Goal: Transaction & Acquisition: Purchase product/service

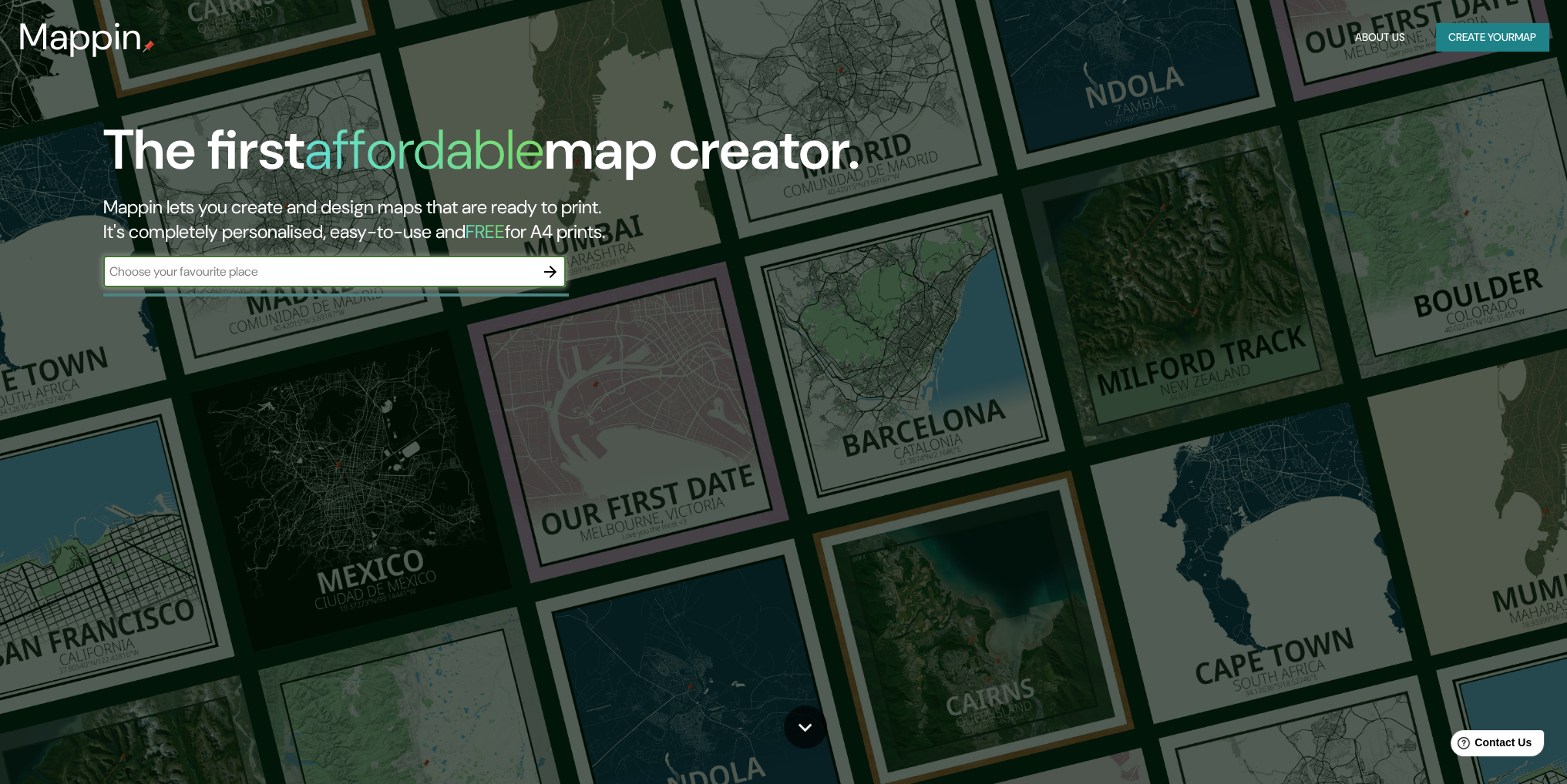
click at [378, 271] on input "text" at bounding box center [319, 271] width 432 height 18
type input "chimote"
click at [539, 269] on button "button" at bounding box center [550, 272] width 31 height 31
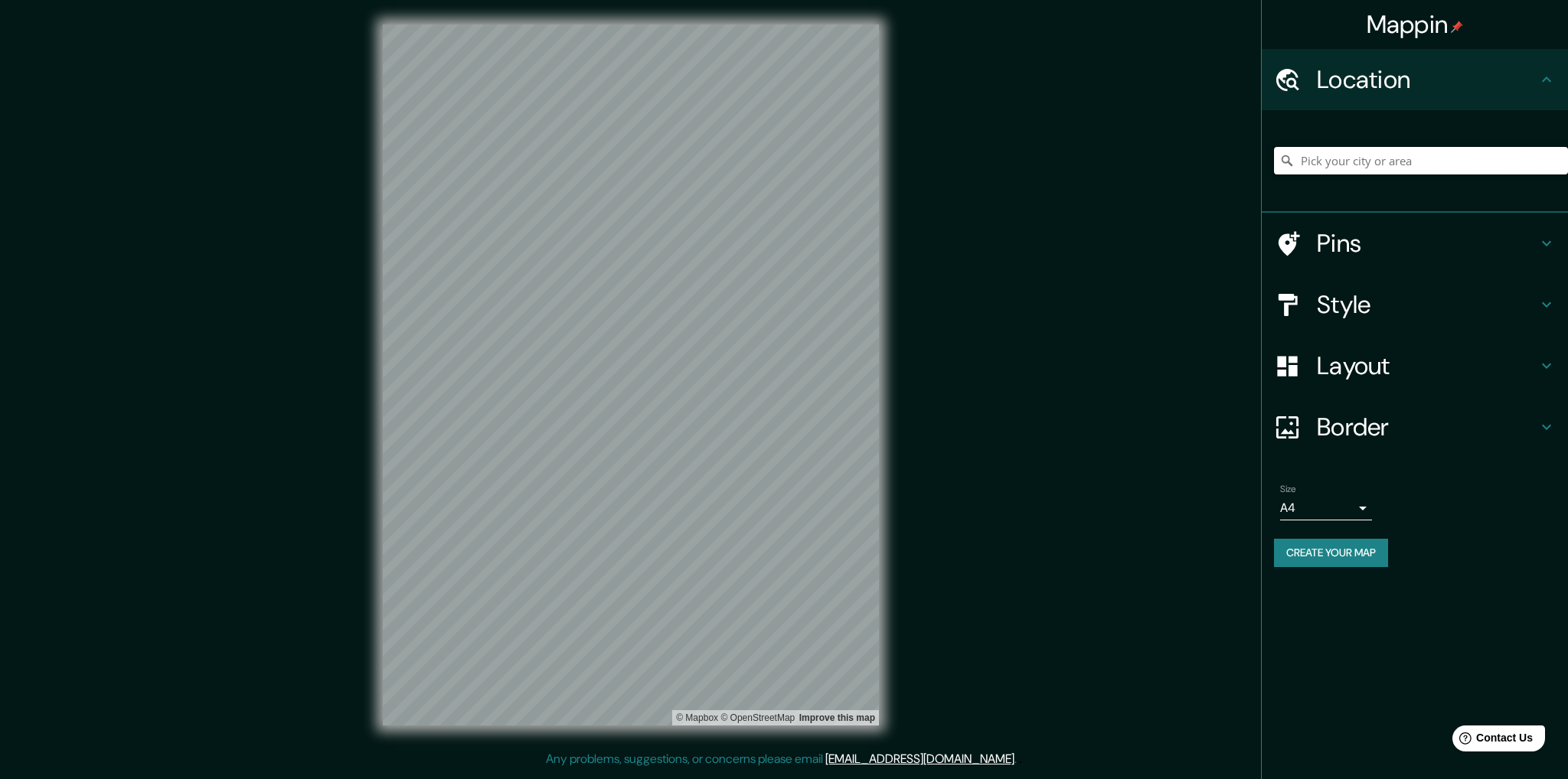
click at [1307, 152] on input "Pick your city or area" at bounding box center [1421, 160] width 294 height 28
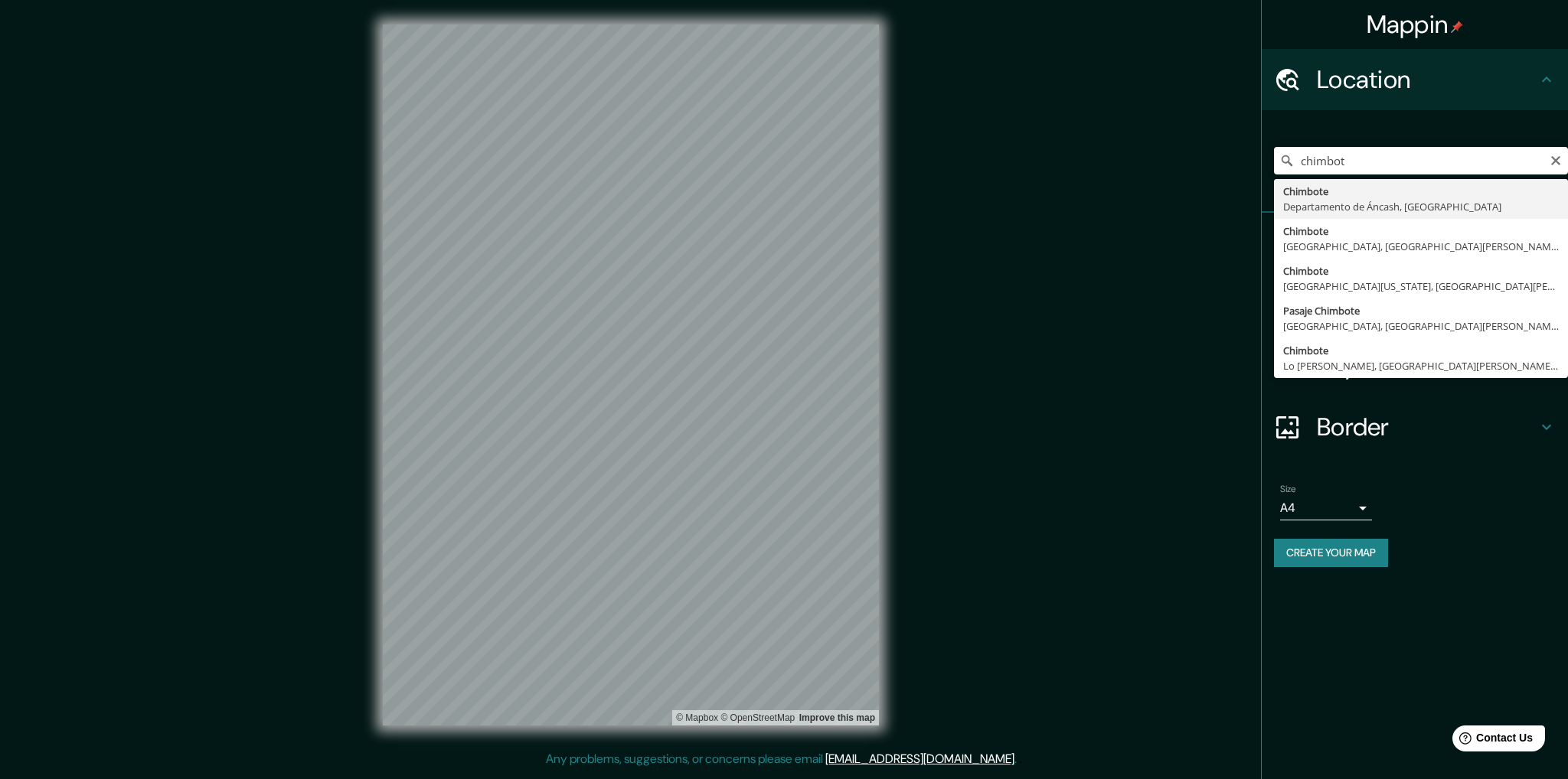
type input "Chimbote, Departamento de Áncash, Perú"
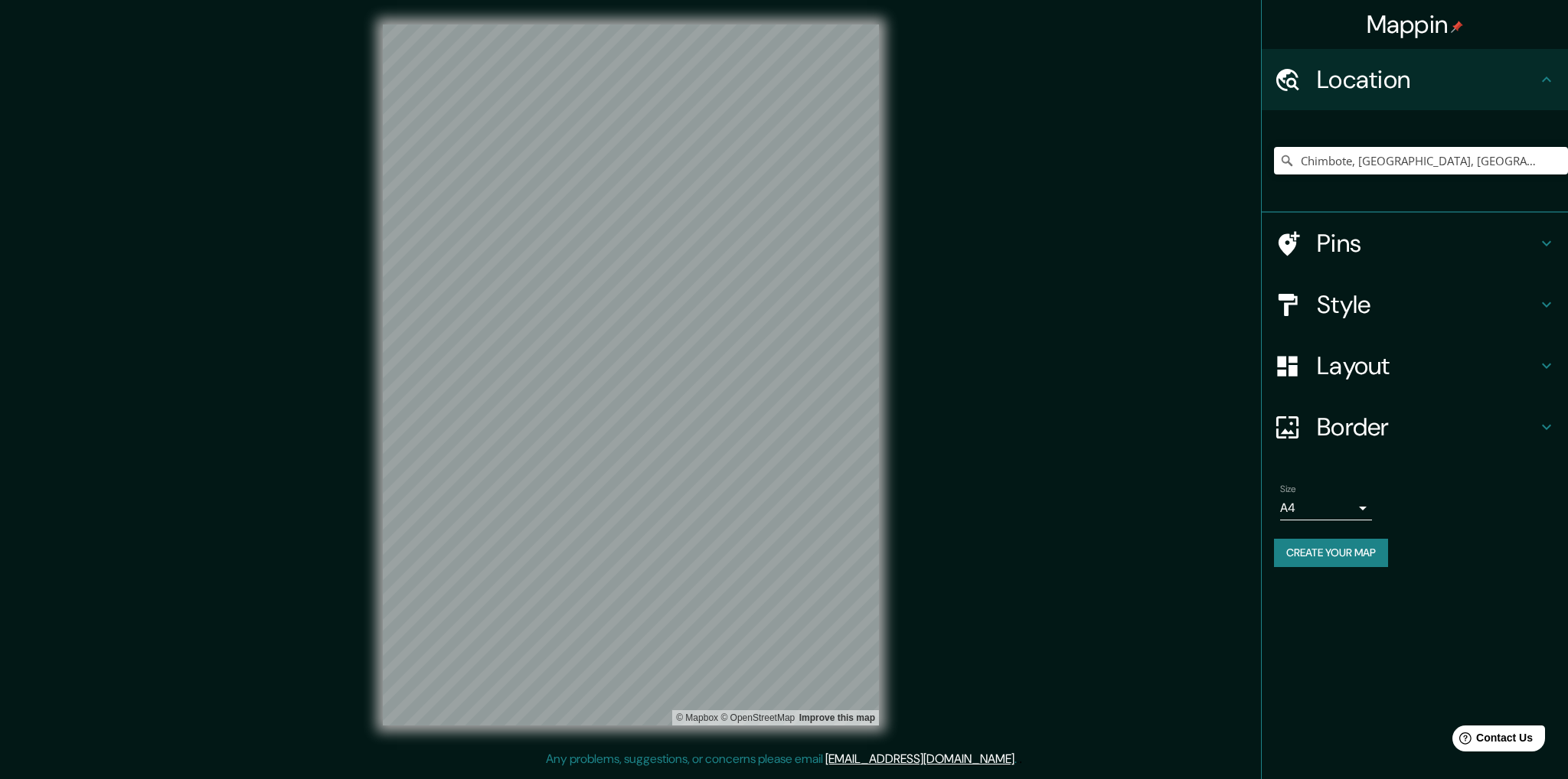
click at [1313, 251] on div at bounding box center [1295, 244] width 43 height 27
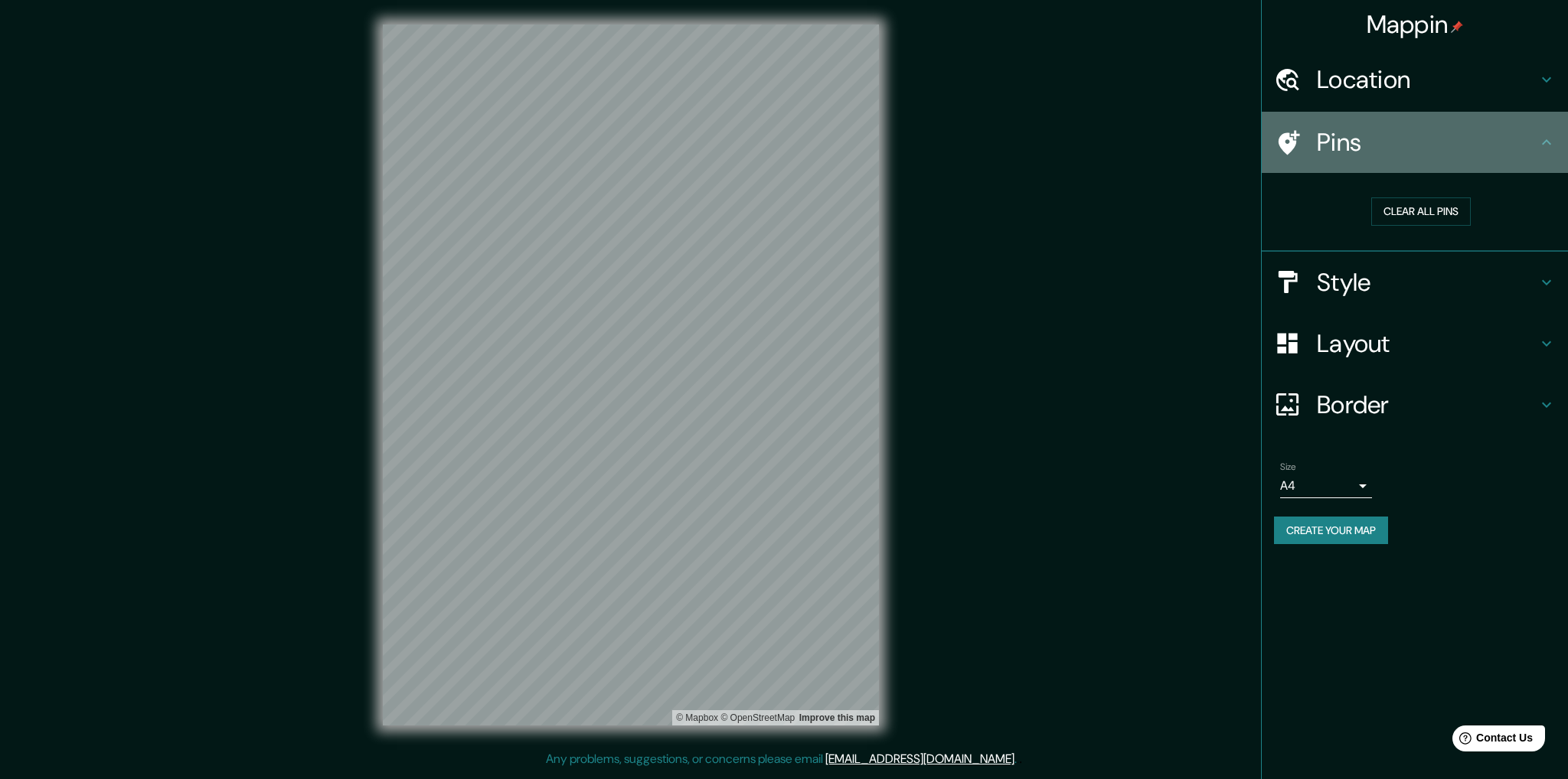
click at [1402, 157] on div "Pins" at bounding box center [1415, 142] width 306 height 61
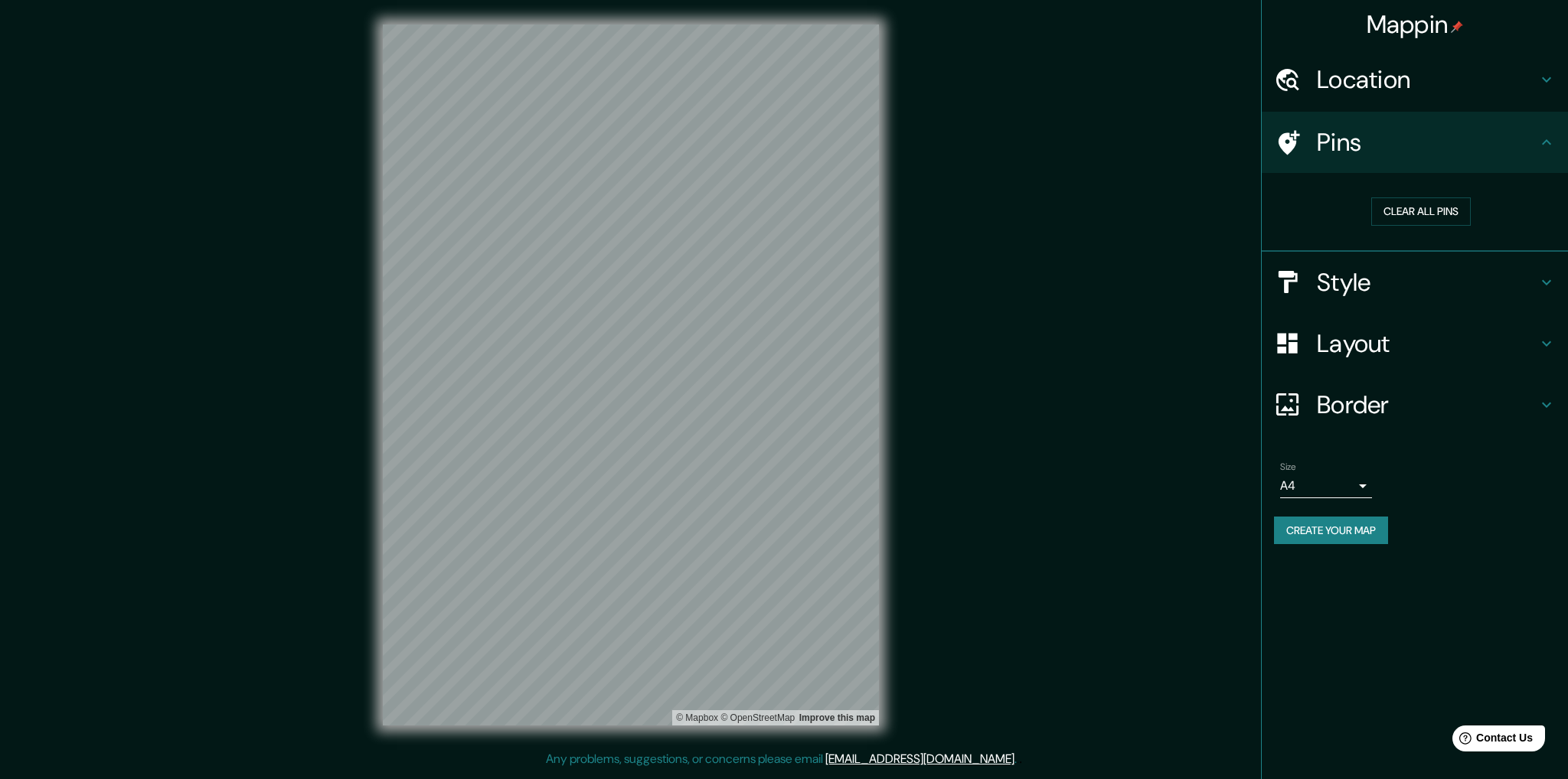
click at [1553, 145] on icon at bounding box center [1546, 142] width 18 height 18
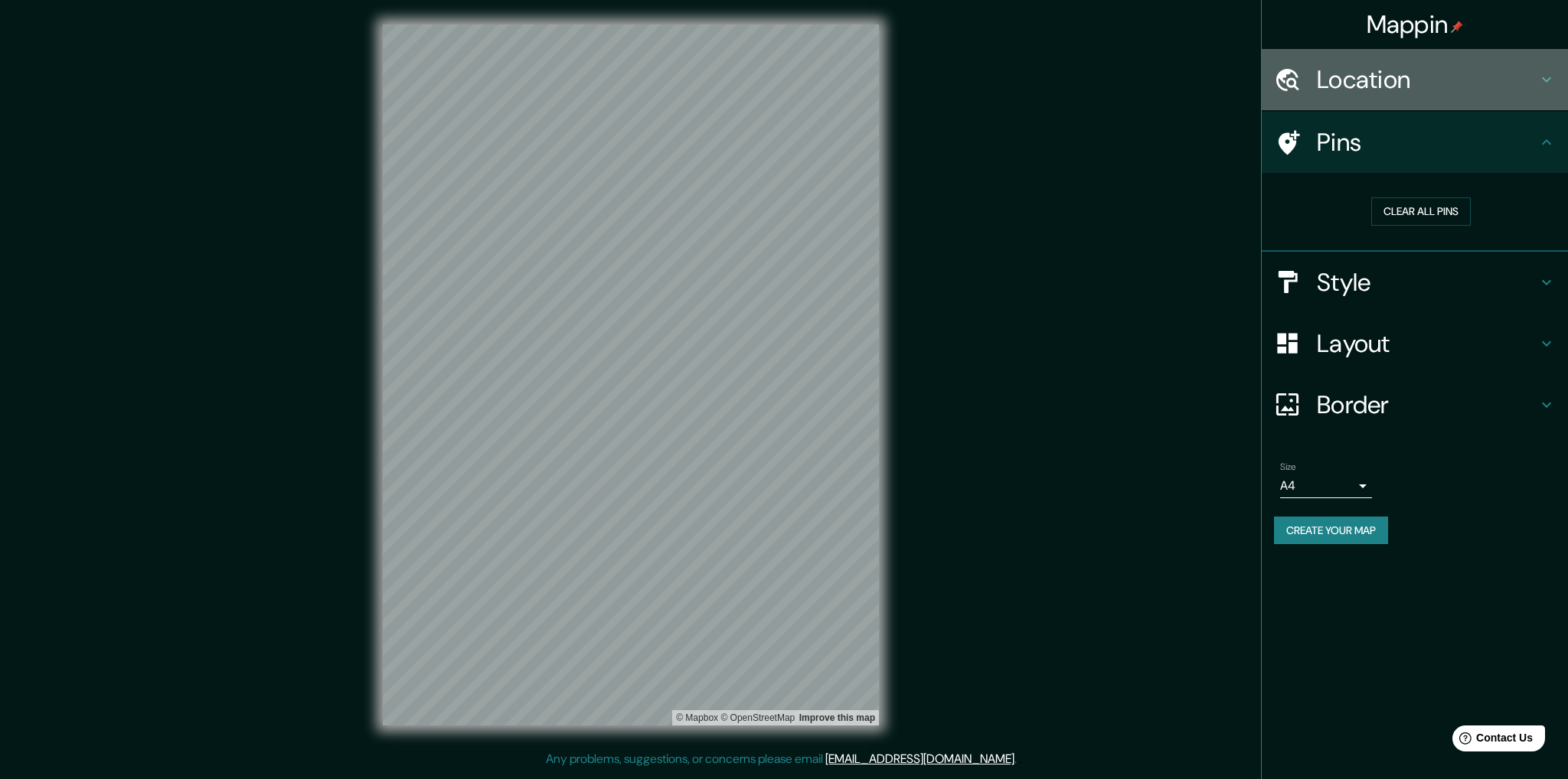
click at [1545, 84] on icon at bounding box center [1546, 79] width 18 height 18
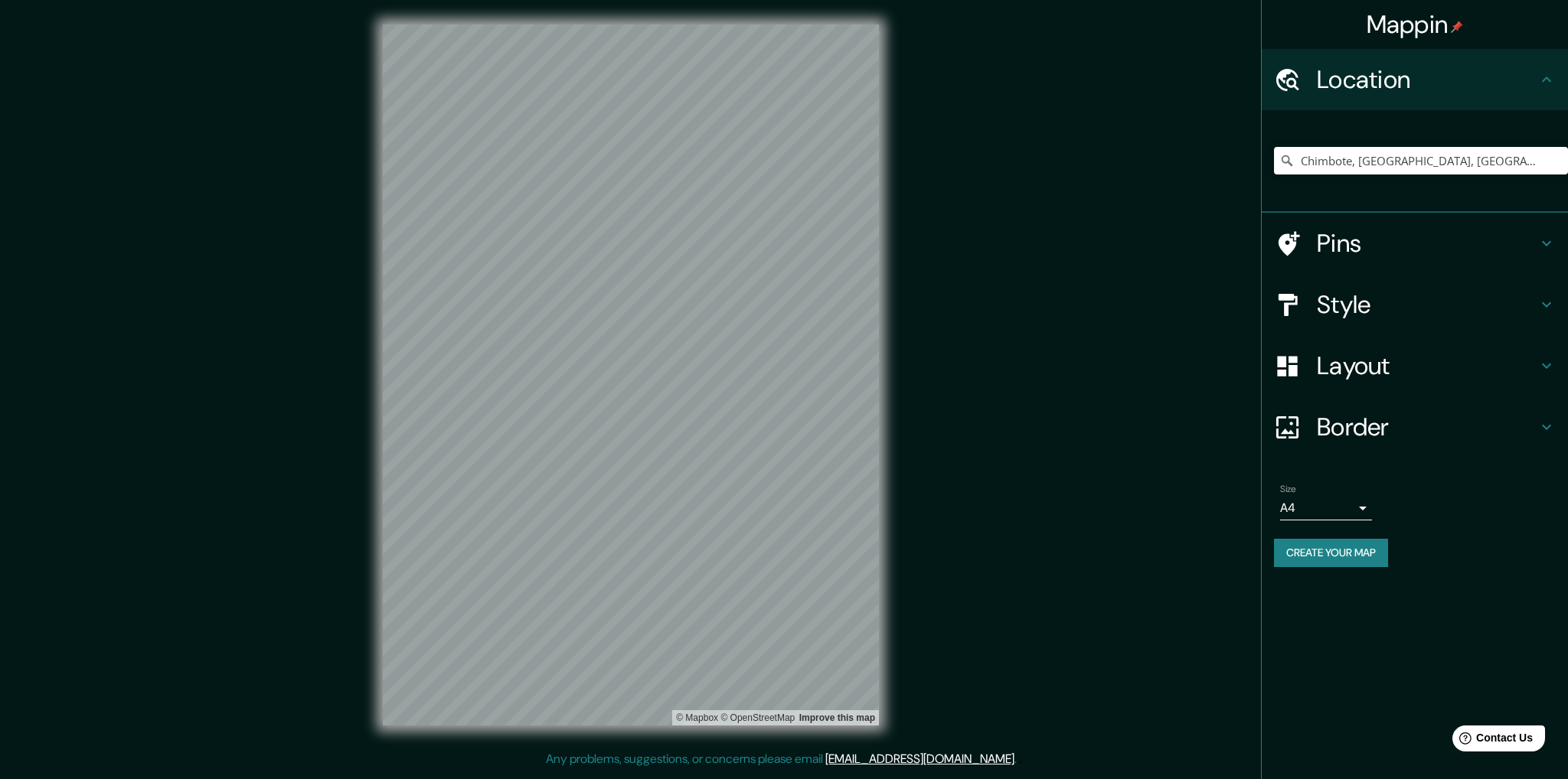
click at [1536, 290] on h4 "Style" at bounding box center [1427, 304] width 221 height 31
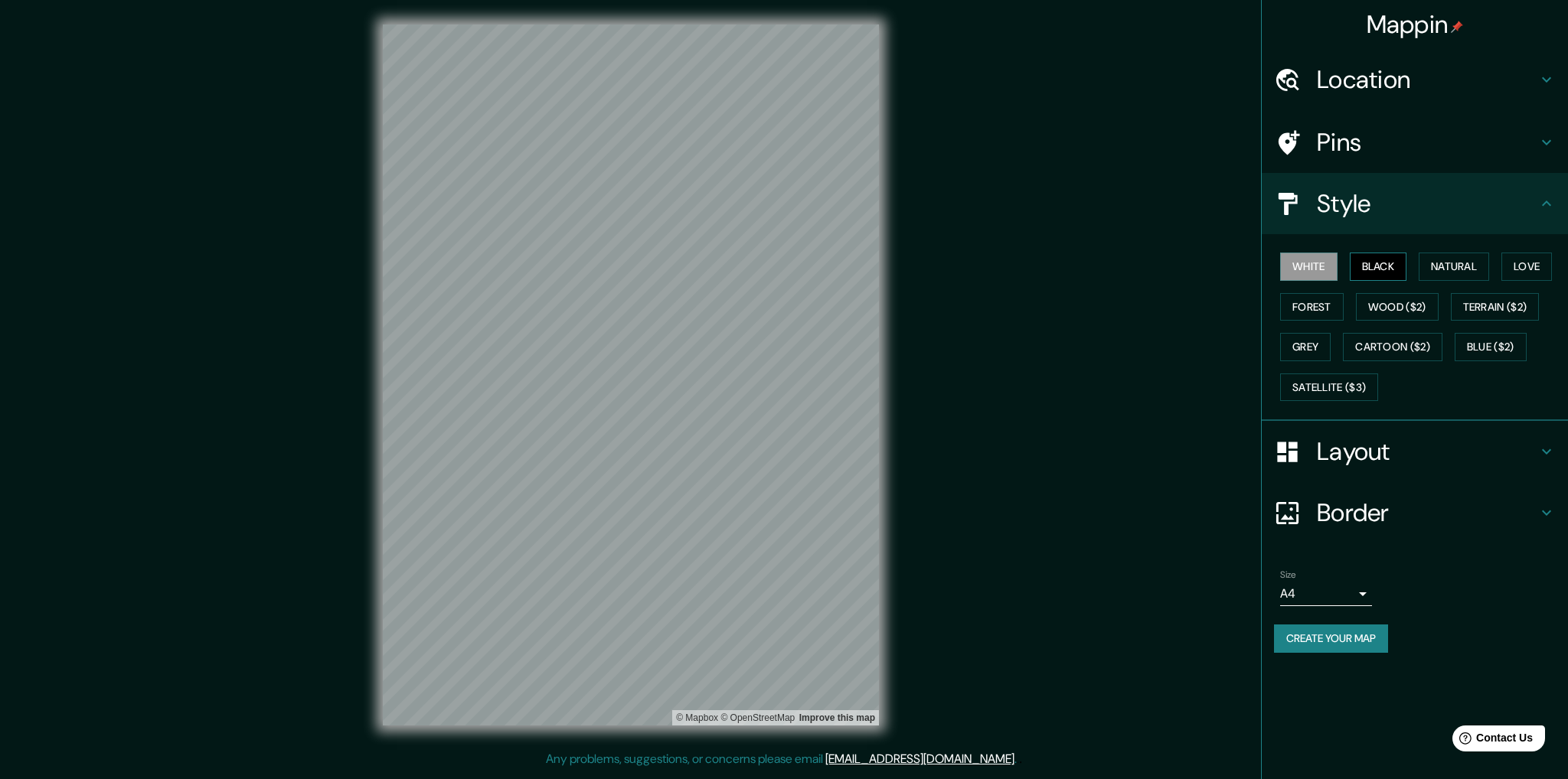
click at [1357, 278] on button "Black" at bounding box center [1378, 267] width 58 height 28
click at [1433, 269] on button "Natural" at bounding box center [1453, 267] width 70 height 28
click at [1527, 267] on button "Love" at bounding box center [1526, 267] width 50 height 28
click at [1313, 300] on button "Forest" at bounding box center [1311, 308] width 64 height 28
click at [1399, 305] on button "Wood ($2)" at bounding box center [1397, 308] width 83 height 28
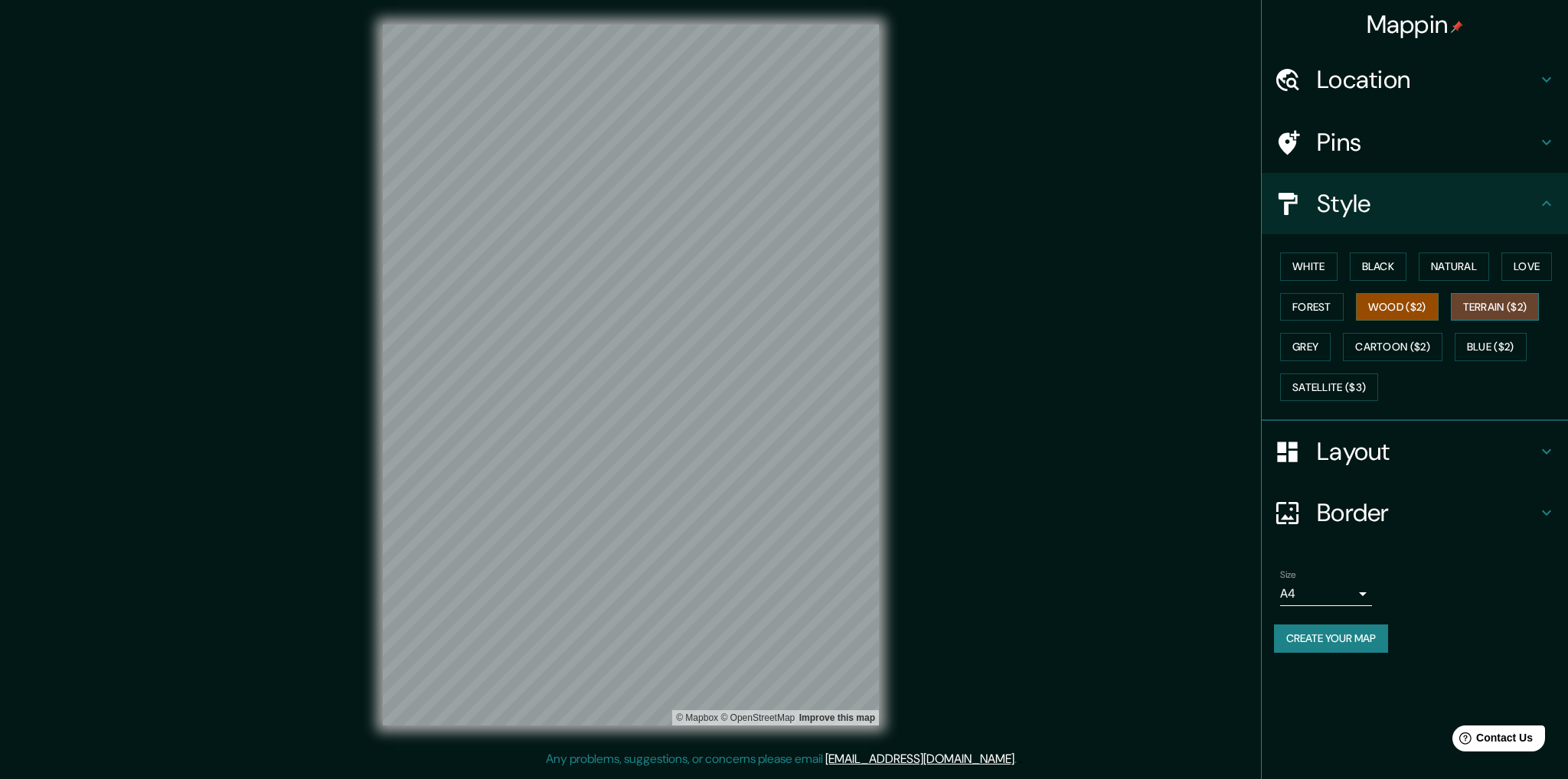
click at [1493, 309] on button "Terrain ($2)" at bounding box center [1495, 308] width 89 height 28
click at [1331, 343] on button "Grey" at bounding box center [1305, 347] width 50 height 28
click at [1359, 344] on button "Cartoon ($2)" at bounding box center [1392, 347] width 99 height 28
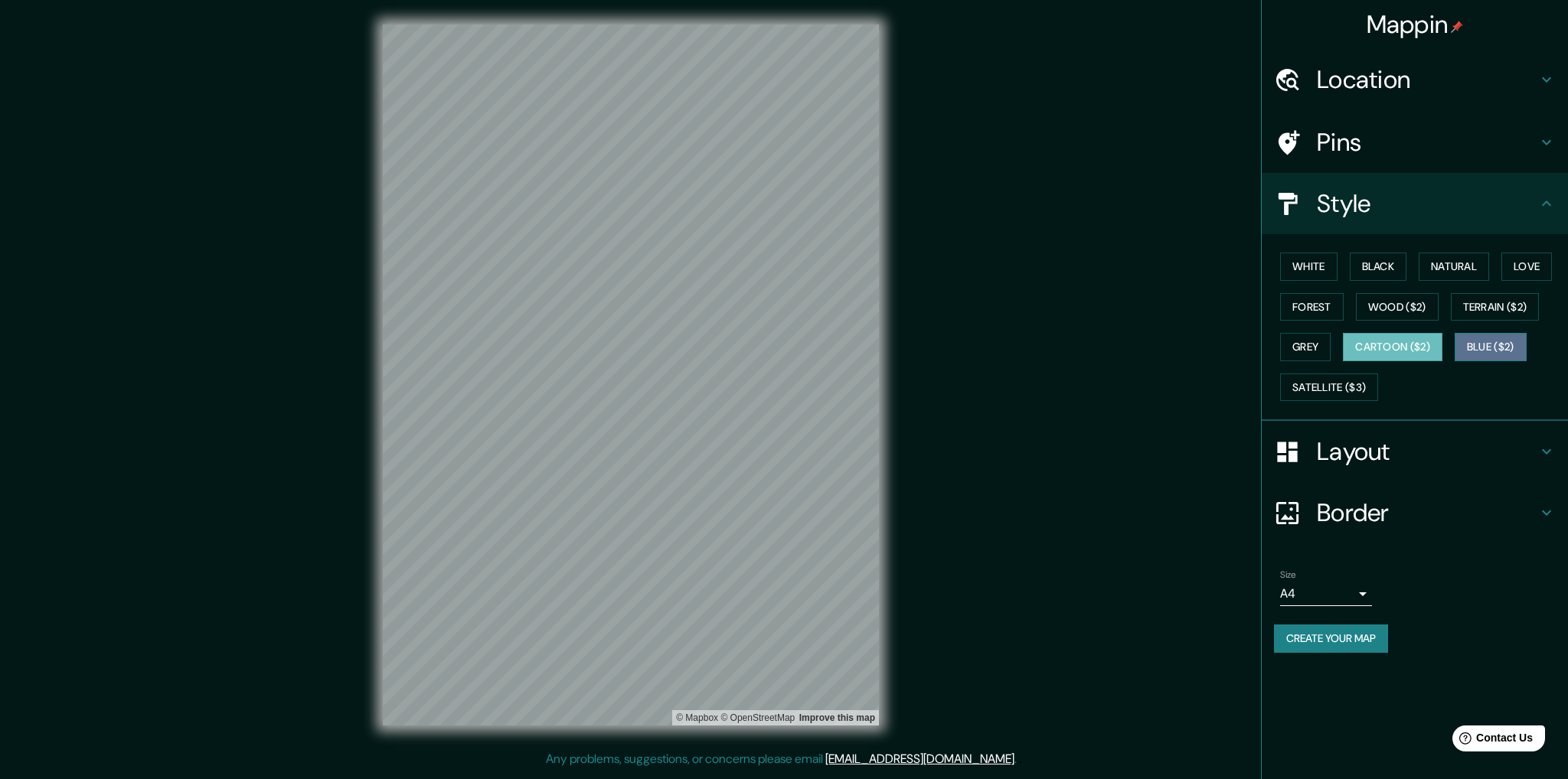
click at [1469, 349] on button "Blue ($2)" at bounding box center [1490, 347] width 72 height 28
click at [1332, 395] on button "Satellite ($3)" at bounding box center [1328, 388] width 98 height 28
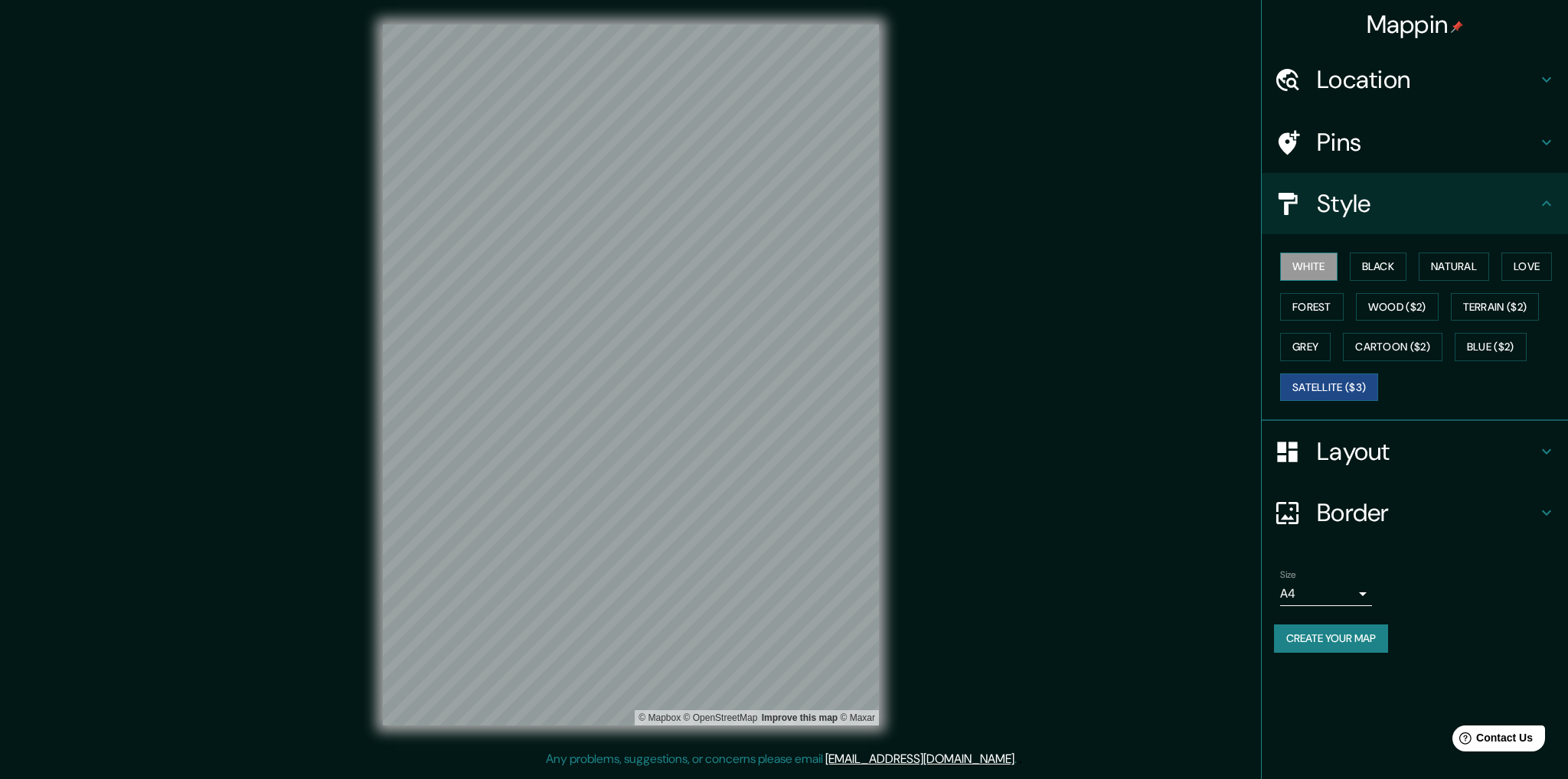
click at [1309, 263] on button "White" at bounding box center [1308, 267] width 58 height 28
click at [1352, 379] on button "Satellite ($3)" at bounding box center [1328, 388] width 98 height 28
click at [1314, 261] on button "White" at bounding box center [1308, 267] width 58 height 28
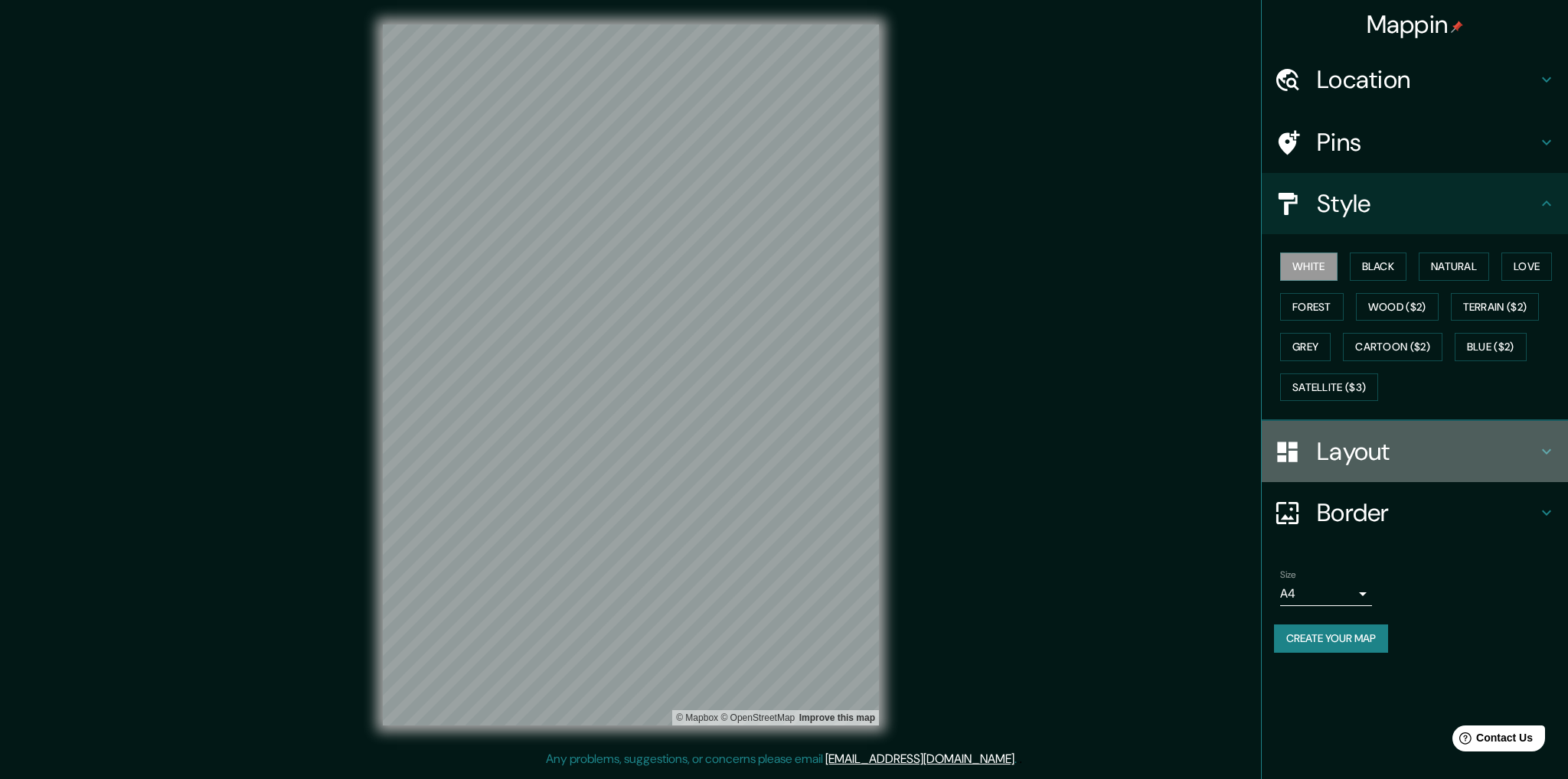
click at [1335, 439] on h4 "Layout" at bounding box center [1427, 451] width 221 height 31
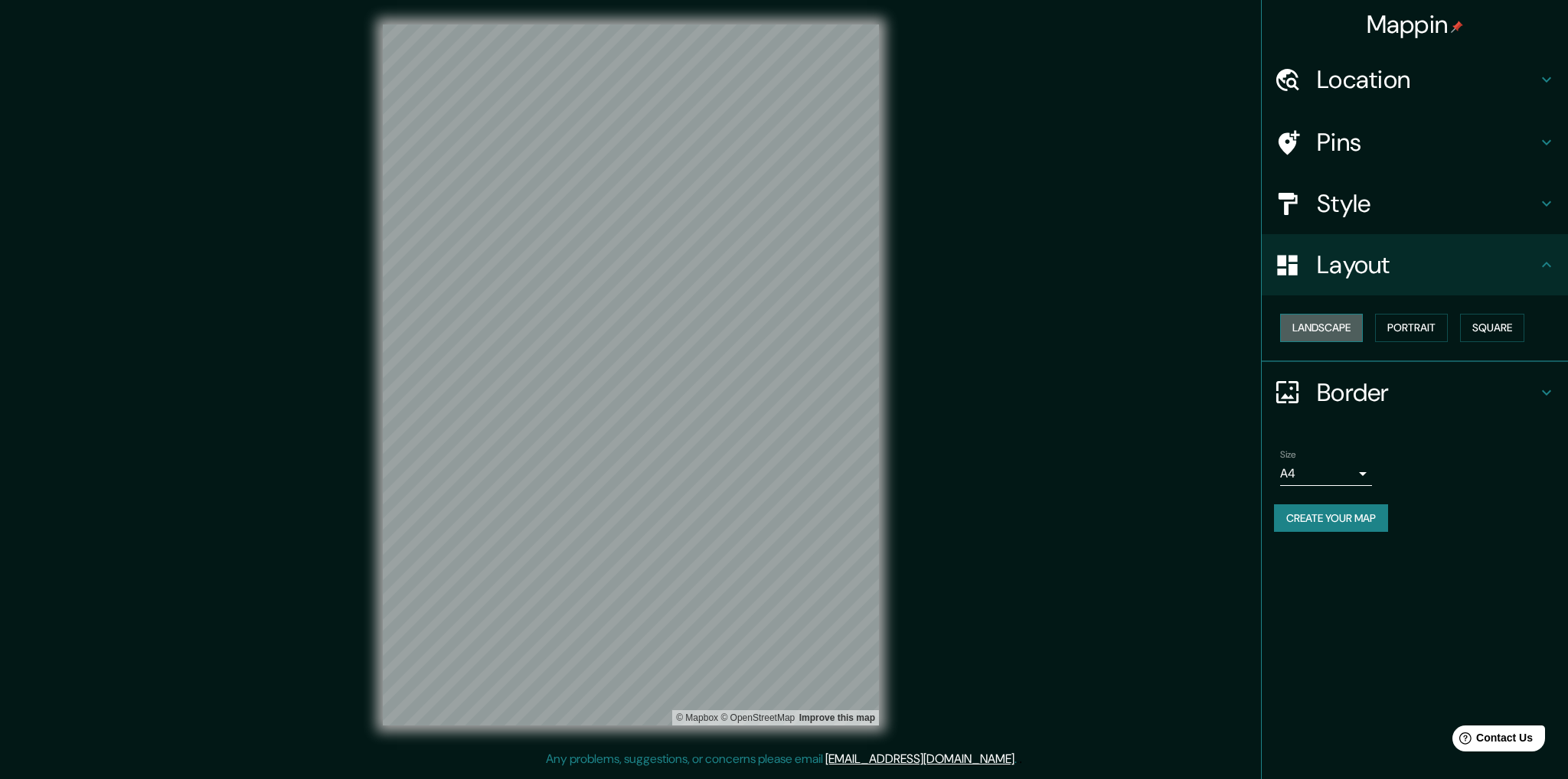
click at [1357, 316] on button "Landscape" at bounding box center [1321, 328] width 83 height 28
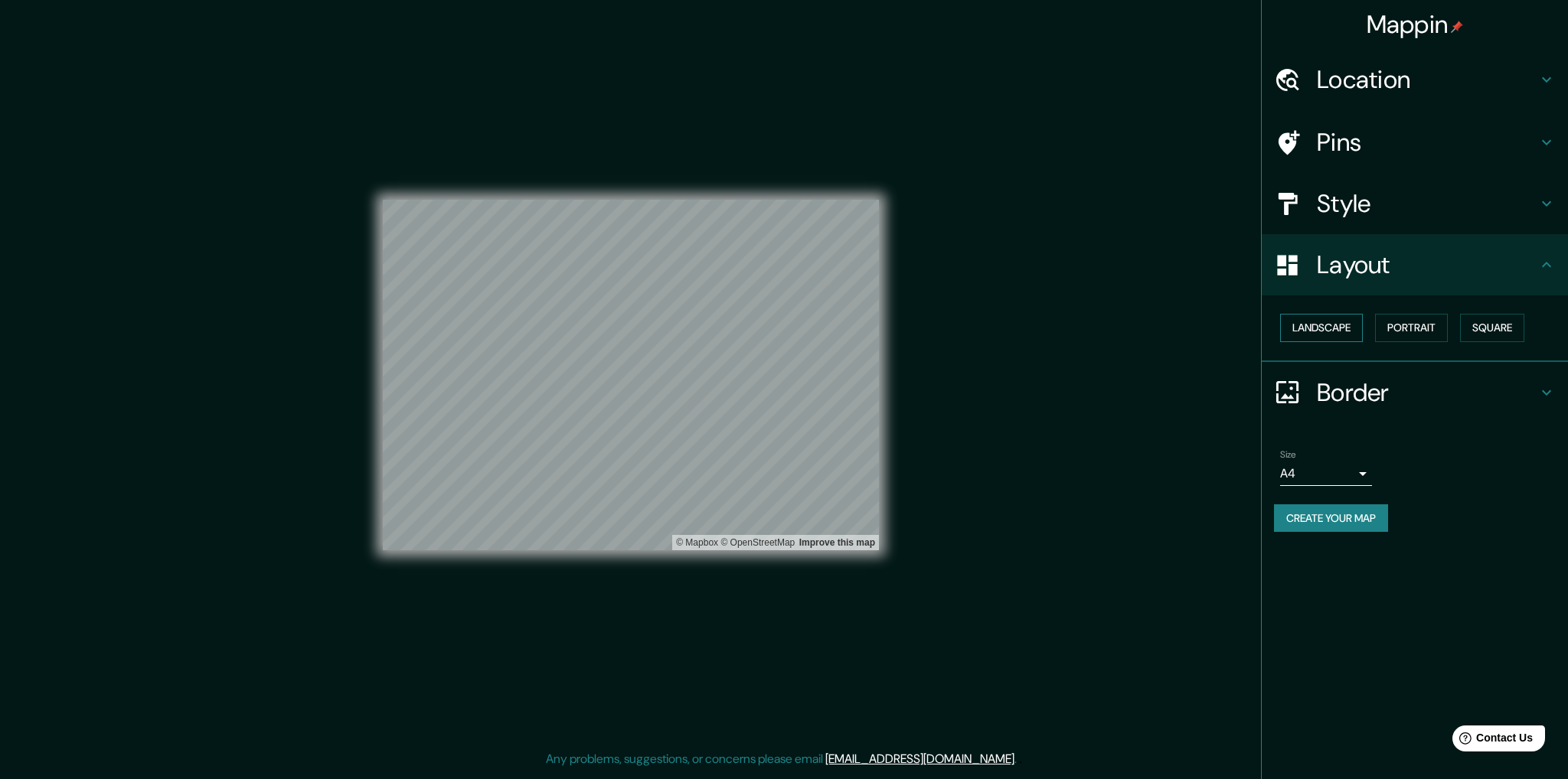
click at [1357, 316] on button "Landscape" at bounding box center [1321, 328] width 83 height 28
click at [1384, 323] on button "Portrait" at bounding box center [1411, 328] width 73 height 28
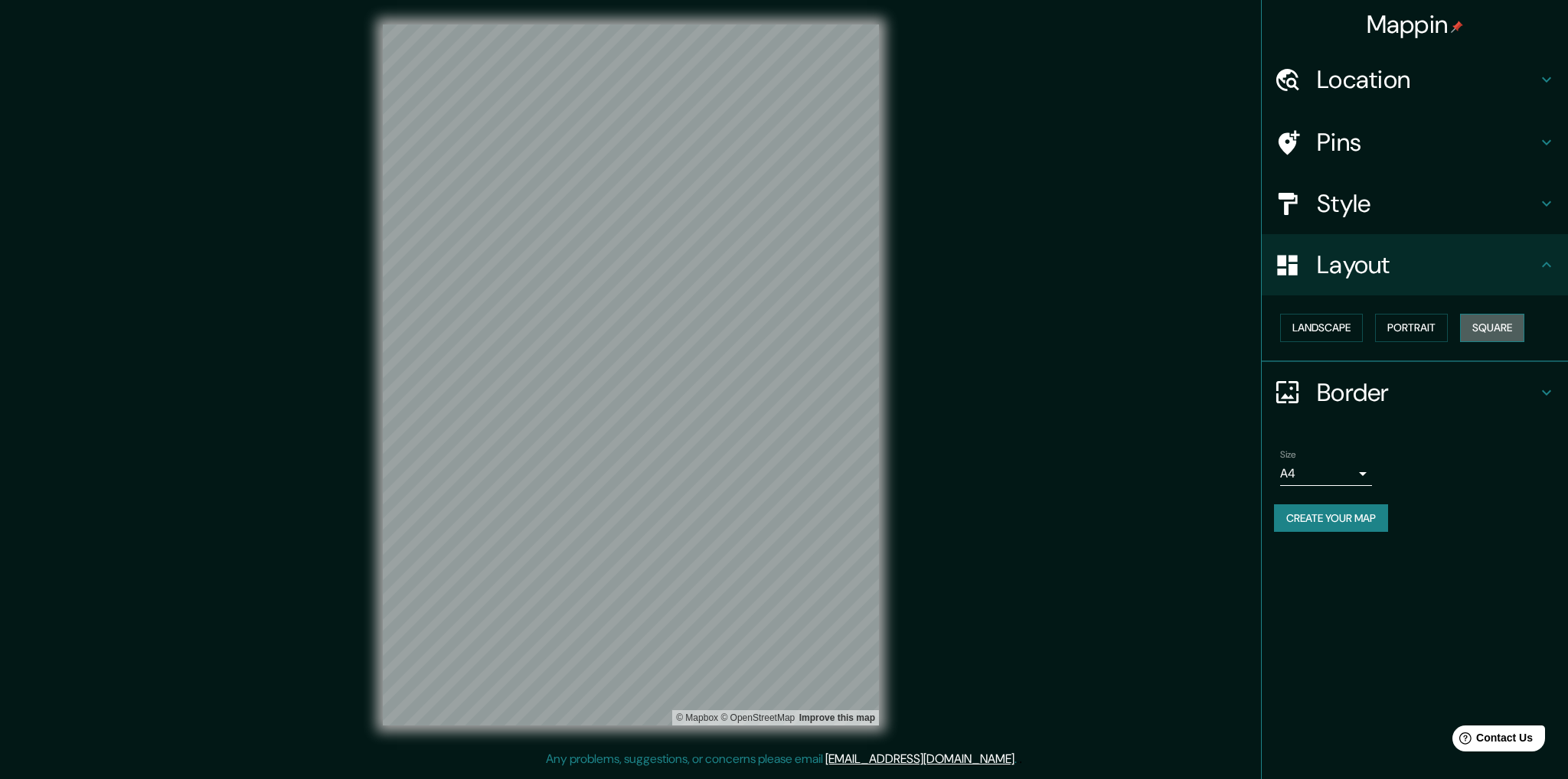
click at [1474, 333] on button "Square" at bounding box center [1492, 328] width 64 height 28
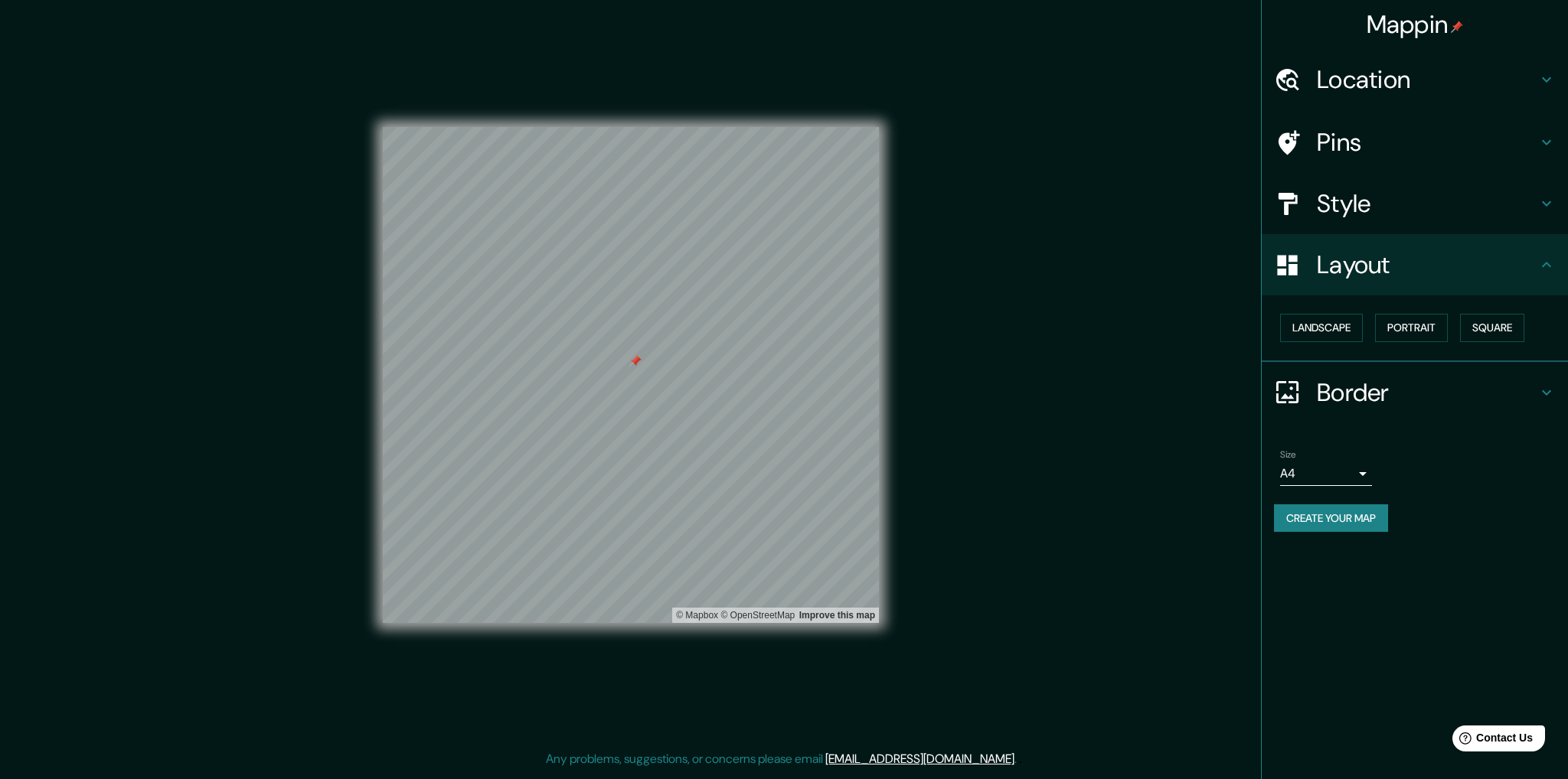
click at [1342, 387] on h4 "Border" at bounding box center [1427, 393] width 221 height 31
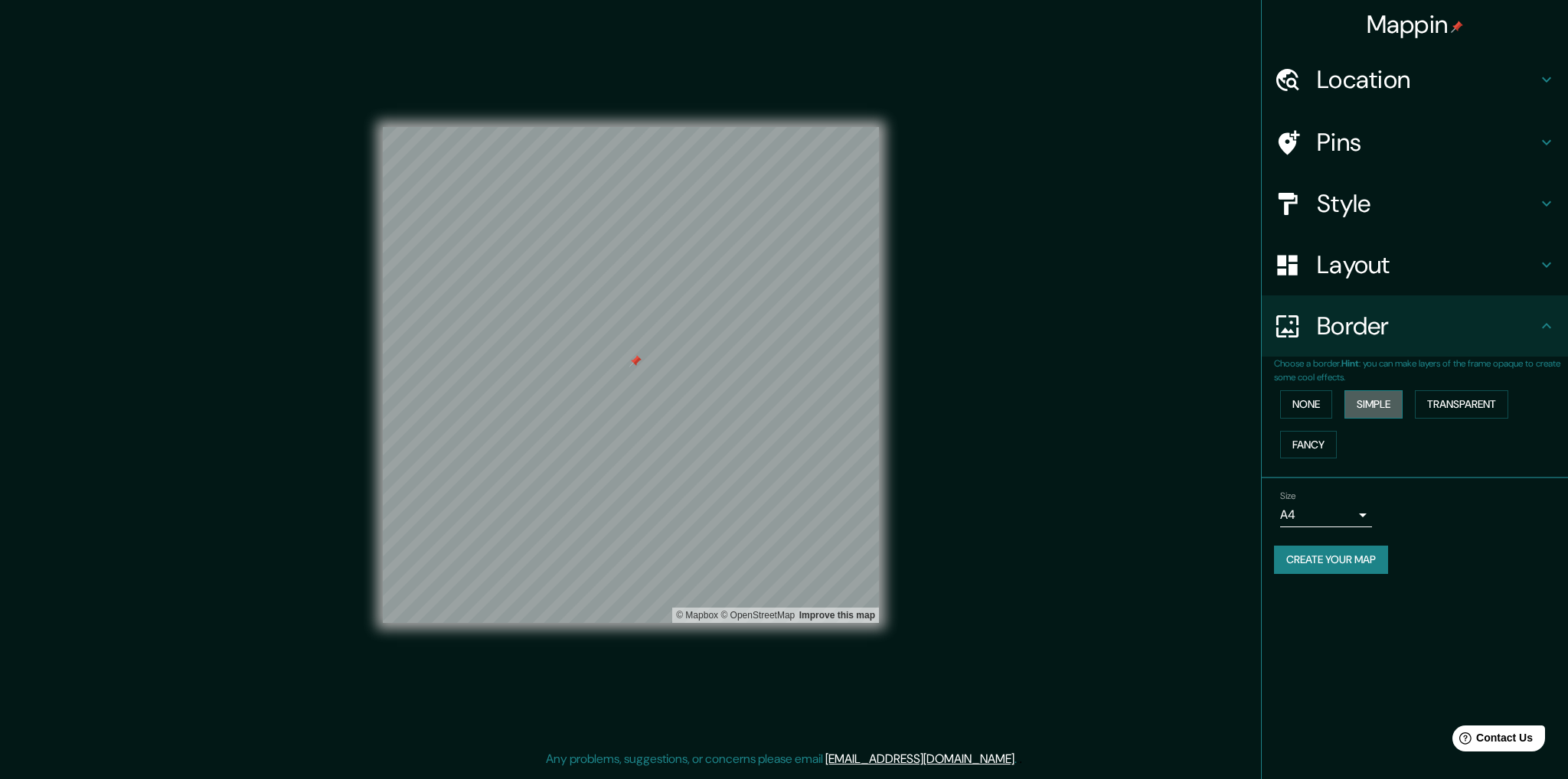
click at [1362, 409] on button "Simple" at bounding box center [1373, 405] width 59 height 28
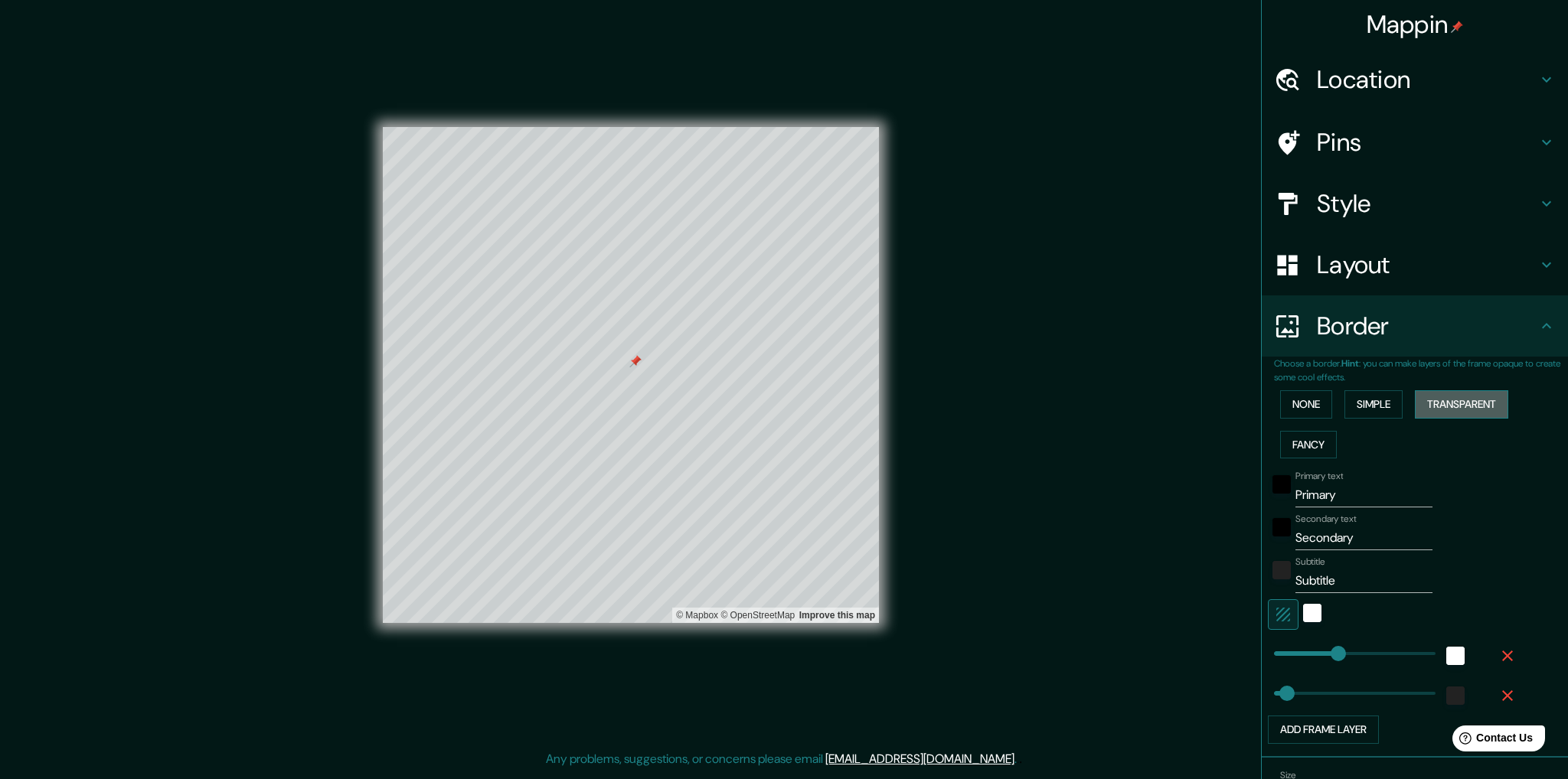
click at [1443, 410] on button "Transparent" at bounding box center [1462, 405] width 94 height 28
click at [1291, 405] on button "None" at bounding box center [1306, 405] width 52 height 28
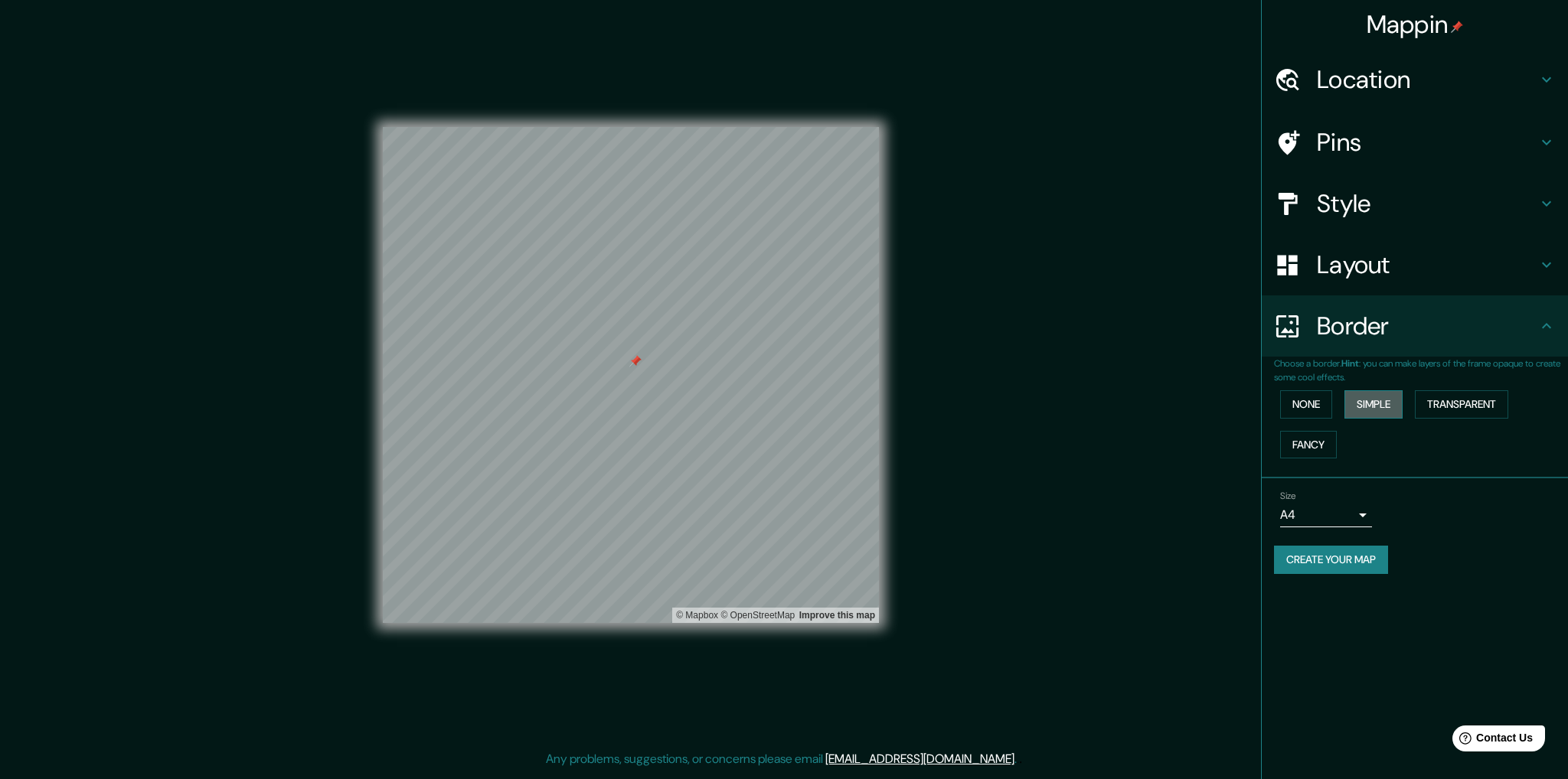
click at [1351, 407] on button "Simple" at bounding box center [1373, 405] width 59 height 28
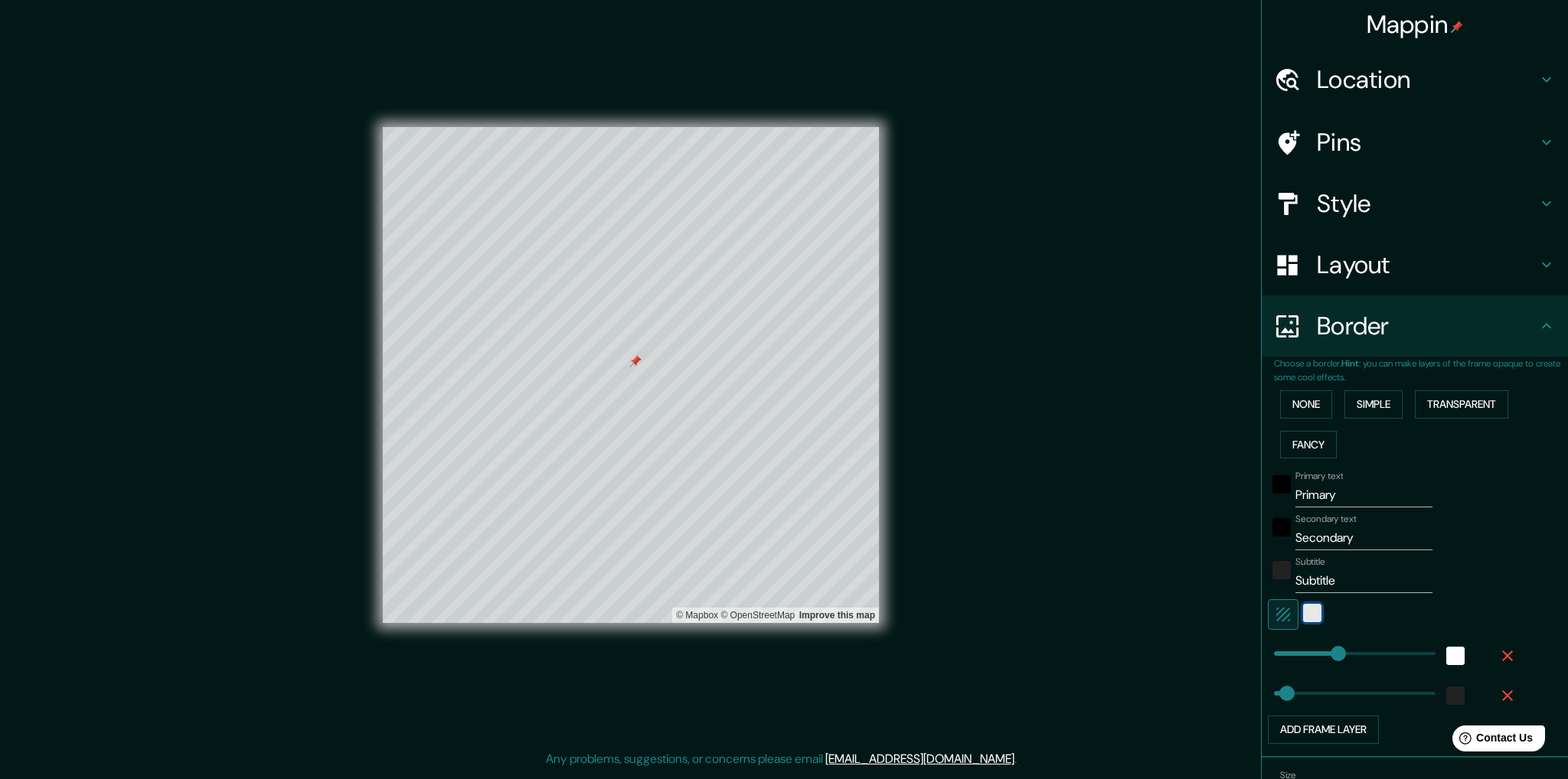
click at [1303, 613] on div "white" at bounding box center [1312, 614] width 18 height 18
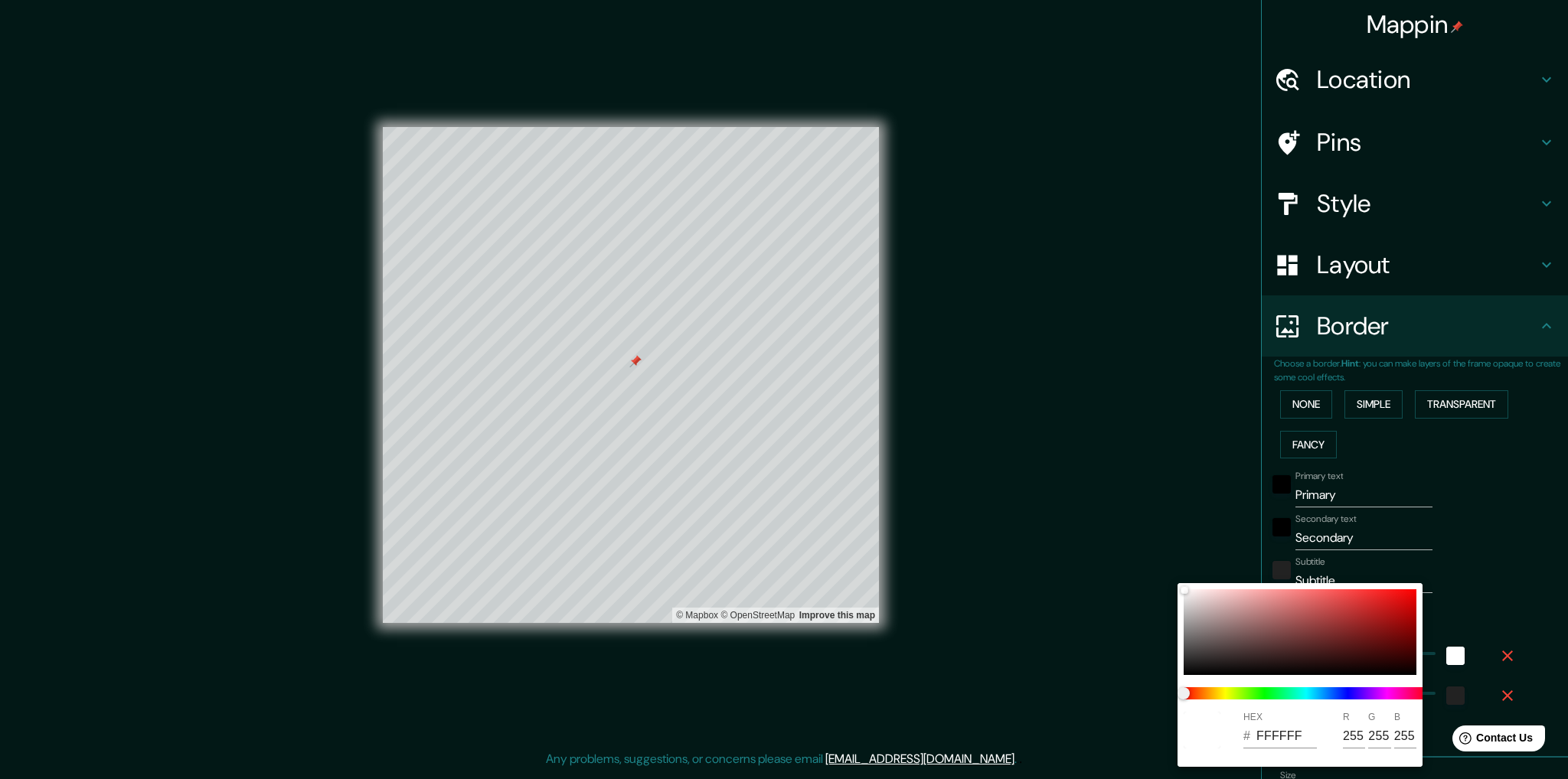
click at [1281, 562] on div at bounding box center [784, 390] width 1568 height 779
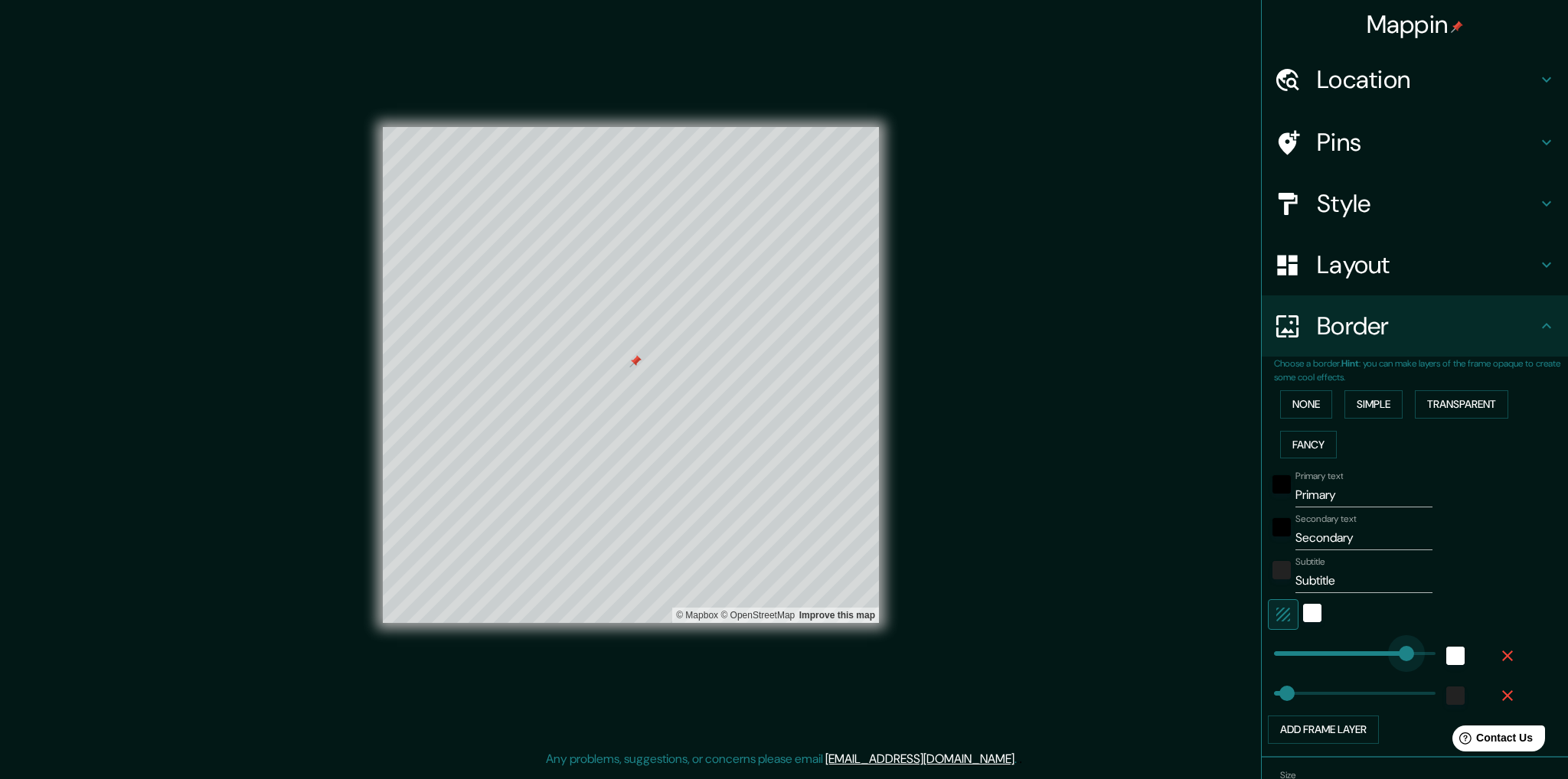
type input "545"
drag, startPoint x: 1322, startPoint y: 652, endPoint x: 1398, endPoint y: 647, distance: 76.2
type input "52"
type input "0"
drag, startPoint x: 1389, startPoint y: 656, endPoint x: 1056, endPoint y: 656, distance: 333.0
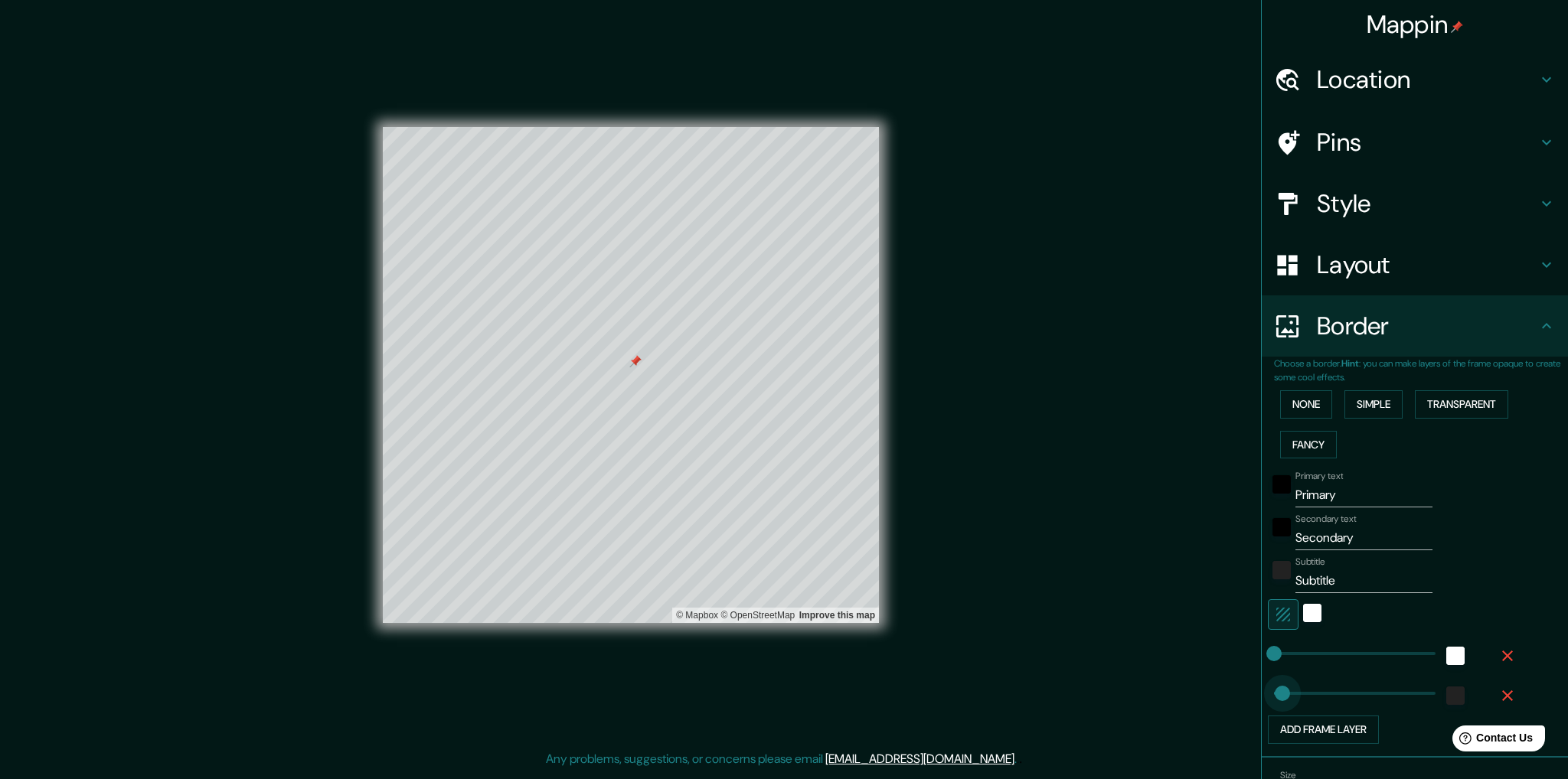
type input "0"
drag, startPoint x: 1271, startPoint y: 690, endPoint x: 1016, endPoint y: 665, distance: 256.2
click at [1285, 407] on button "None" at bounding box center [1306, 405] width 52 height 28
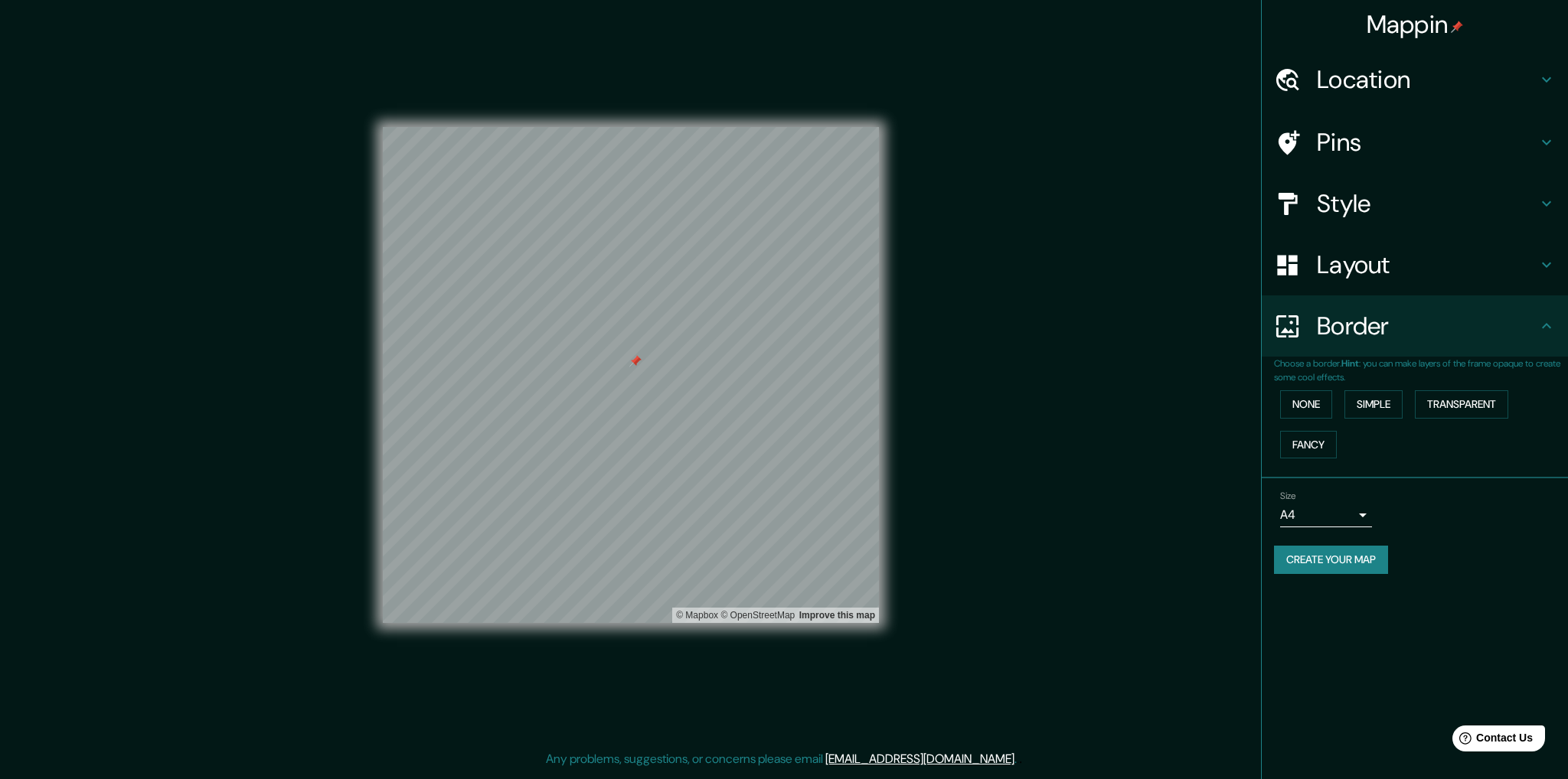
click at [1526, 326] on h4 "Border" at bounding box center [1427, 326] width 221 height 31
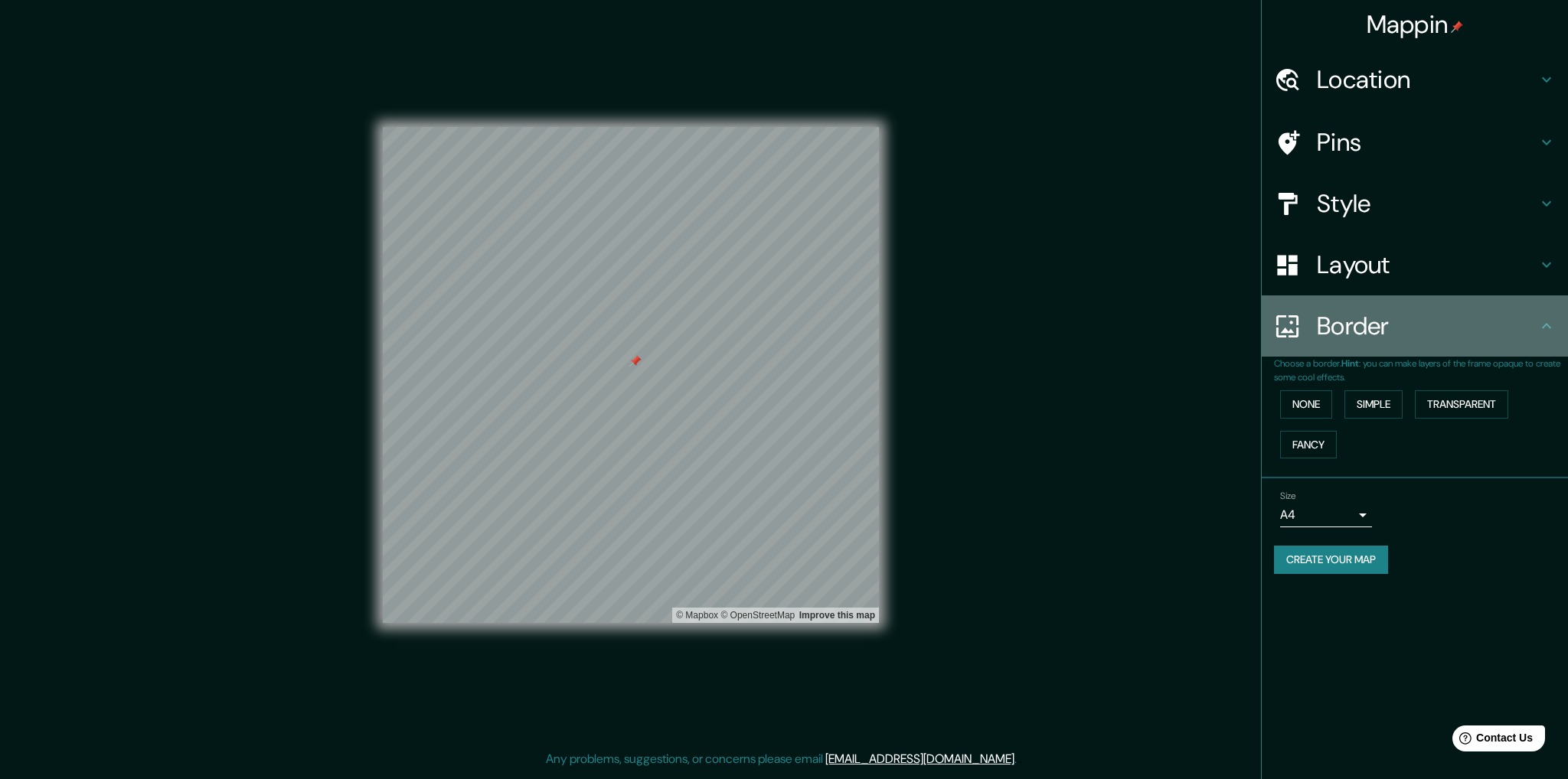
click at [1545, 327] on icon at bounding box center [1546, 326] width 18 height 18
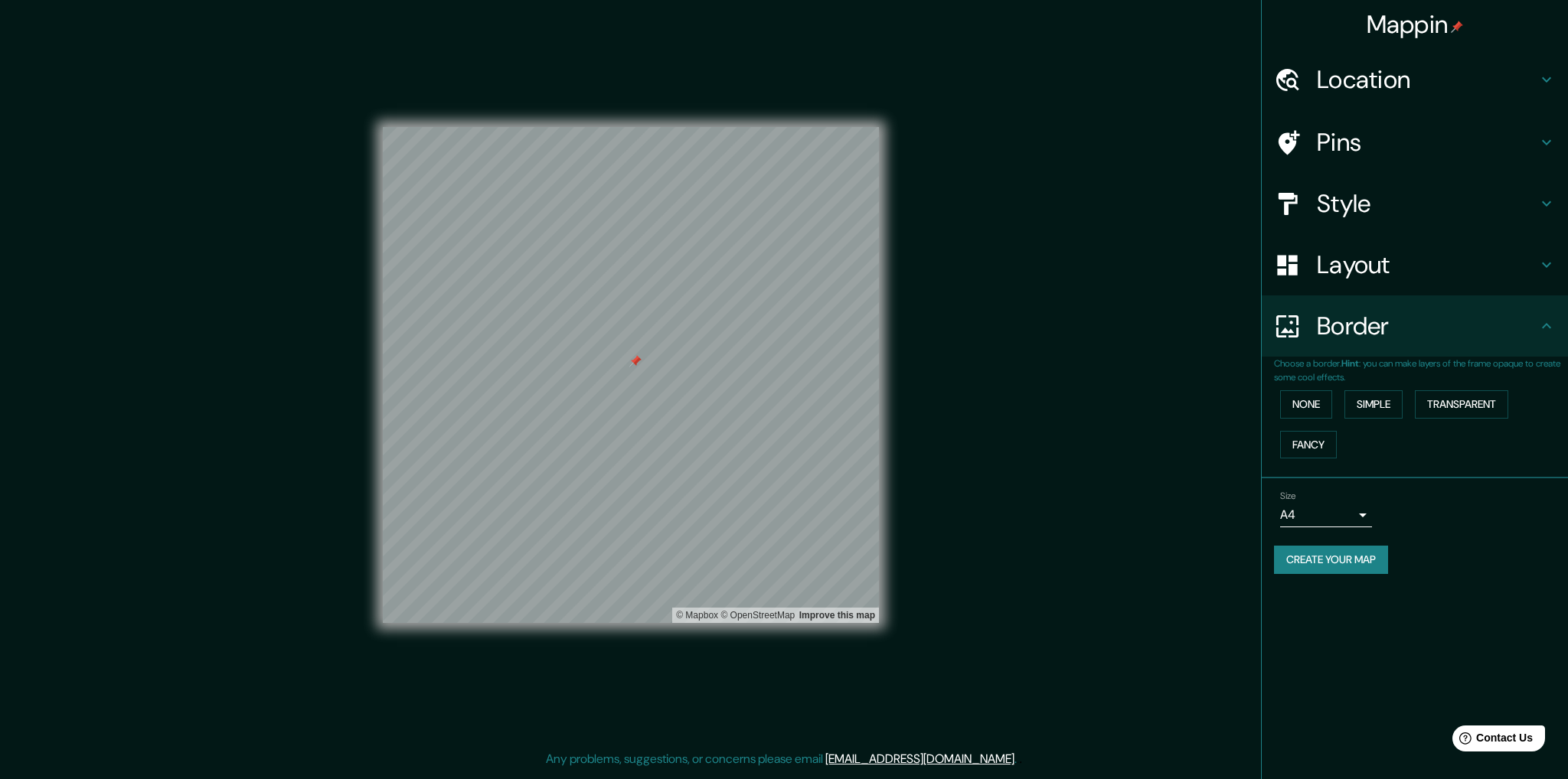
click at [1326, 442] on button "Fancy" at bounding box center [1308, 446] width 57 height 28
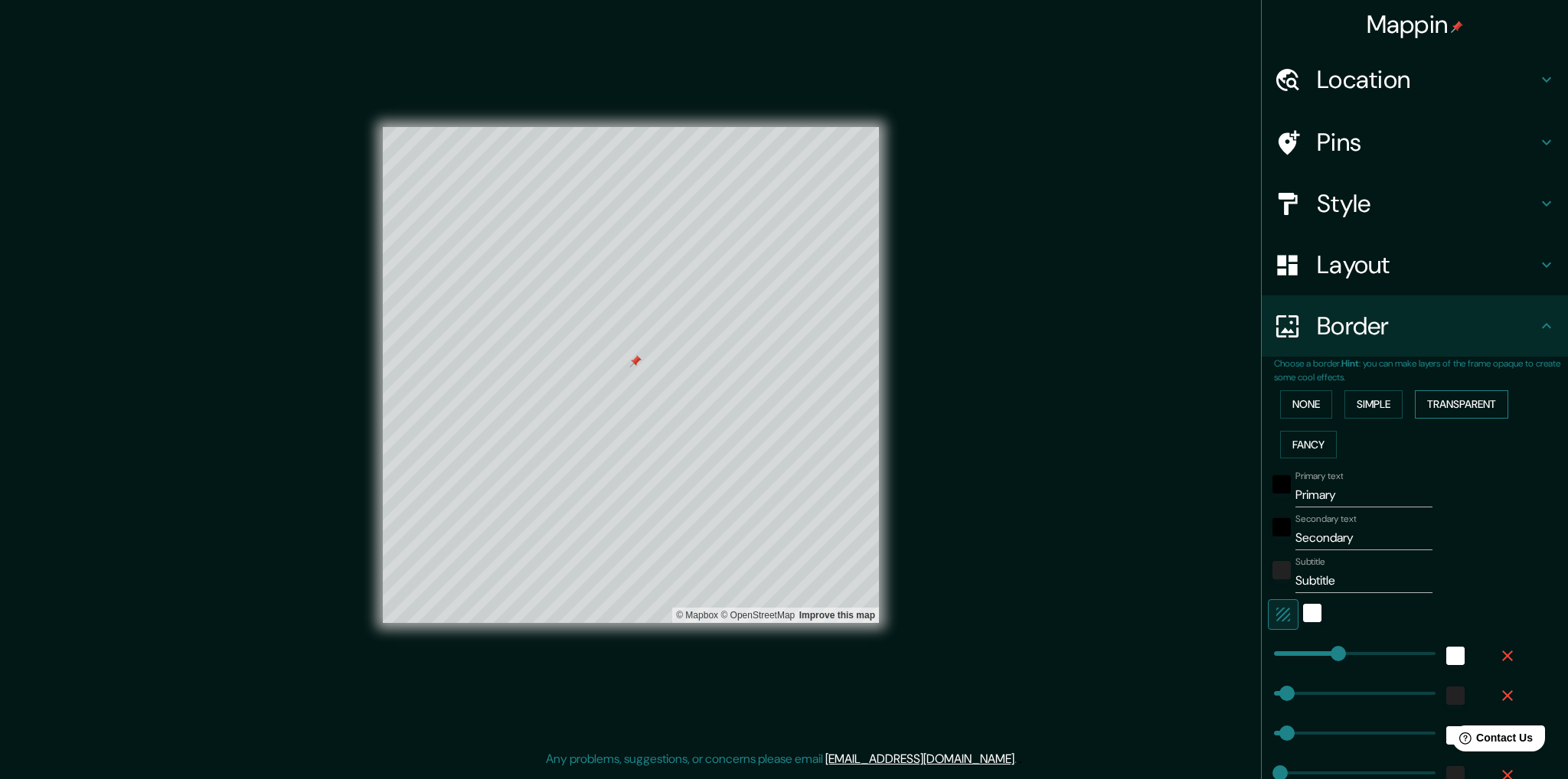
click at [1422, 405] on button "Transparent" at bounding box center [1462, 405] width 94 height 28
click at [1383, 405] on button "Simple" at bounding box center [1373, 405] width 59 height 28
click at [1285, 405] on button "None" at bounding box center [1306, 405] width 52 height 28
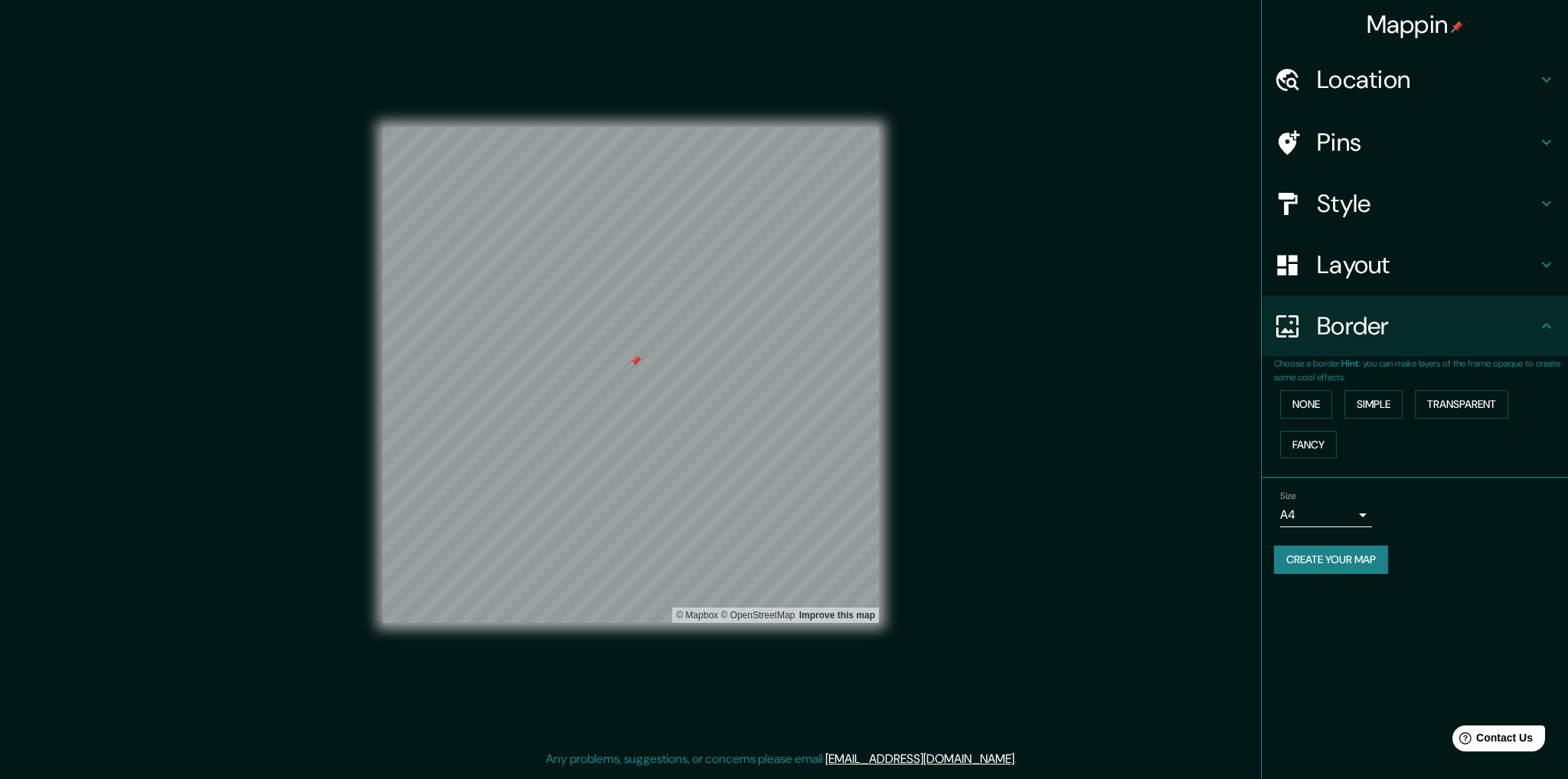
click at [1334, 344] on div "Border" at bounding box center [1415, 326] width 306 height 61
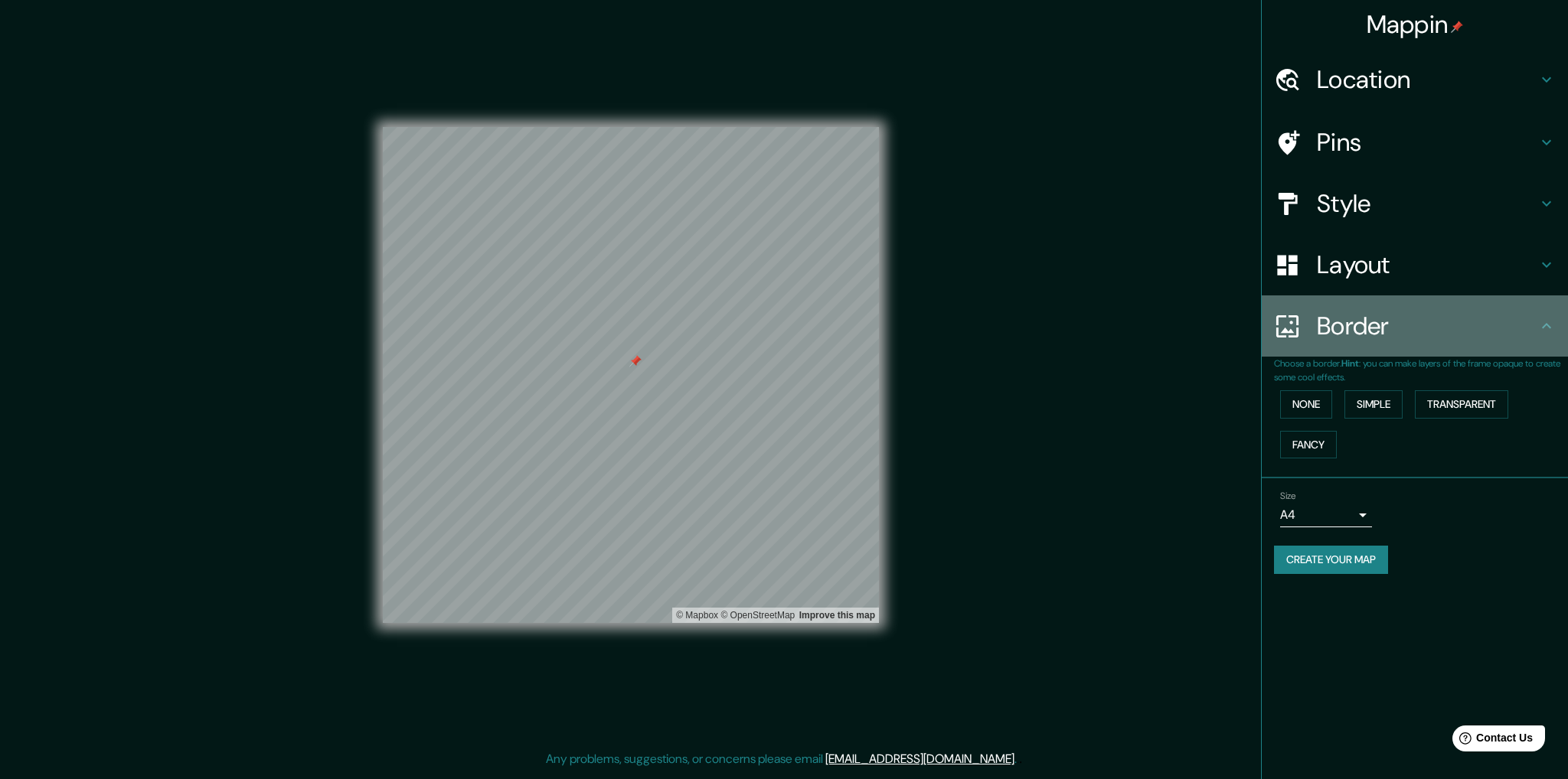
click at [1555, 325] on div "Border" at bounding box center [1415, 326] width 306 height 61
click at [1550, 333] on icon at bounding box center [1546, 326] width 18 height 18
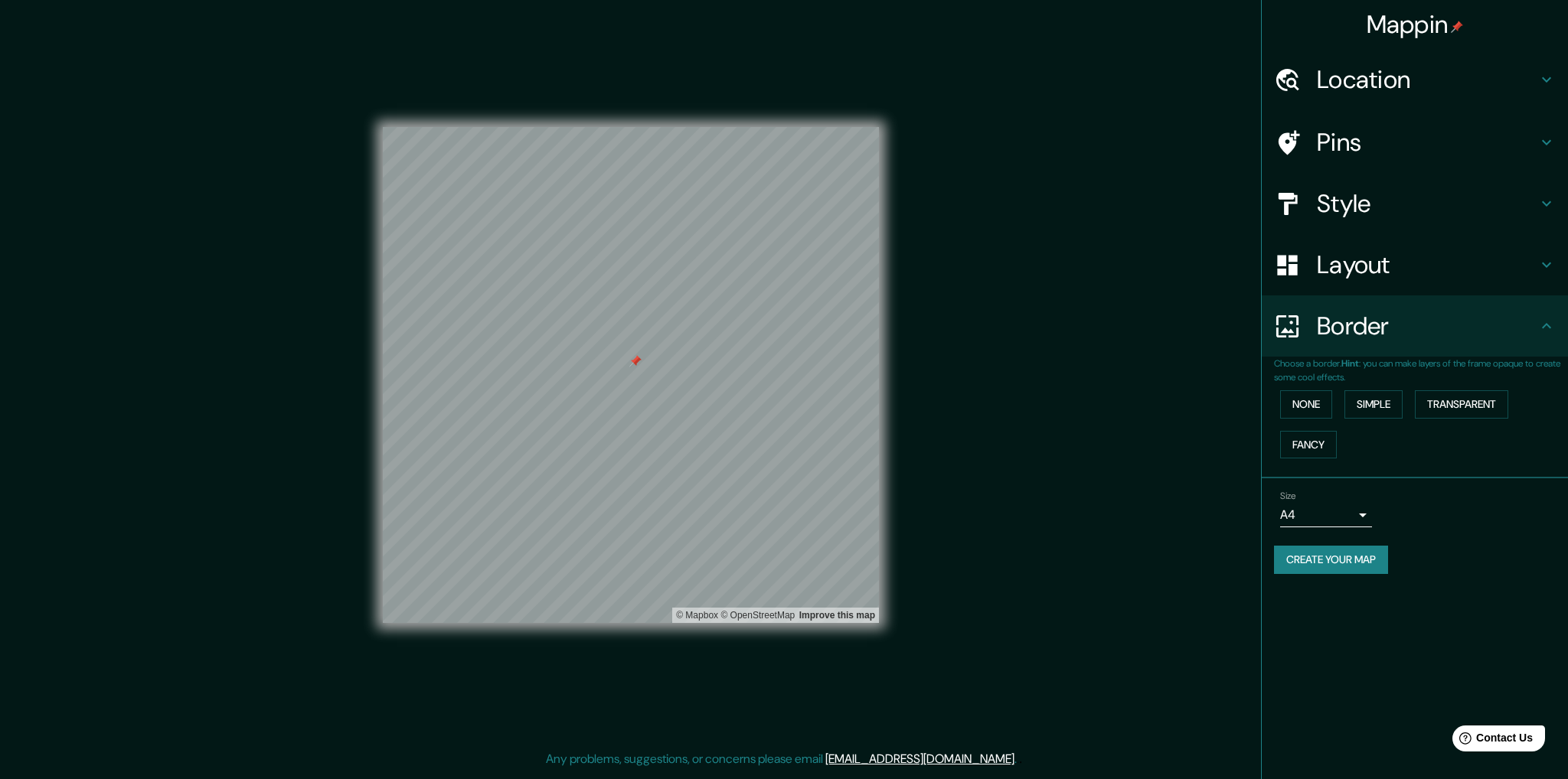
click at [1352, 522] on body "Mappin Location Chimbote, Departamento de Áncash, Perú Pins Style Layout Border…" at bounding box center [784, 390] width 1568 height 779
click at [1335, 582] on li "A3" at bounding box center [1326, 573] width 92 height 28
click at [1336, 515] on body "Mappin Location Chimbote, Departamento de Áncash, Perú Pins Style Layout Border…" at bounding box center [784, 390] width 1568 height 779
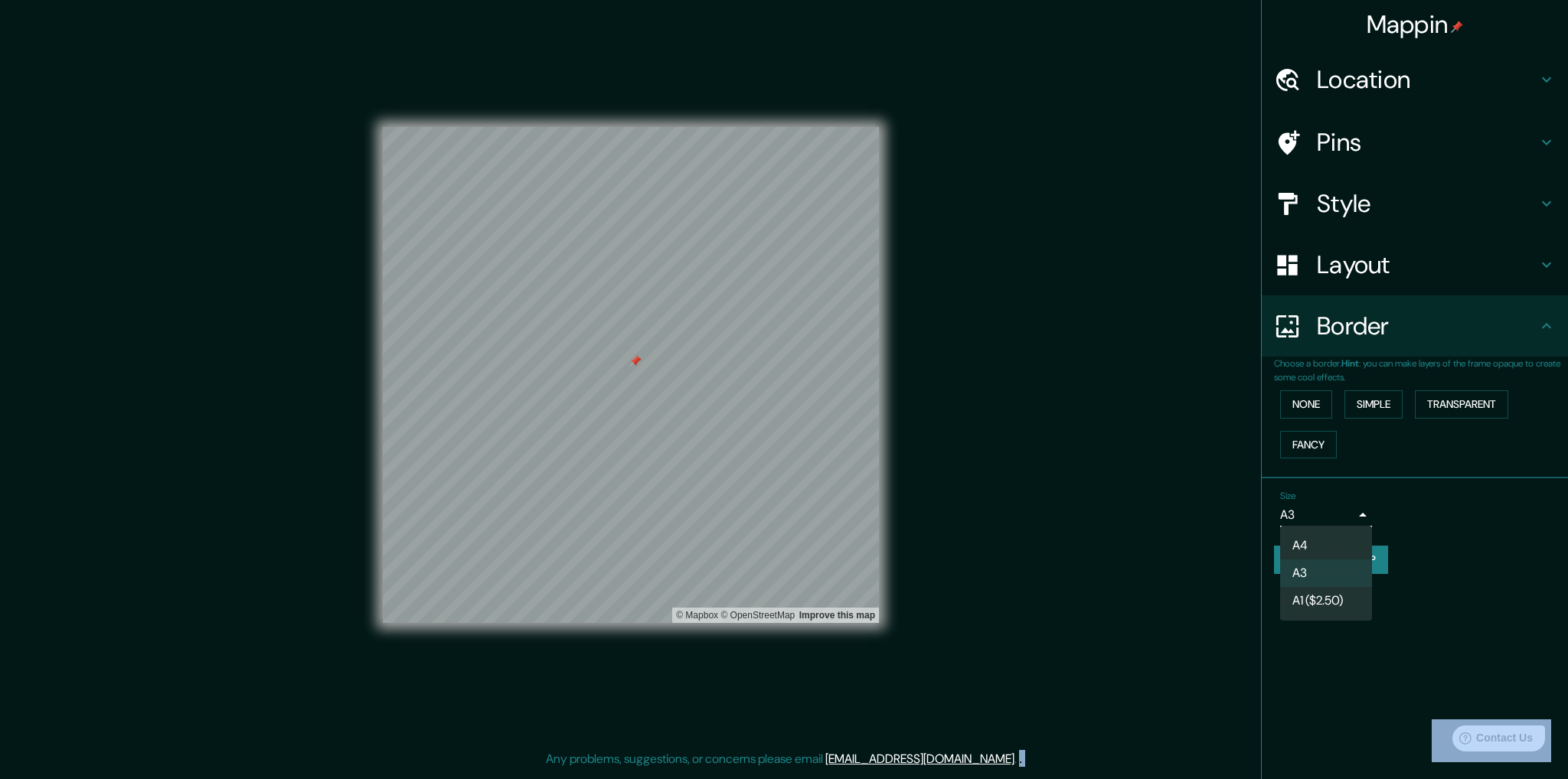
click at [1336, 515] on div at bounding box center [784, 390] width 1568 height 779
click at [1336, 515] on body "Mappin Location Chimbote, Departamento de Áncash, Perú Pins Style Layout Border…" at bounding box center [784, 390] width 1568 height 779
click at [1317, 542] on li "A4" at bounding box center [1326, 546] width 92 height 28
type input "single"
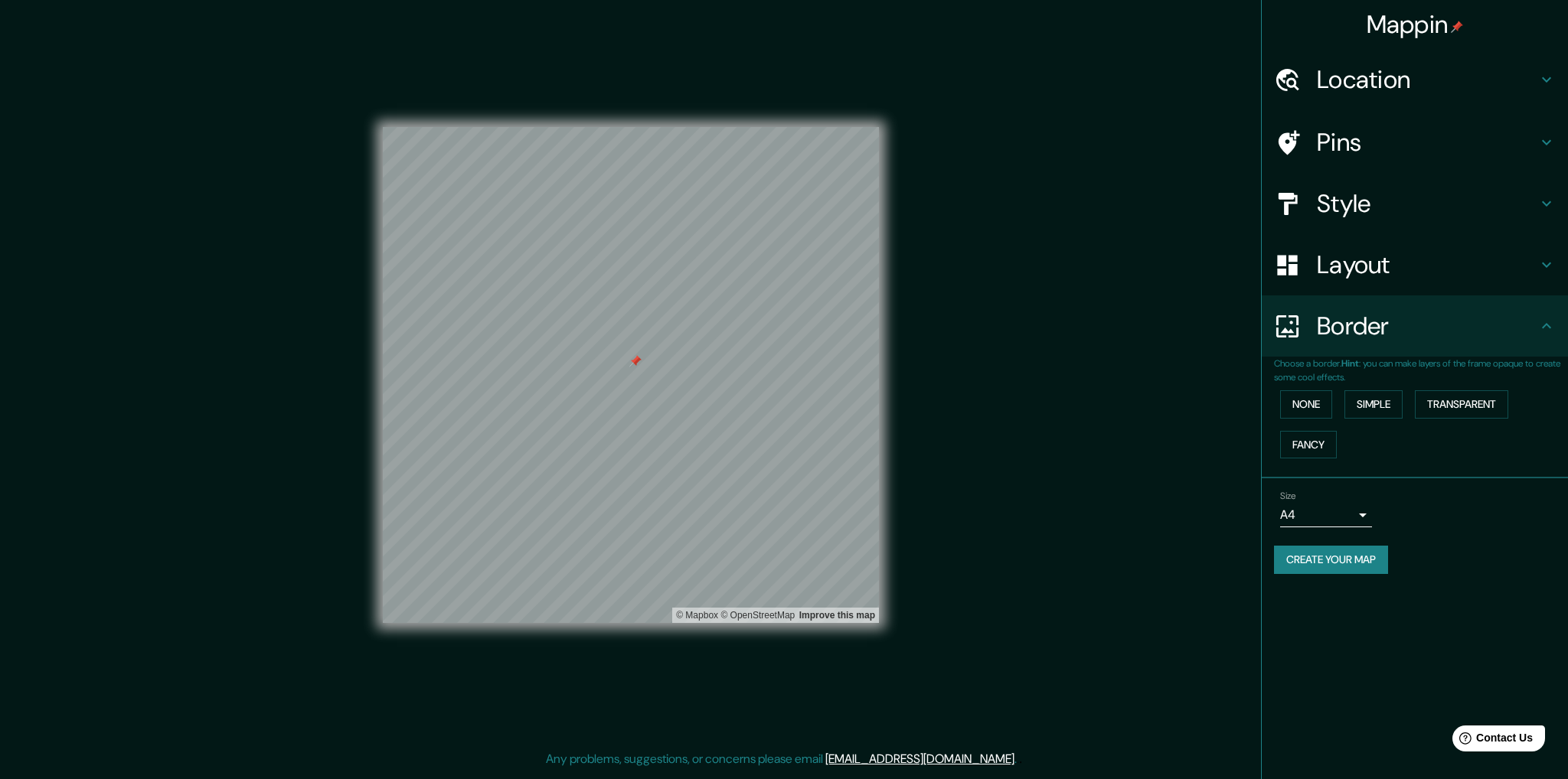
click at [1479, 661] on div "Mappin Location Chimbote, Departamento de Áncash, Perú Pins Style Layout Border…" at bounding box center [1414, 390] width 307 height 779
click at [1315, 125] on div "Pins" at bounding box center [1415, 142] width 306 height 61
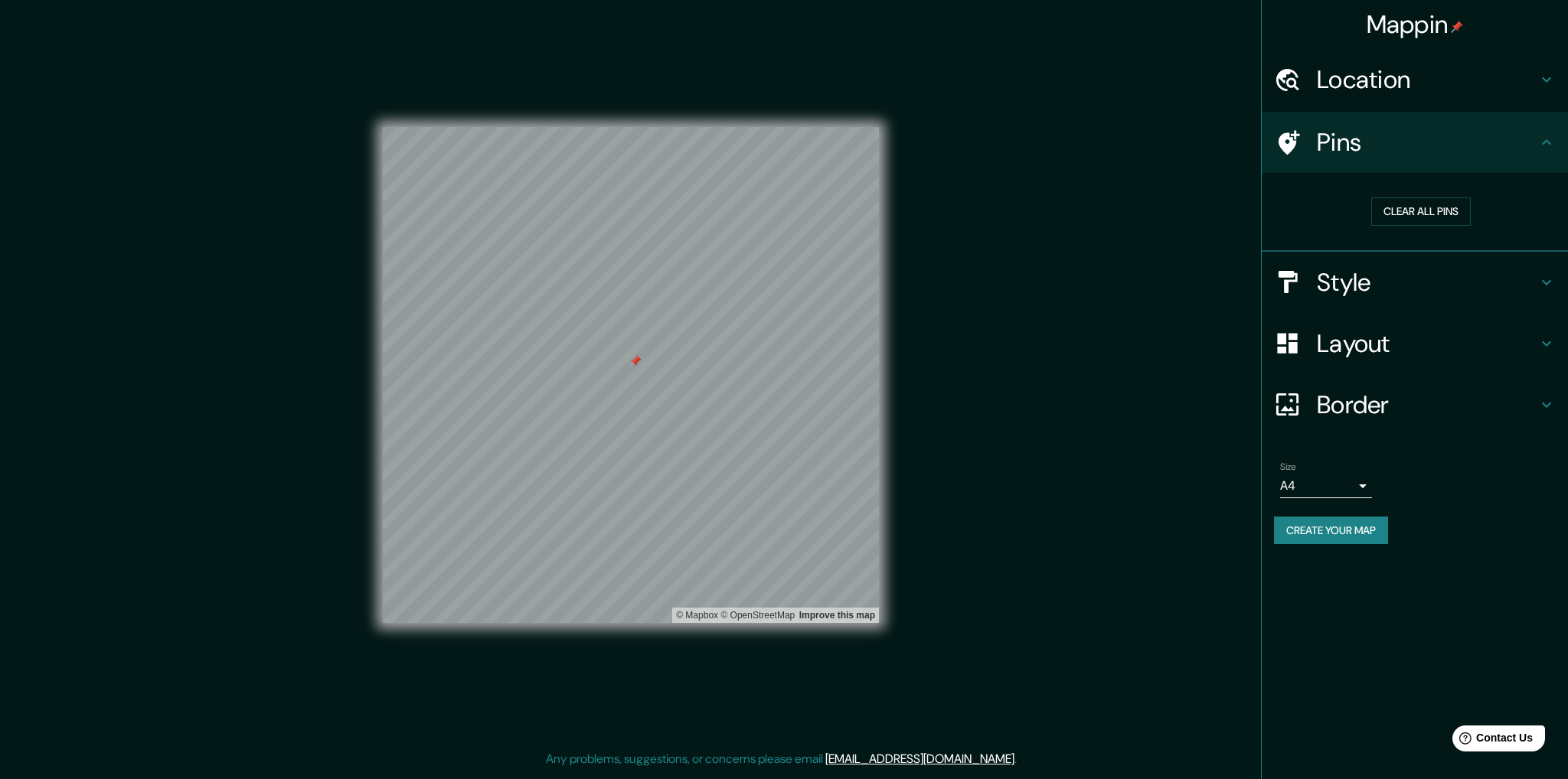
drag, startPoint x: 1316, startPoint y: 125, endPoint x: 1326, endPoint y: 143, distance: 20.6
click at [1316, 125] on div "Pins" at bounding box center [1415, 142] width 306 height 61
click at [1384, 298] on div "Style" at bounding box center [1415, 282] width 306 height 61
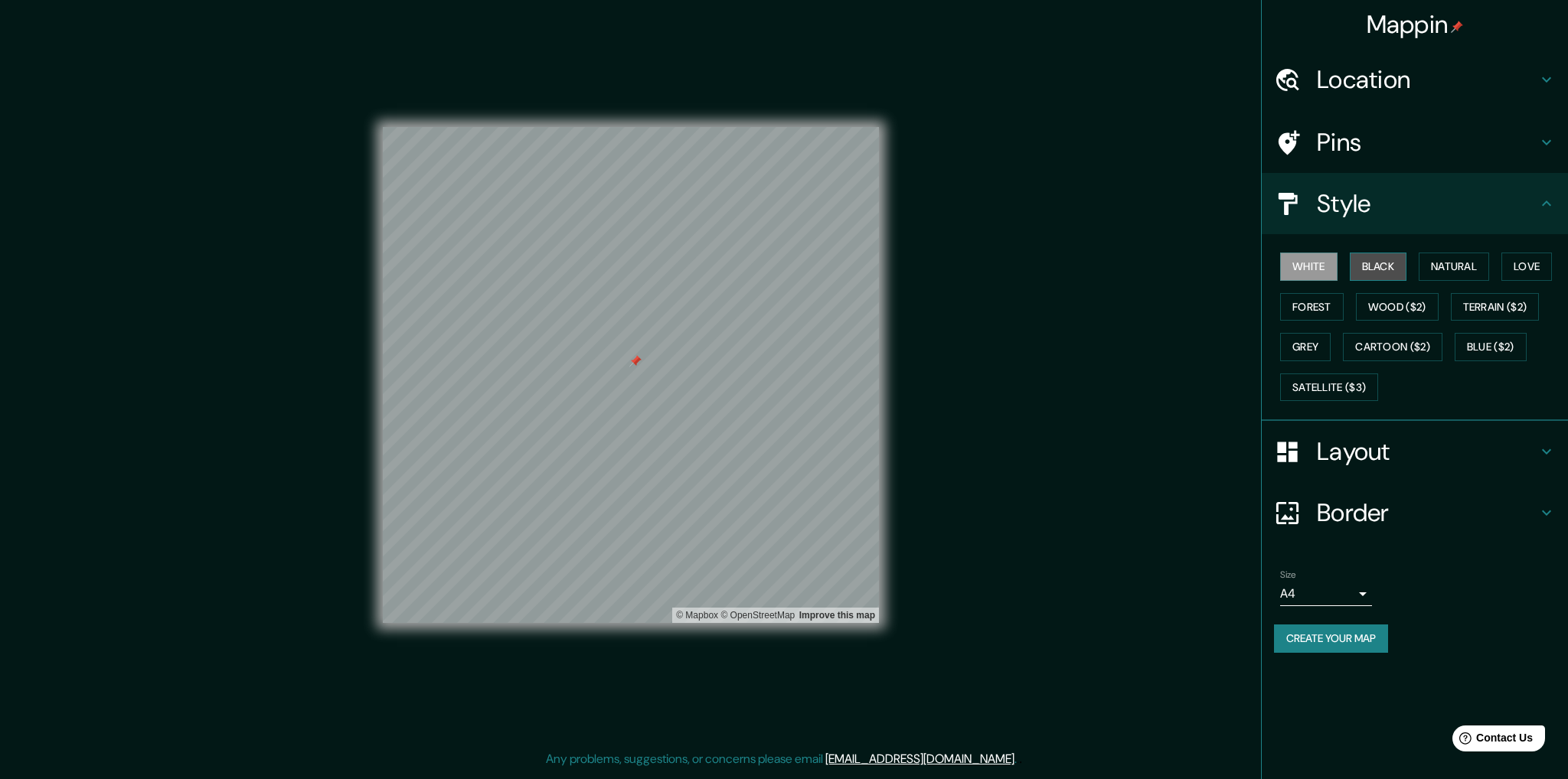
click at [1388, 269] on button "Black" at bounding box center [1378, 267] width 58 height 28
click at [1438, 270] on button "Natural" at bounding box center [1453, 267] width 70 height 28
click at [1377, 277] on button "Black" at bounding box center [1378, 267] width 58 height 28
click at [687, 335] on div at bounding box center [687, 330] width 13 height 13
click at [1324, 640] on button "Create your map" at bounding box center [1331, 639] width 114 height 28
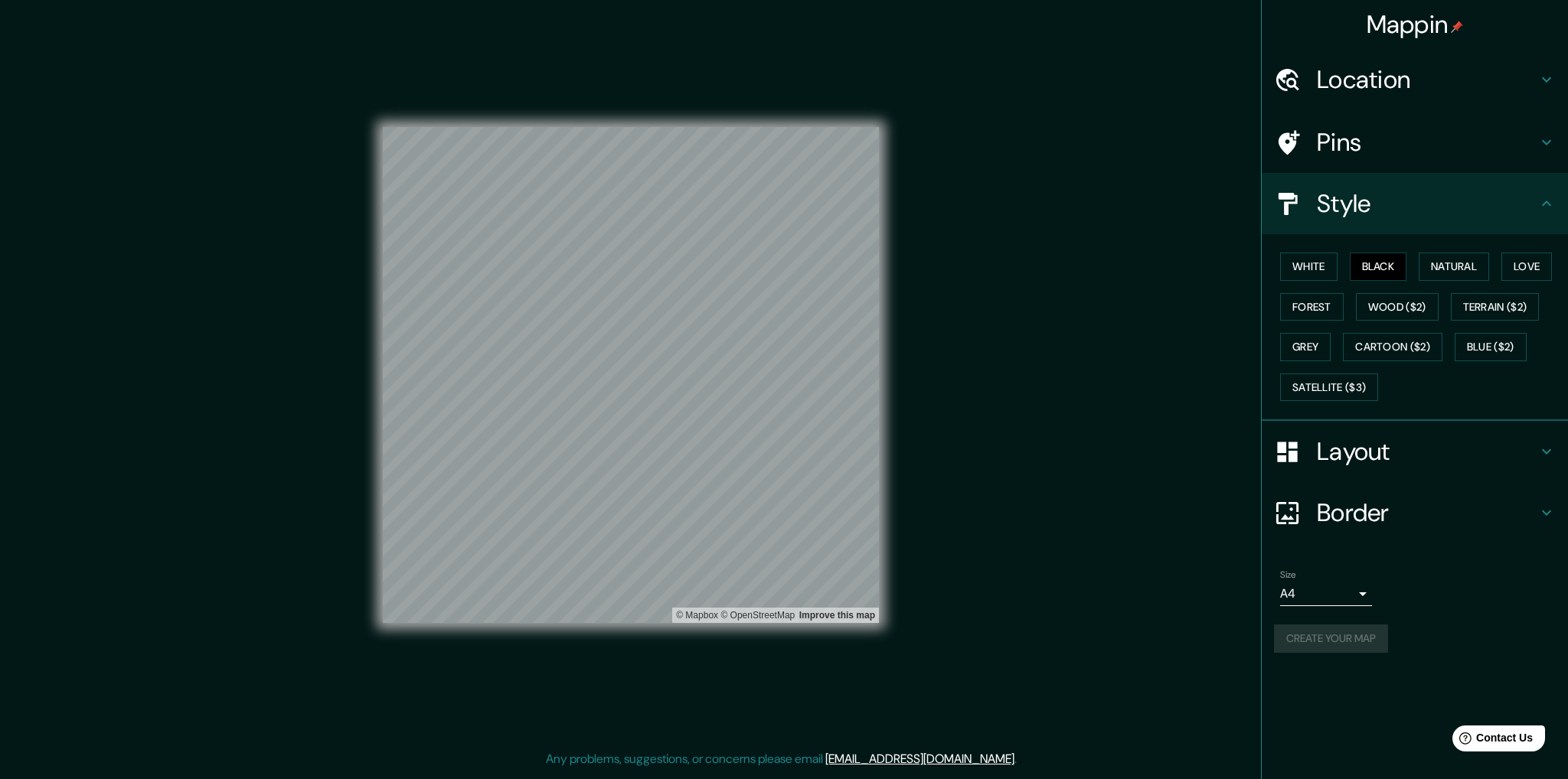
click at [1331, 642] on div "Create your map" at bounding box center [1414, 639] width 282 height 28
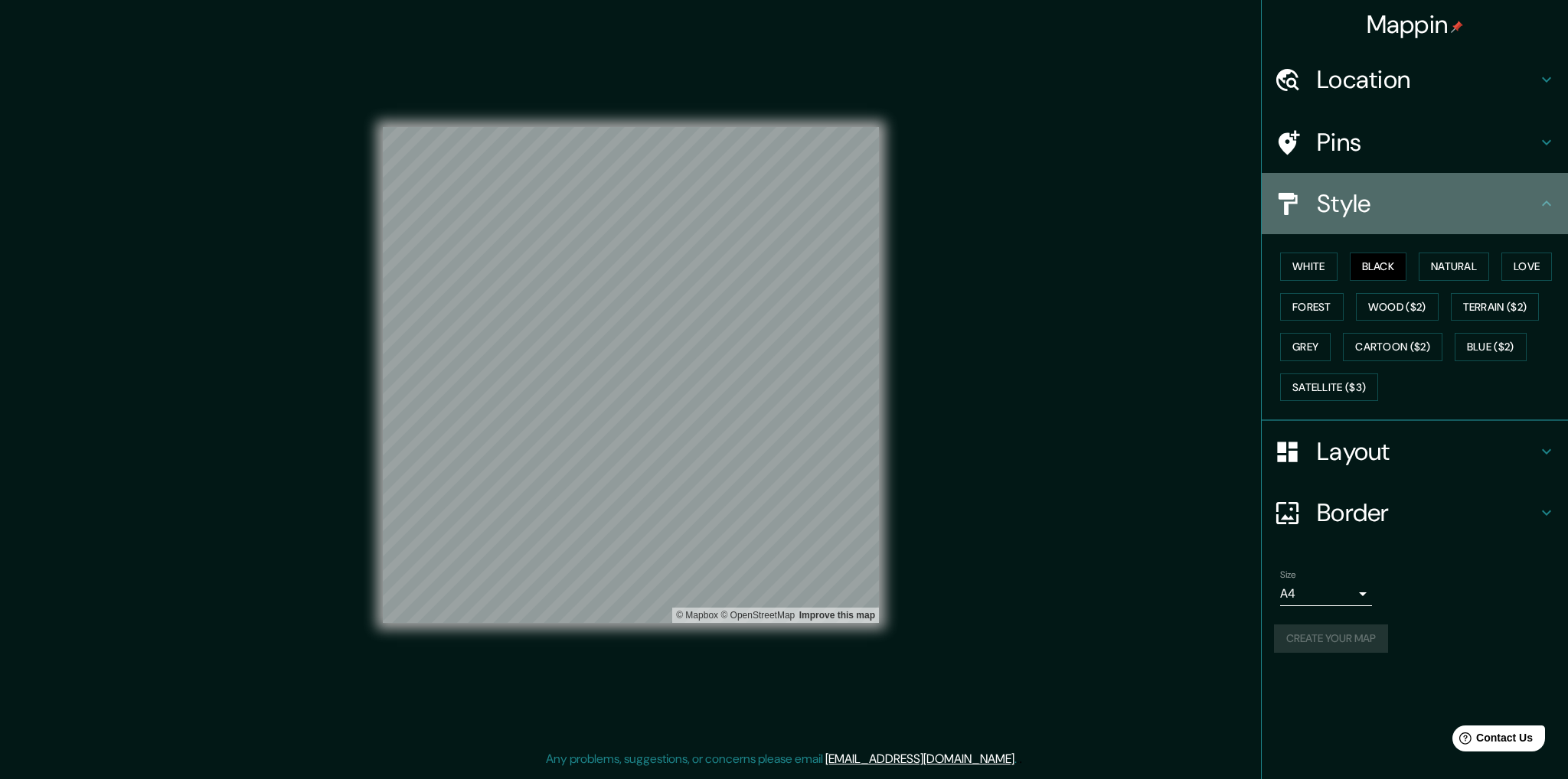
click at [1553, 209] on icon at bounding box center [1546, 204] width 18 height 18
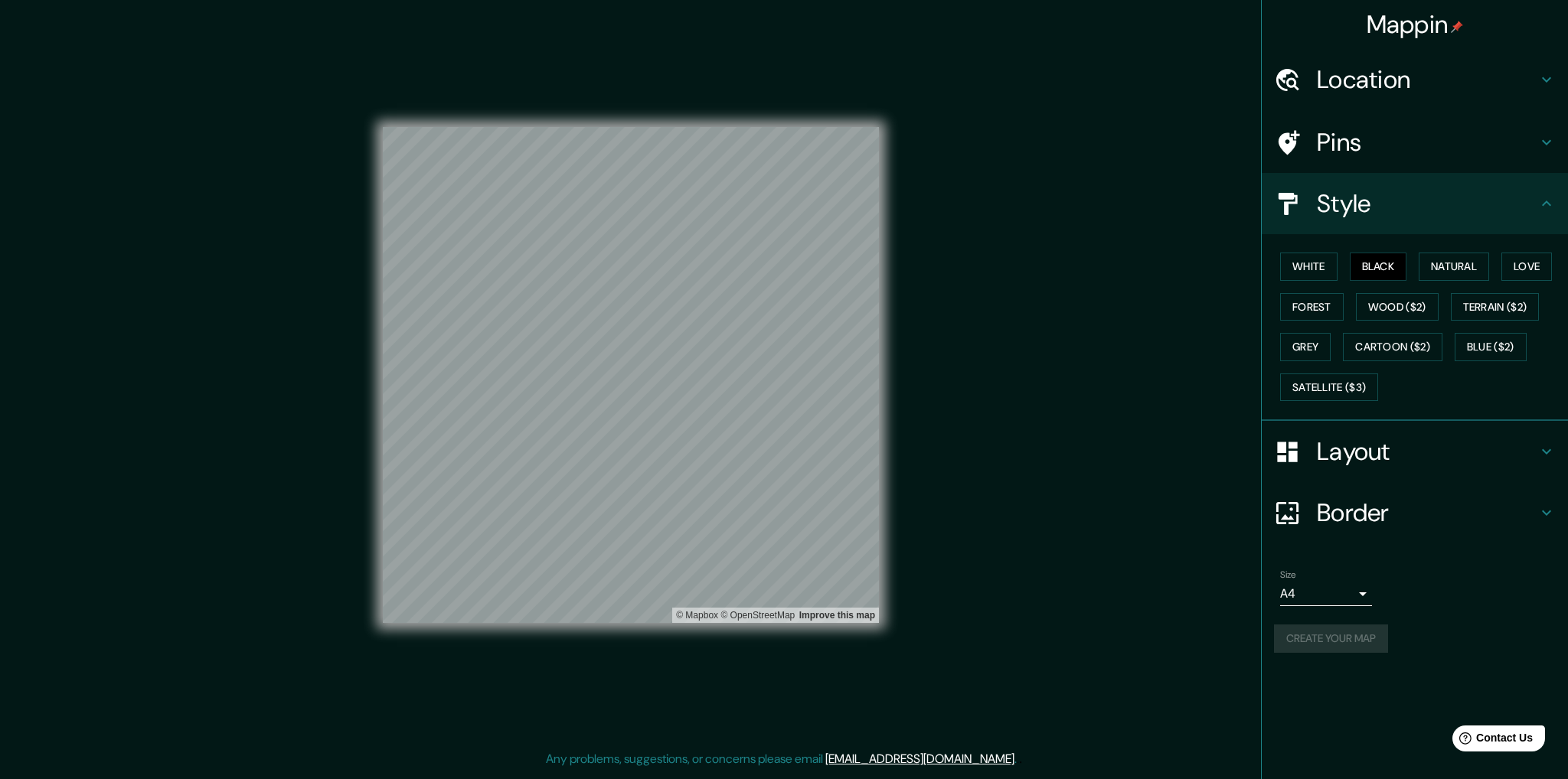
click at [1553, 209] on icon at bounding box center [1546, 204] width 18 height 18
click at [1296, 645] on button "Create your map" at bounding box center [1331, 639] width 114 height 28
click at [1296, 645] on div "Create your map" at bounding box center [1414, 639] width 282 height 28
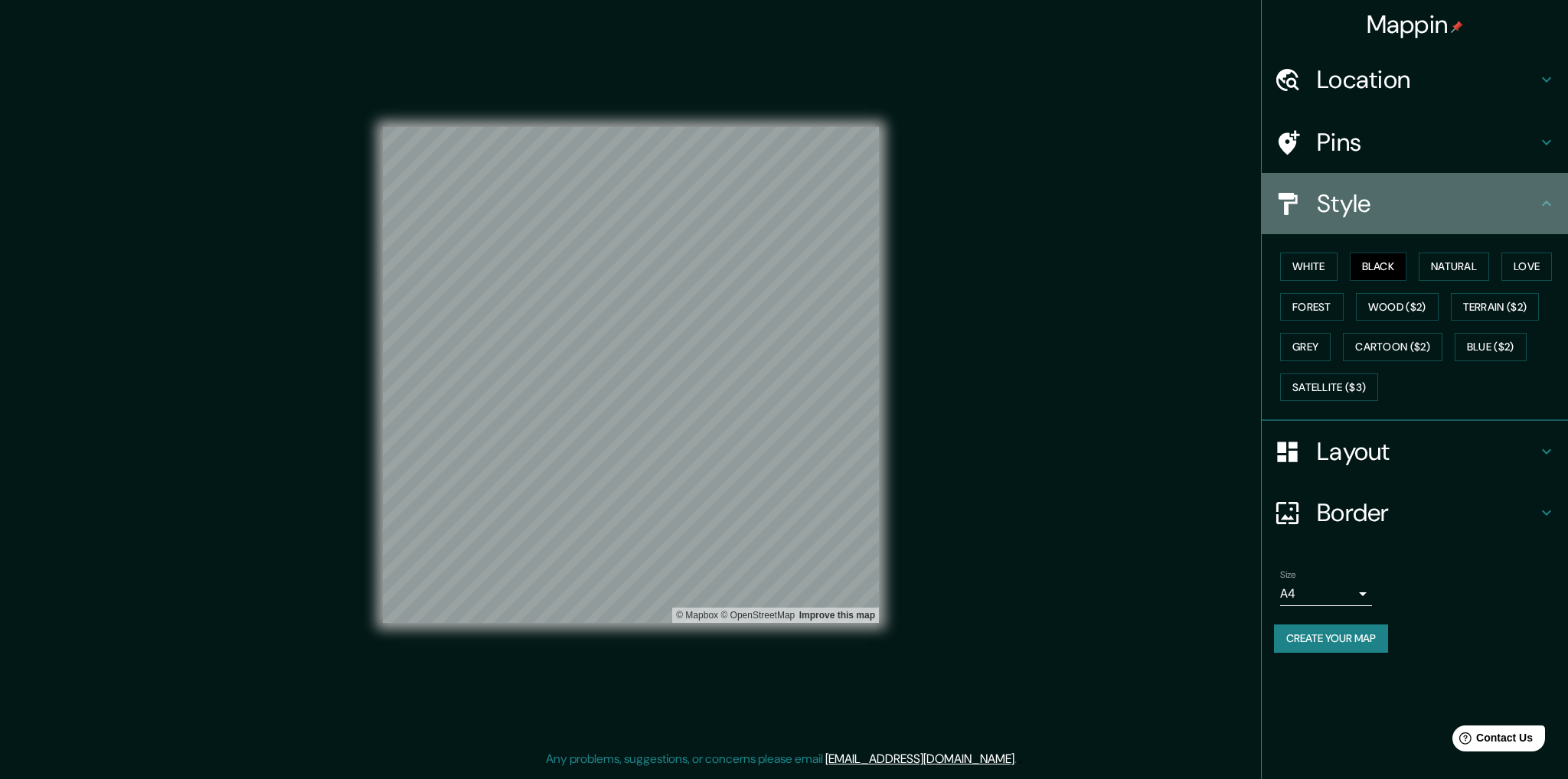
click at [1540, 201] on icon at bounding box center [1546, 204] width 18 height 18
click at [1552, 214] on div "Style" at bounding box center [1415, 203] width 306 height 61
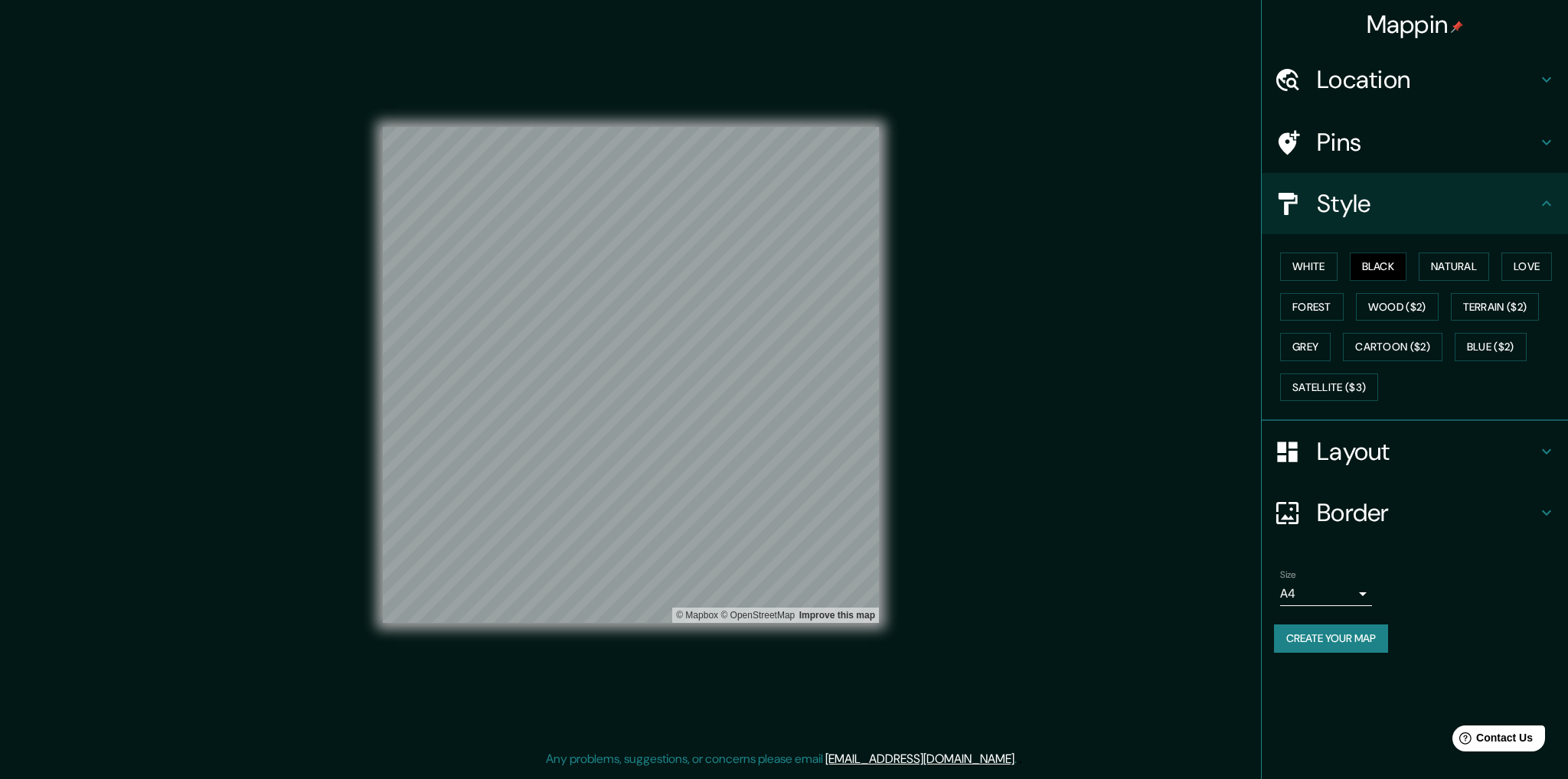
click at [1550, 206] on icon at bounding box center [1546, 204] width 18 height 18
click at [1548, 195] on icon at bounding box center [1546, 204] width 18 height 18
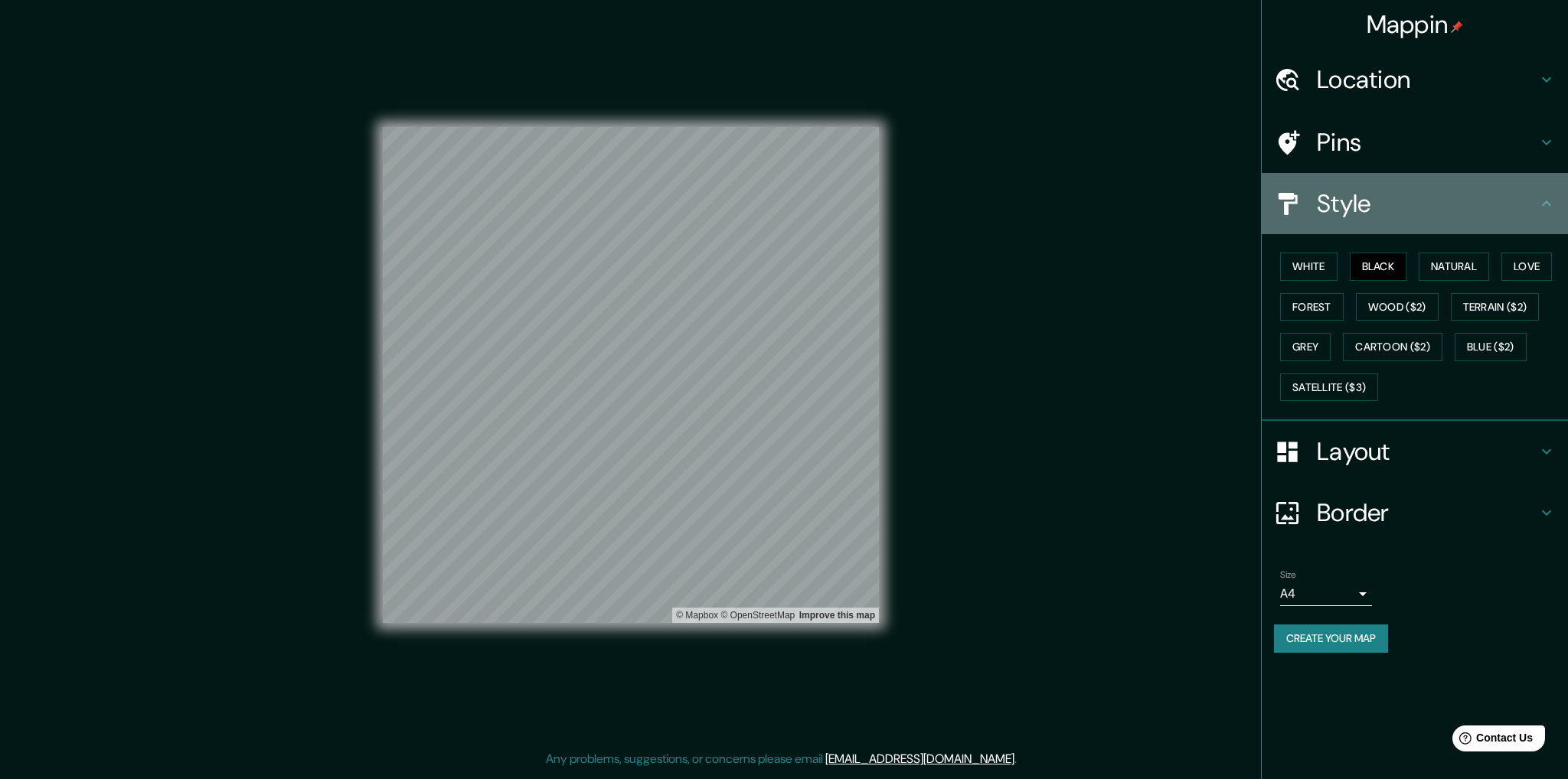
click at [1368, 212] on h4 "Style" at bounding box center [1427, 203] width 221 height 31
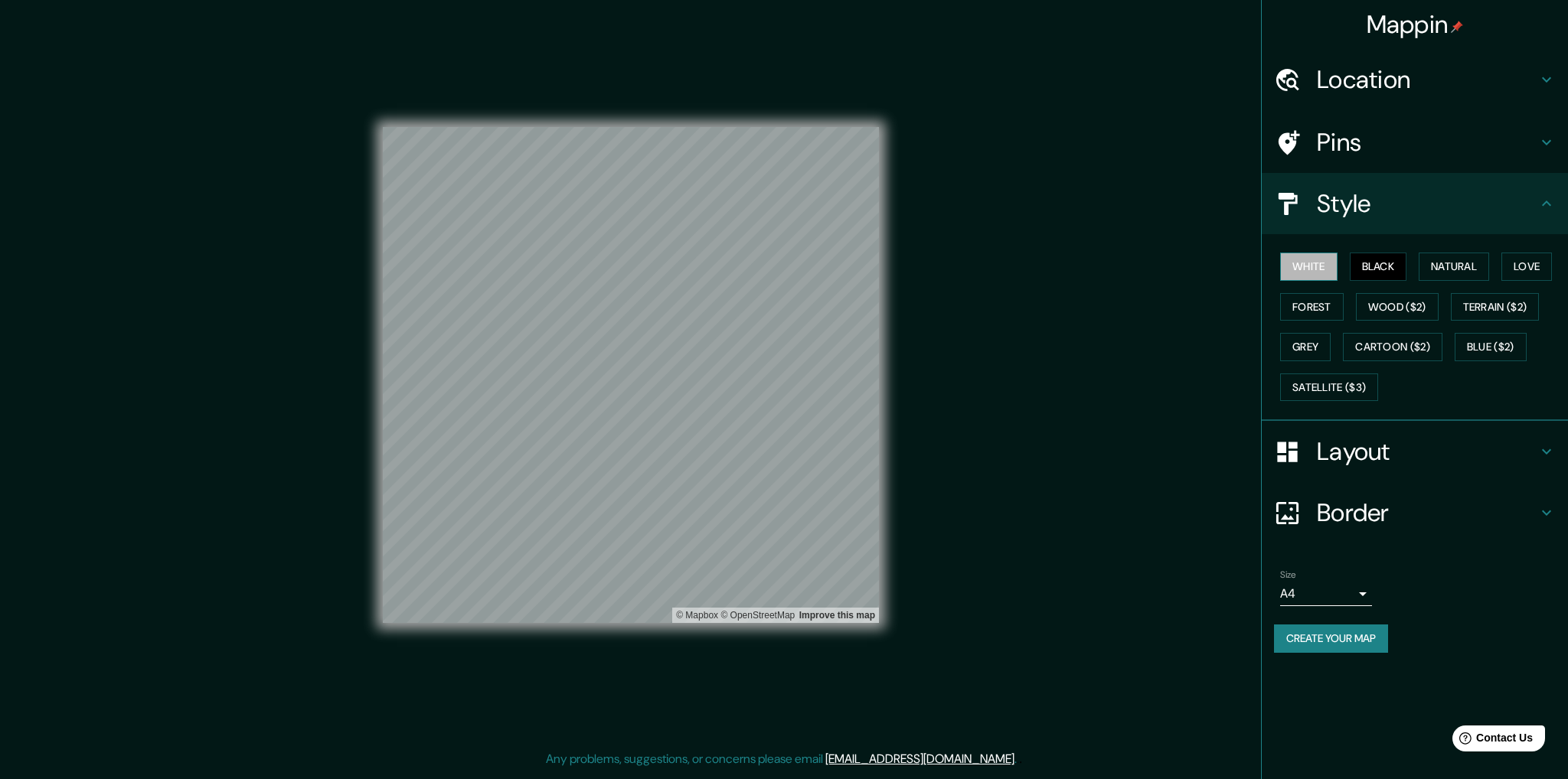
click at [1298, 269] on button "White" at bounding box center [1308, 267] width 58 height 28
click at [1368, 276] on button "Black" at bounding box center [1378, 267] width 58 height 28
click at [1543, 206] on icon at bounding box center [1546, 204] width 18 height 18
click at [1549, 197] on icon at bounding box center [1546, 204] width 18 height 18
drag, startPoint x: 1549, startPoint y: 197, endPoint x: 1540, endPoint y: 260, distance: 63.6
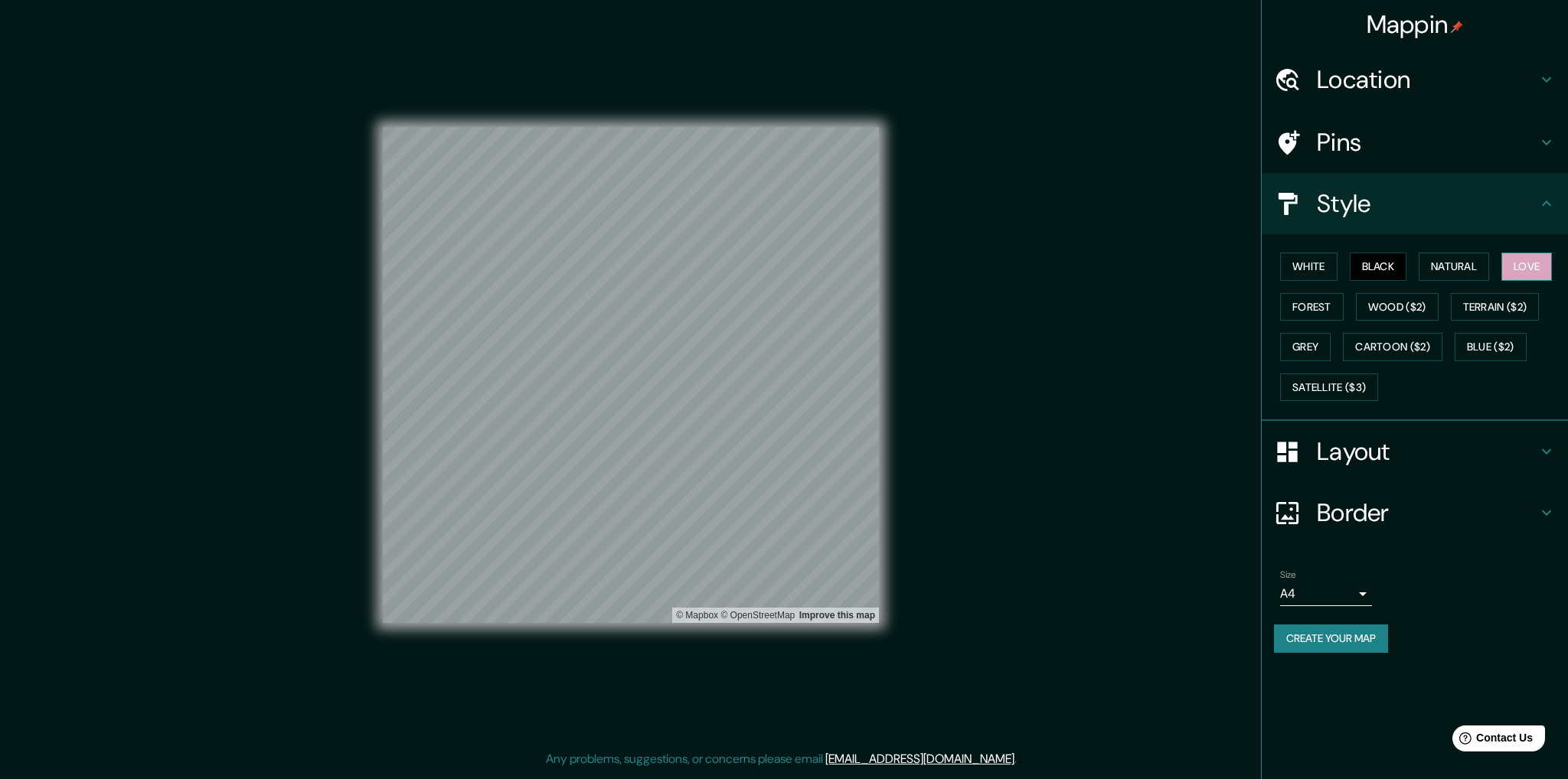
click at [1549, 198] on icon at bounding box center [1546, 204] width 18 height 18
drag, startPoint x: 1519, startPoint y: 411, endPoint x: 1532, endPoint y: 444, distance: 35.5
click at [1528, 424] on ul "Location Chimbote, Departamento de Áncash, Perú Pins Style White Black Natural …" at bounding box center [1415, 360] width 306 height 623
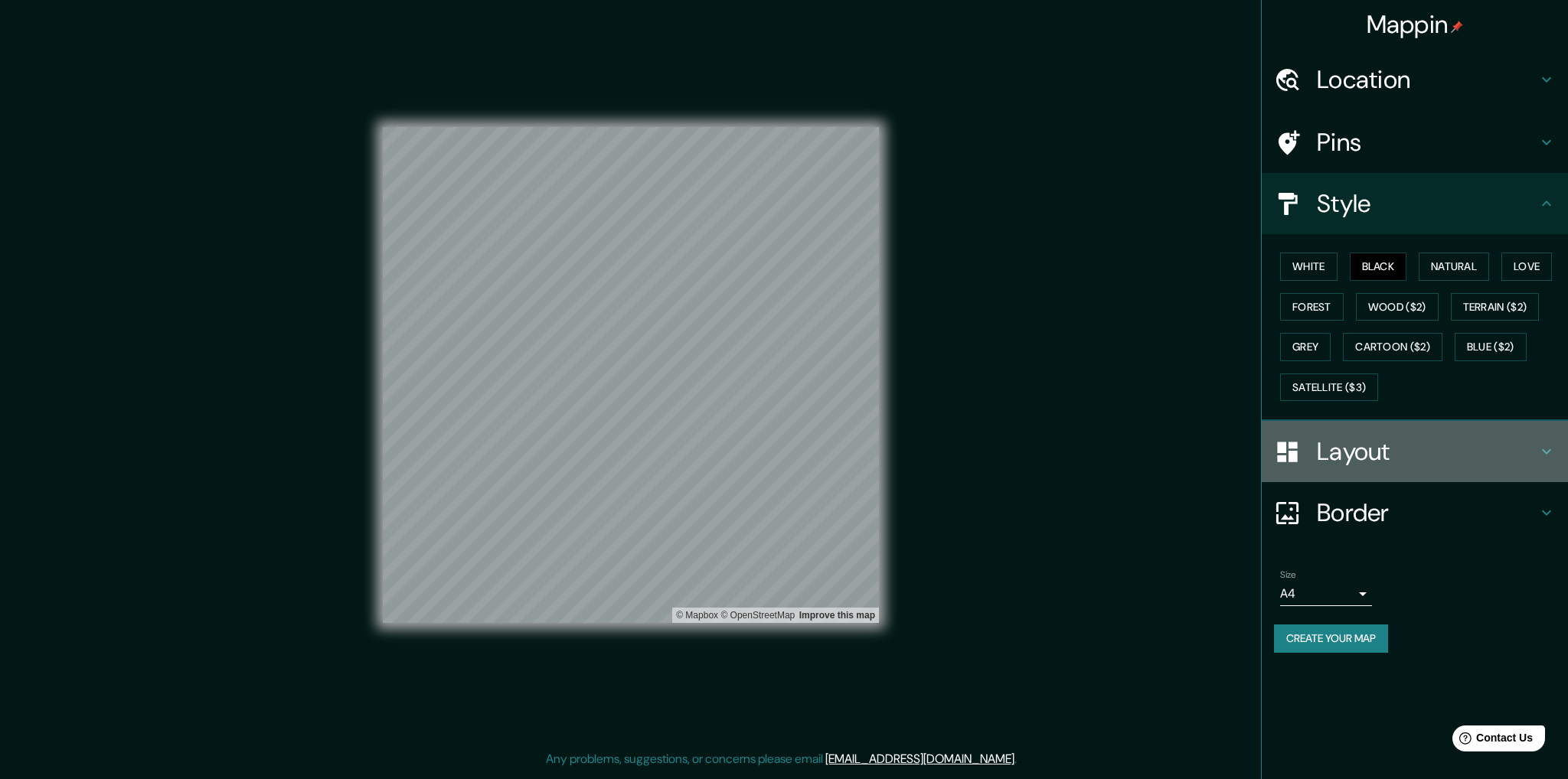
click at [1533, 448] on h4 "Layout" at bounding box center [1427, 451] width 221 height 31
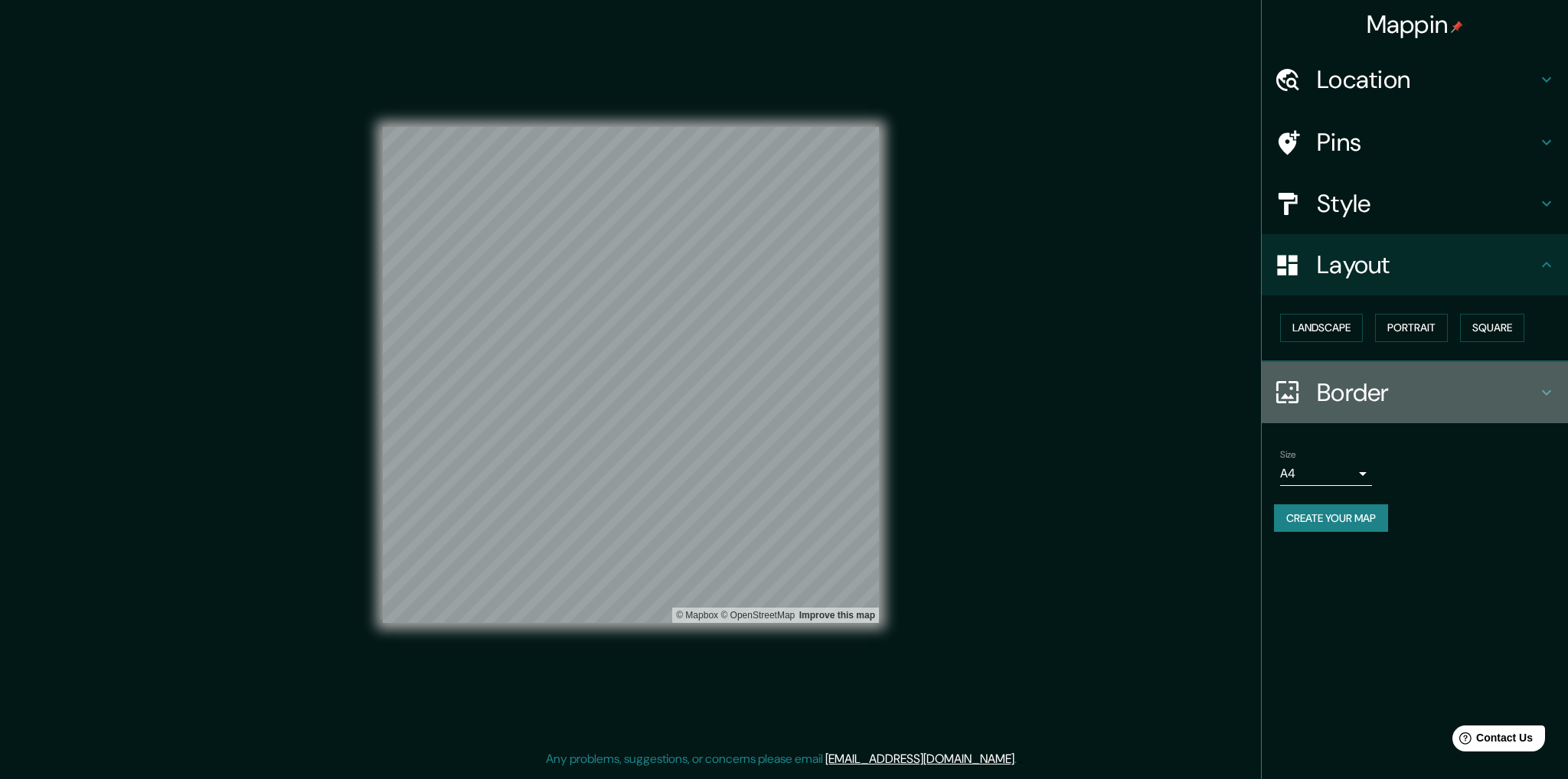
click at [1540, 390] on icon at bounding box center [1546, 393] width 18 height 18
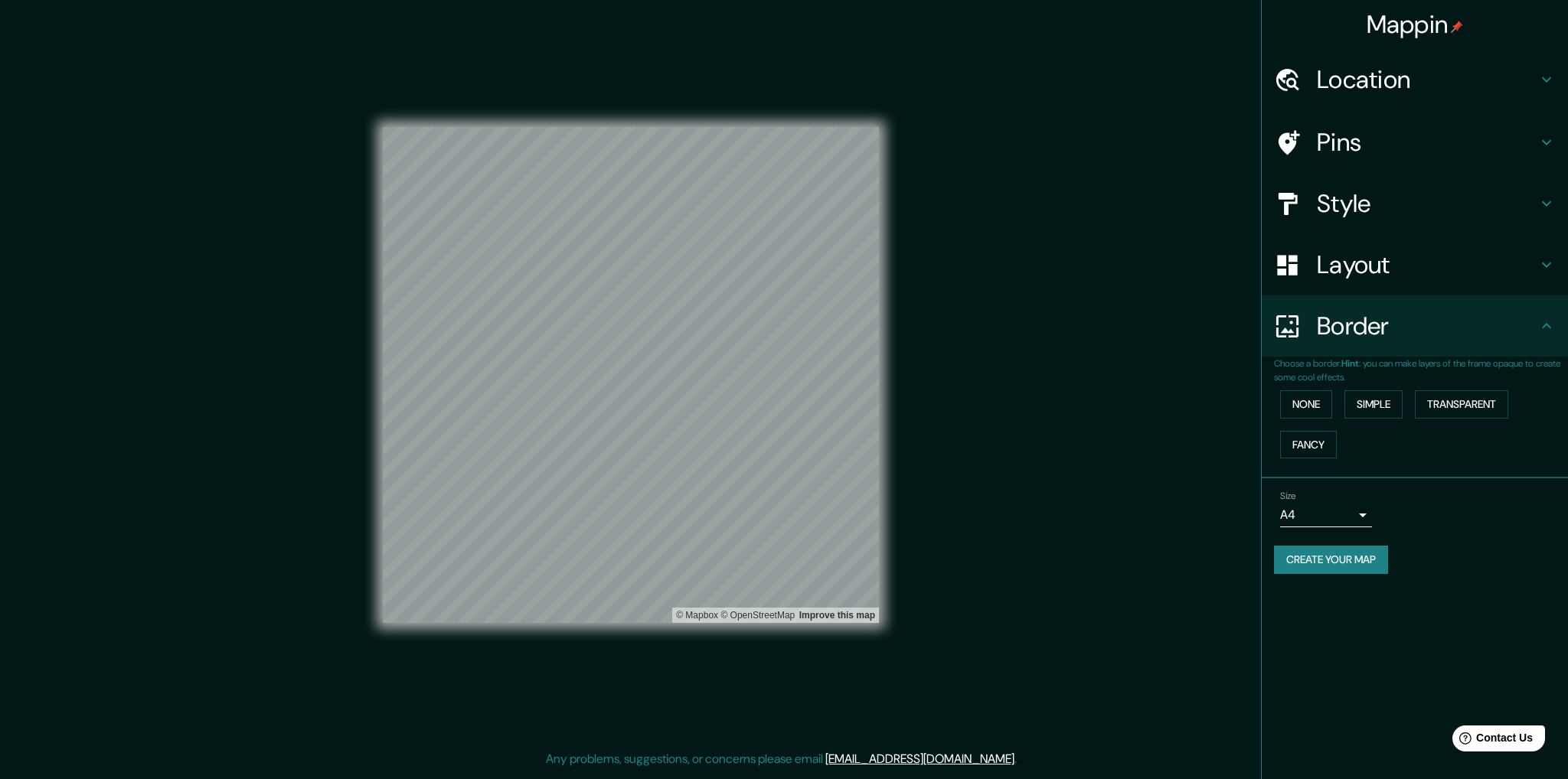
click at [1535, 93] on h4 "Location" at bounding box center [1427, 79] width 221 height 31
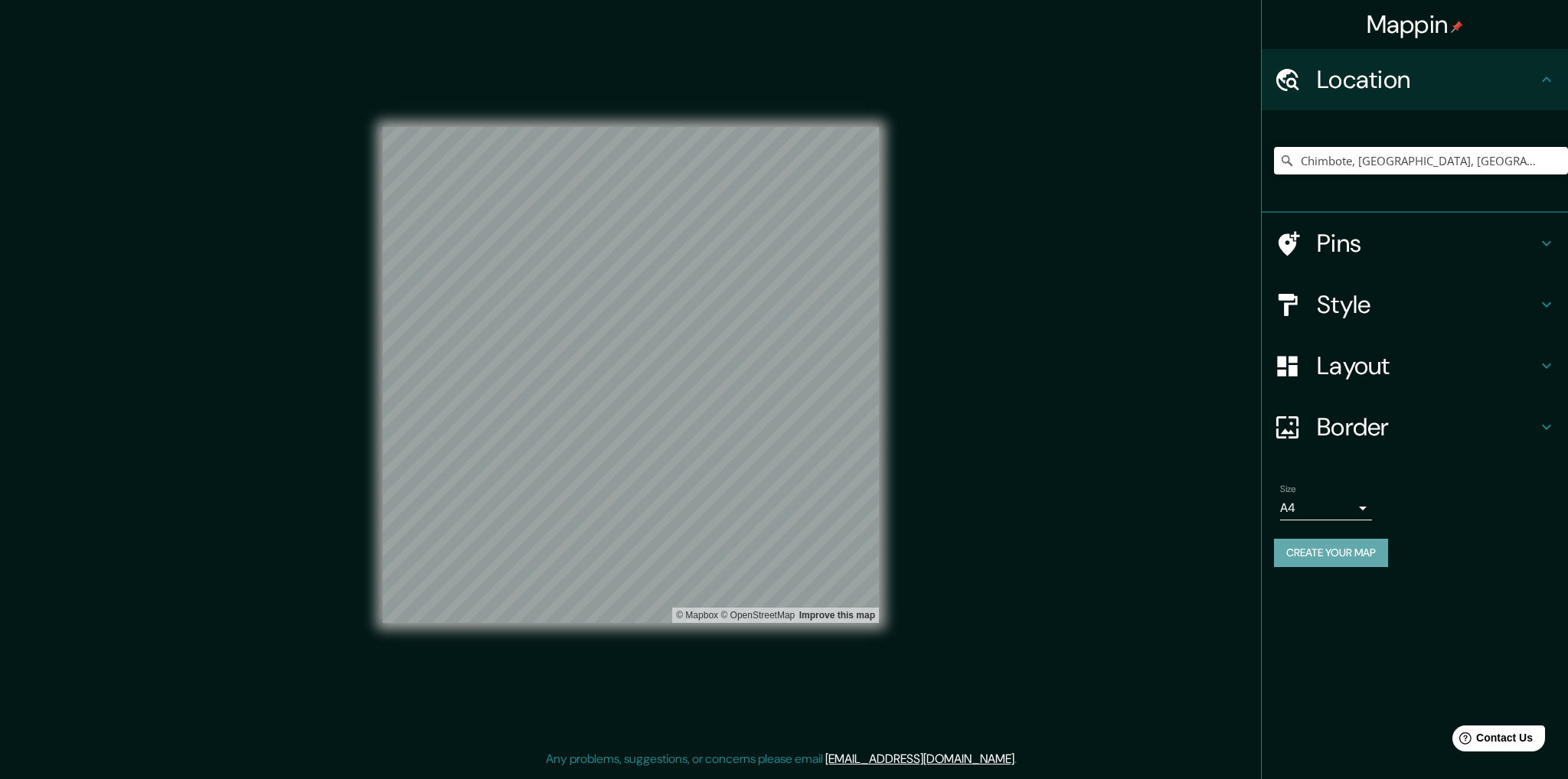
click at [1344, 549] on button "Create your map" at bounding box center [1331, 553] width 114 height 28
click at [1344, 549] on div "Create your map" at bounding box center [1414, 553] width 282 height 28
click at [1344, 547] on div "Create your map" at bounding box center [1414, 553] width 282 height 28
click at [761, 400] on div at bounding box center [759, 405] width 13 height 13
click at [1342, 546] on div "Create your map" at bounding box center [1414, 553] width 282 height 28
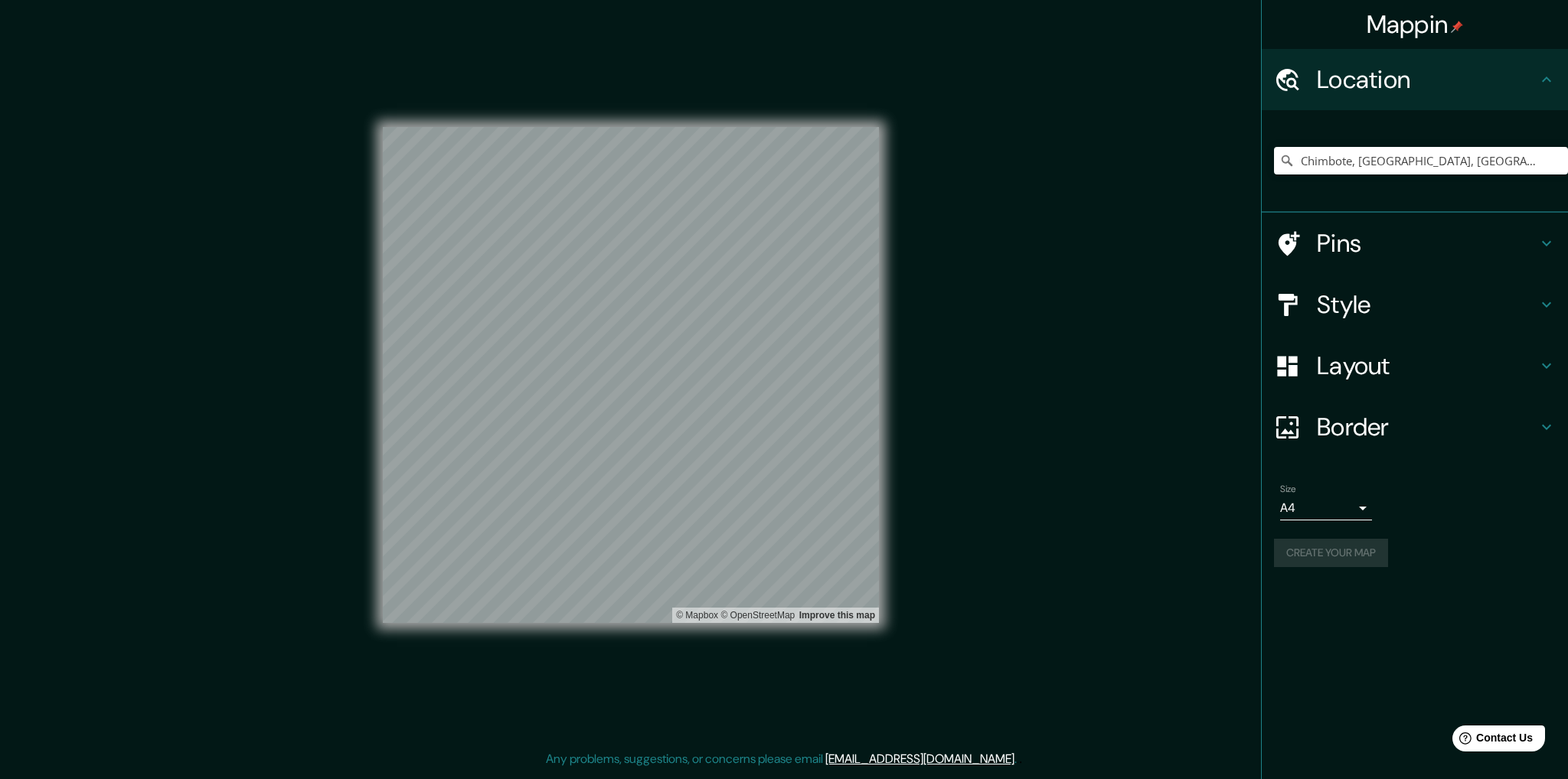
click at [1342, 546] on div "Create your map" at bounding box center [1414, 553] width 282 height 28
click at [1380, 94] on h4 "Location" at bounding box center [1427, 79] width 221 height 31
click at [1538, 92] on div "Location" at bounding box center [1415, 79] width 306 height 61
click at [1351, 555] on button "Create your map" at bounding box center [1331, 553] width 114 height 28
click at [1351, 555] on div "Create your map" at bounding box center [1414, 553] width 282 height 28
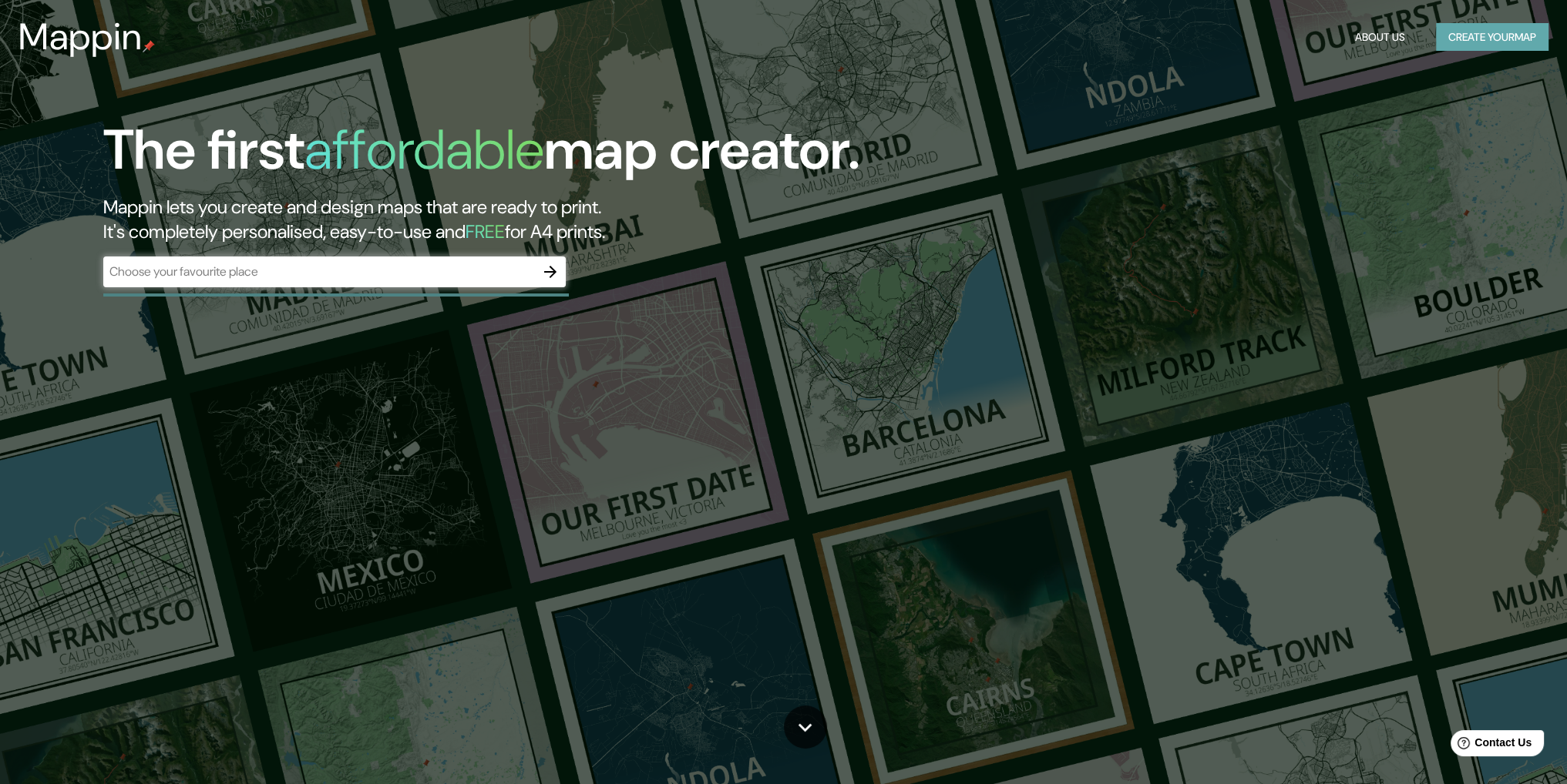
click at [1491, 40] on button "Create your map" at bounding box center [1492, 37] width 113 height 29
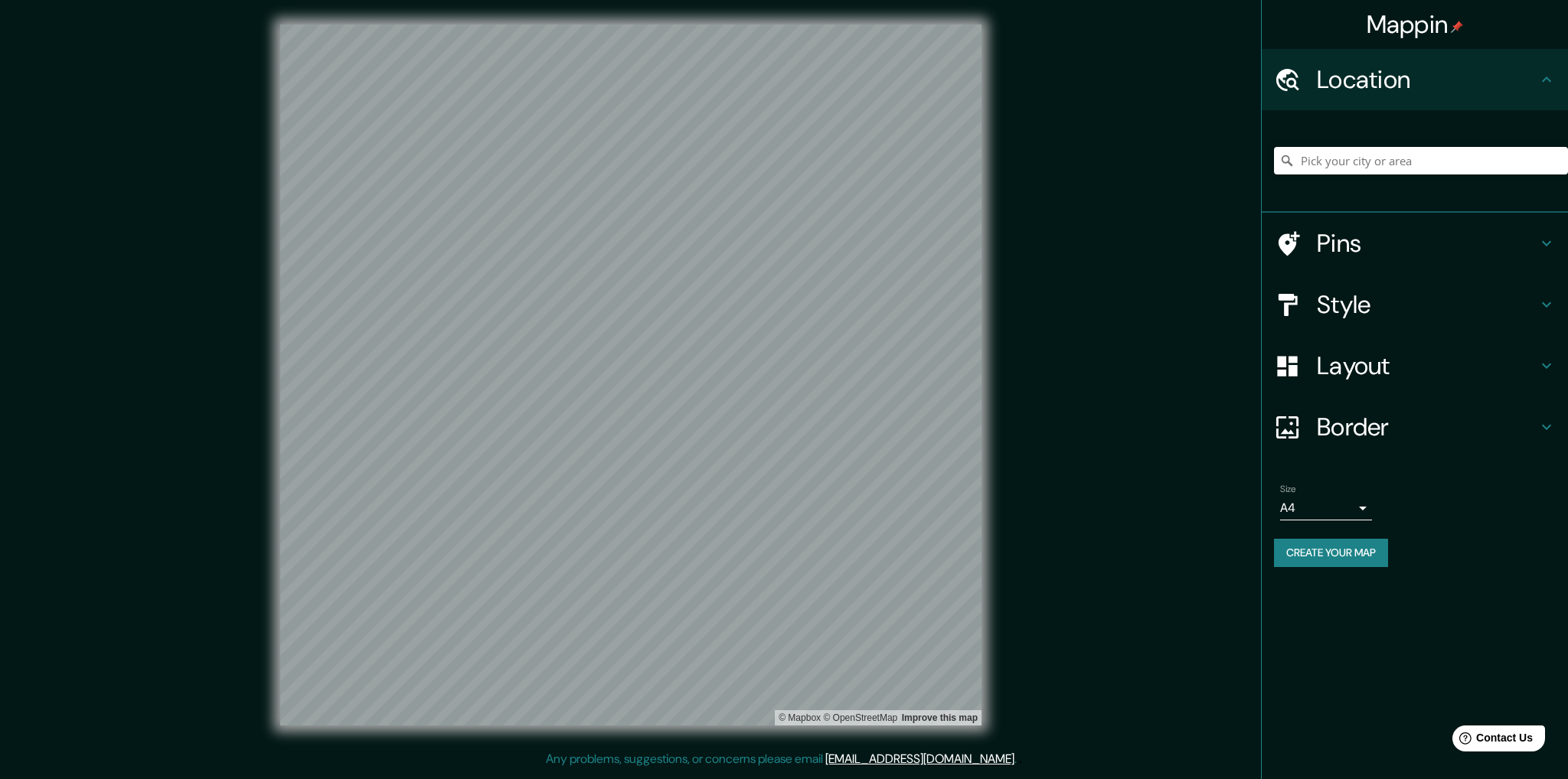
click at [1077, 374] on div "Mappin Location Pins Style Layout Border Choose a border. Hint : you can make l…" at bounding box center [784, 387] width 1568 height 775
click at [765, 369] on div "© Mapbox © OpenStreetMap Improve this map" at bounding box center [631, 375] width 751 height 751
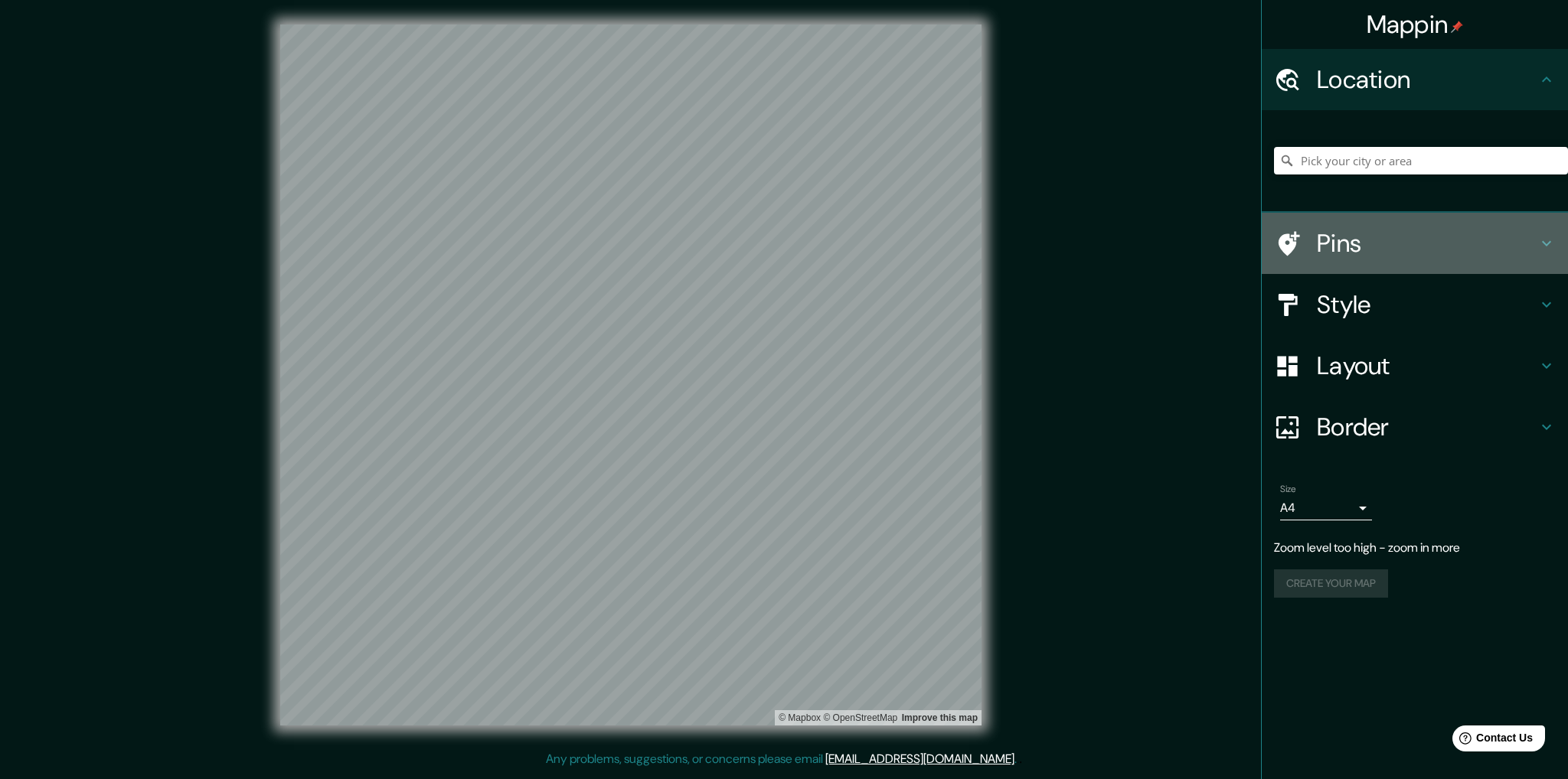
click at [1366, 258] on h4 "Pins" at bounding box center [1427, 243] width 221 height 31
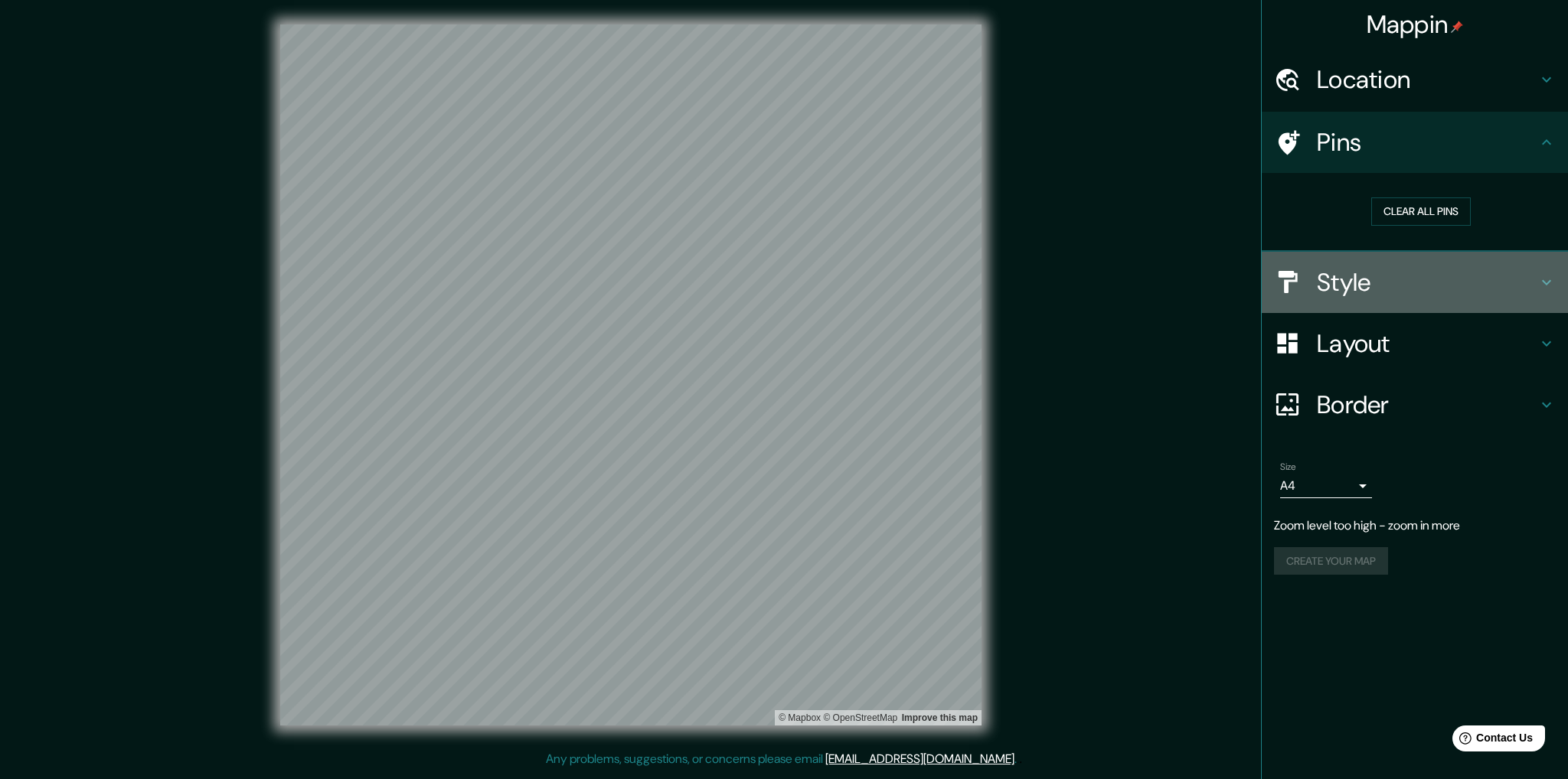
click at [1371, 289] on h4 "Style" at bounding box center [1427, 283] width 221 height 31
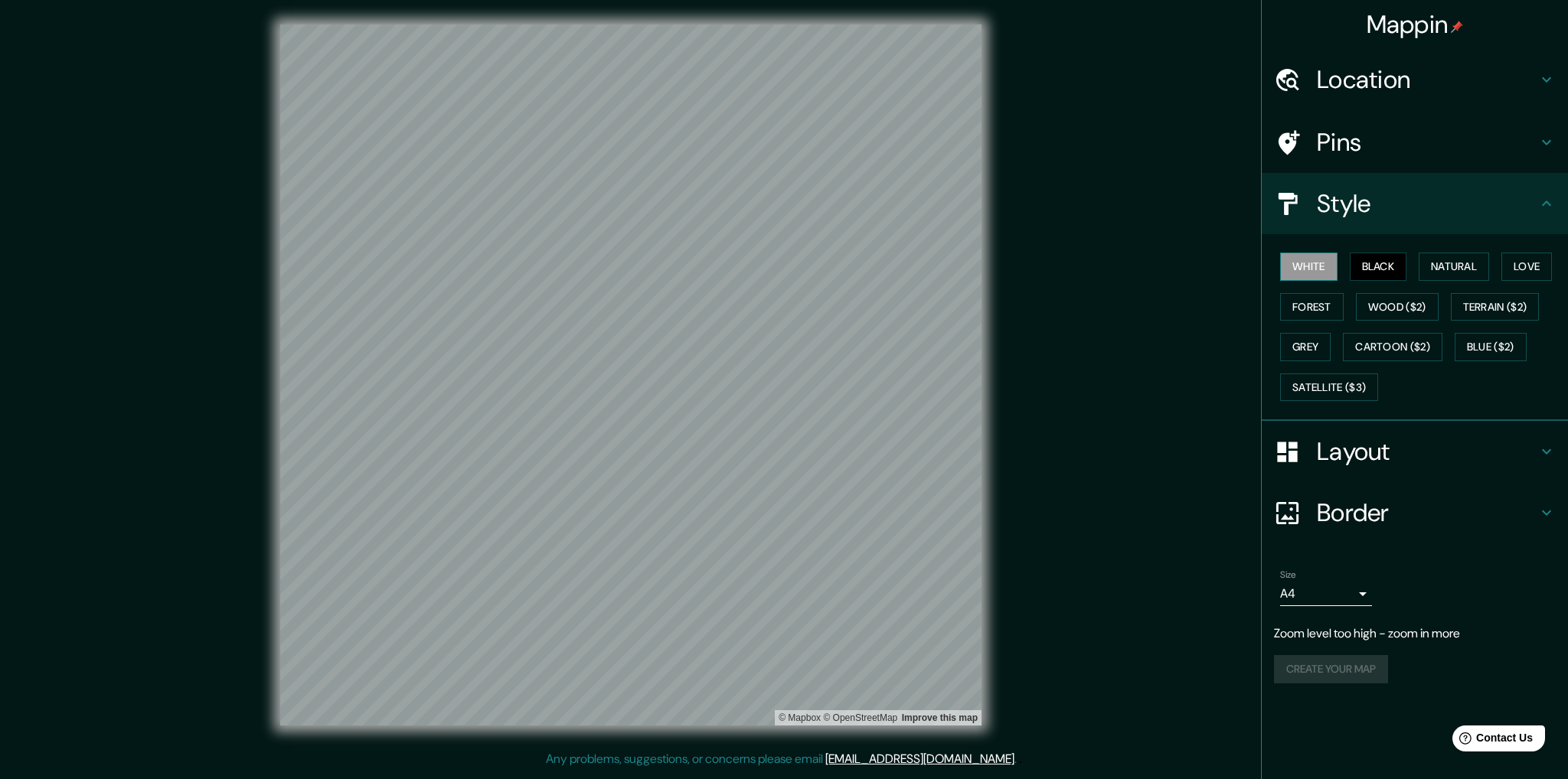
click at [1320, 272] on button "White" at bounding box center [1308, 267] width 58 height 28
click at [837, 714] on div "© Mapbox © OpenStreetMap Improve this map" at bounding box center [630, 374] width 701 height 701
click at [720, 728] on div "© Mapbox © OpenStreetMap Improve this map" at bounding box center [631, 375] width 751 height 751
click at [866, 711] on div "© Mapbox © OpenStreetMap Improve this map" at bounding box center [630, 374] width 701 height 701
click at [1378, 54] on div "Location" at bounding box center [1415, 79] width 306 height 61
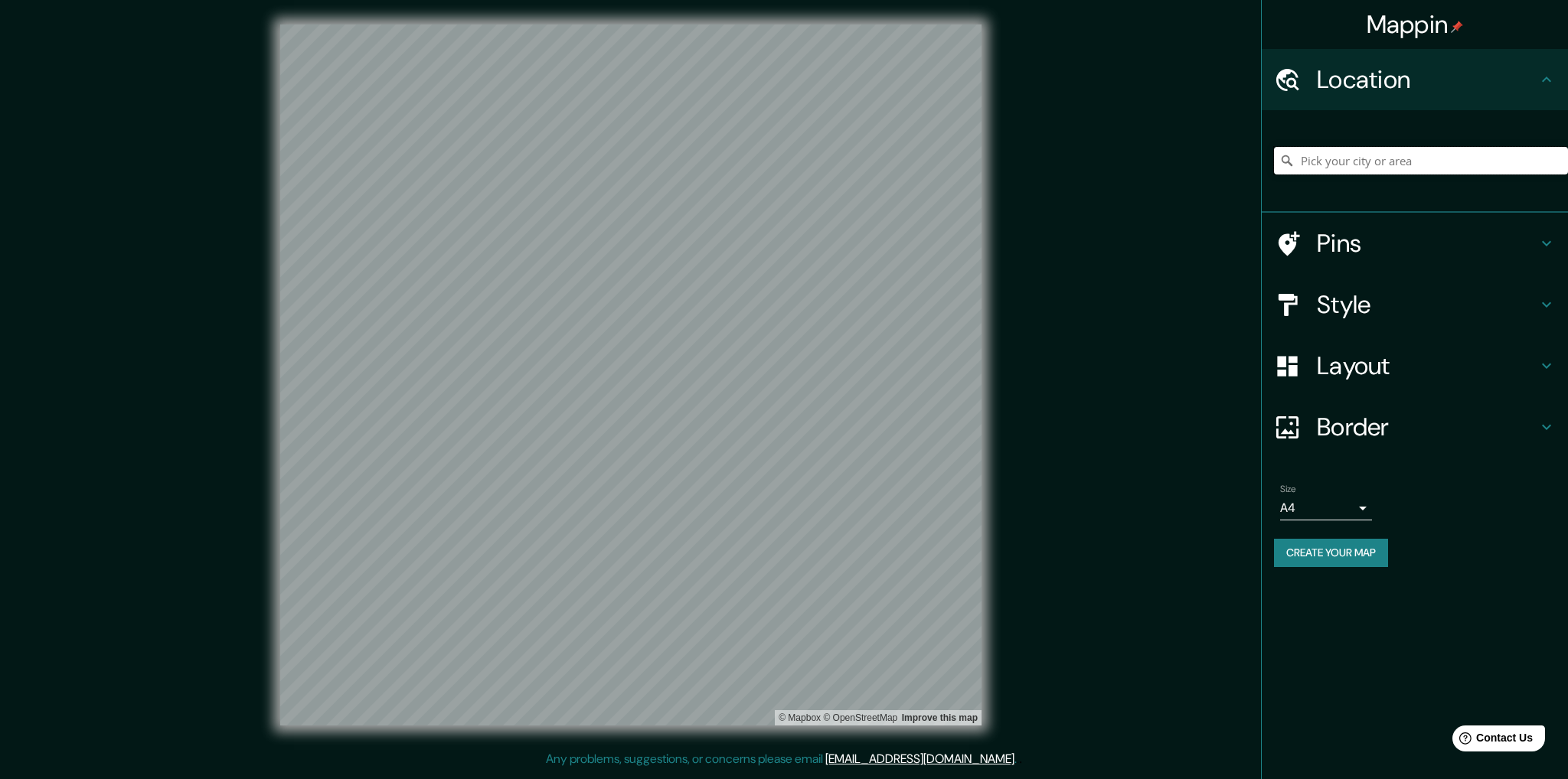
click at [1381, 165] on input "Pick your city or area" at bounding box center [1421, 160] width 294 height 28
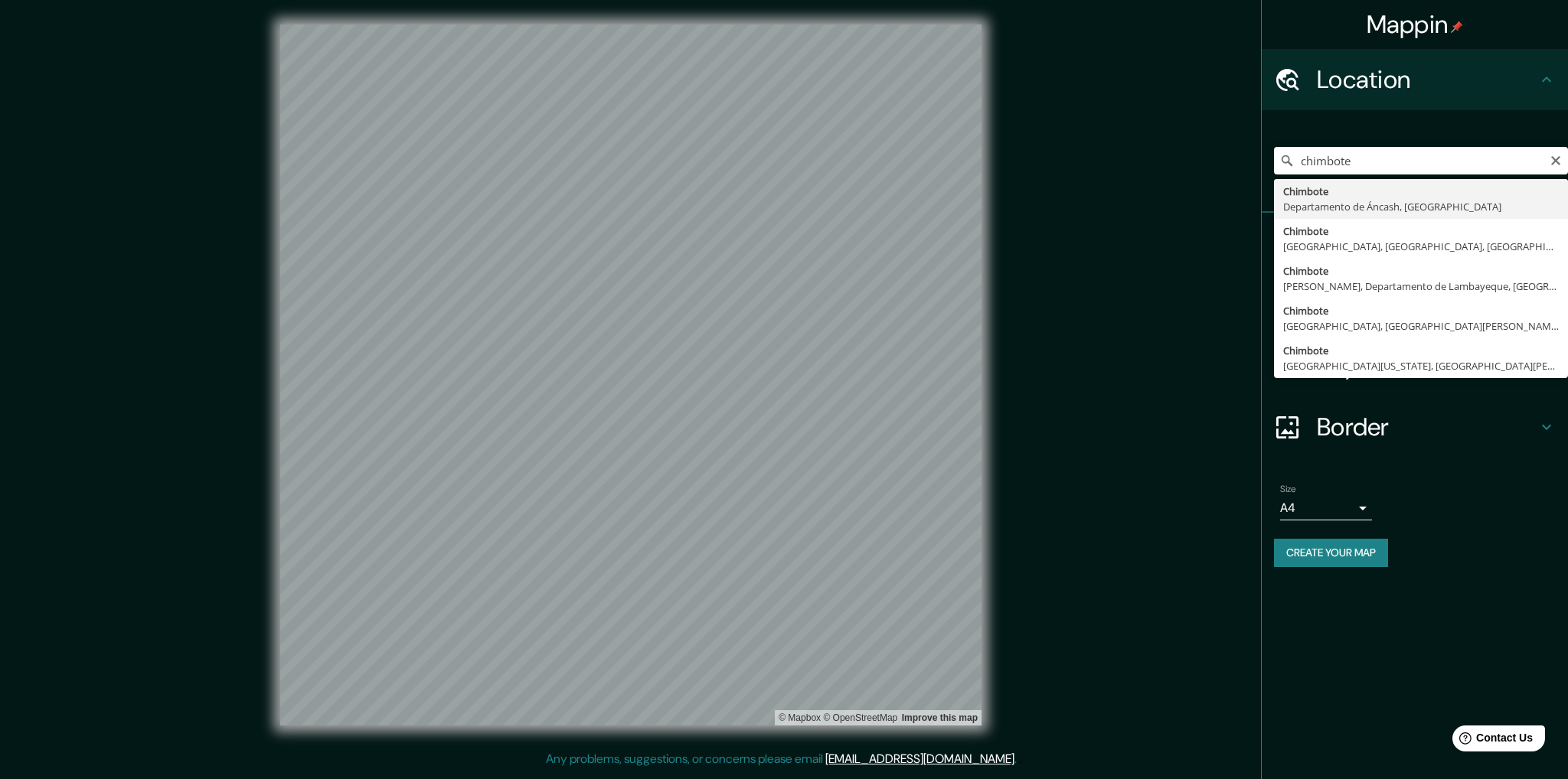
type input "Chimbote, Departamento de Áncash, Perú"
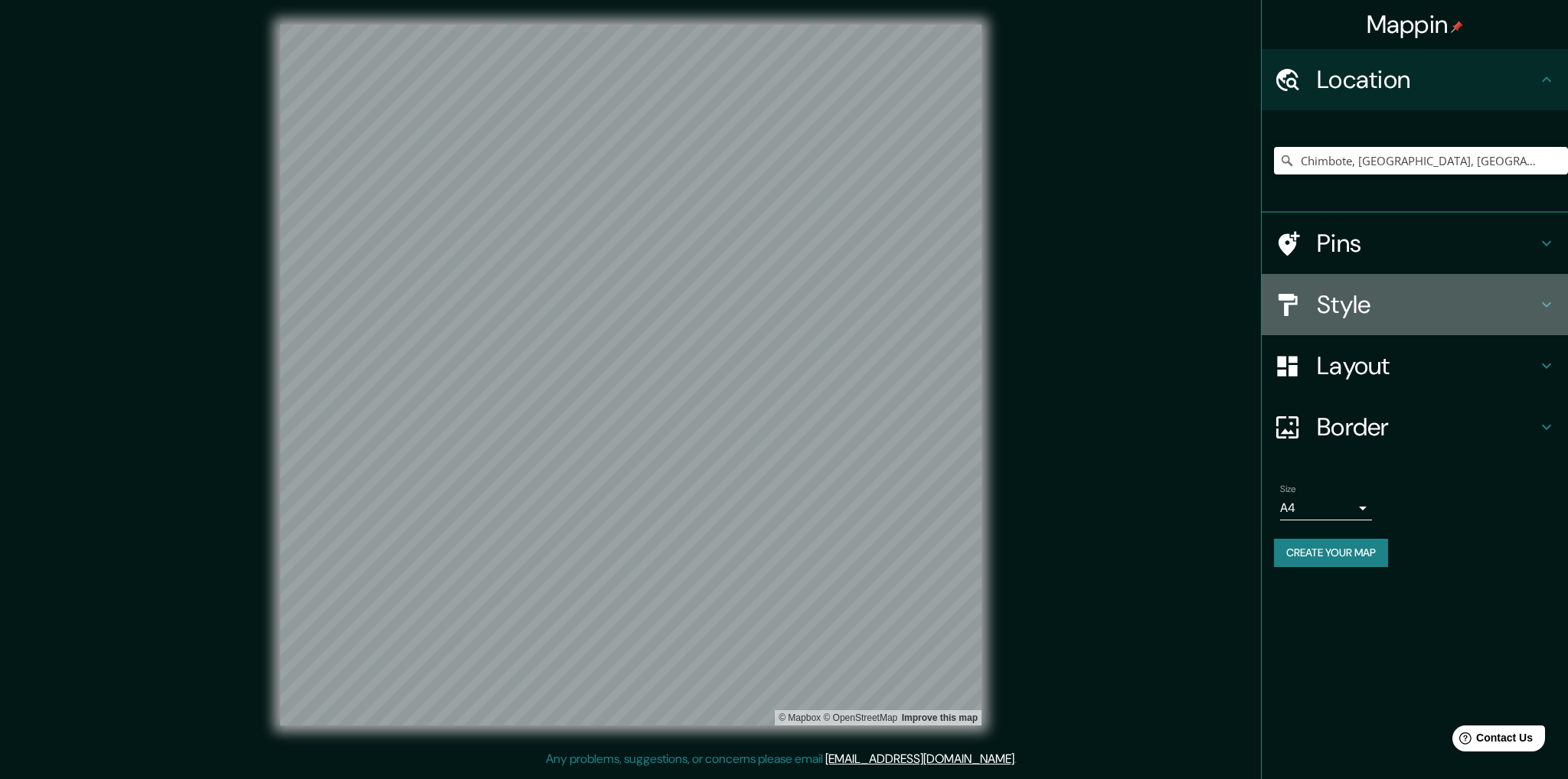
click at [1324, 289] on h4 "Style" at bounding box center [1427, 304] width 221 height 31
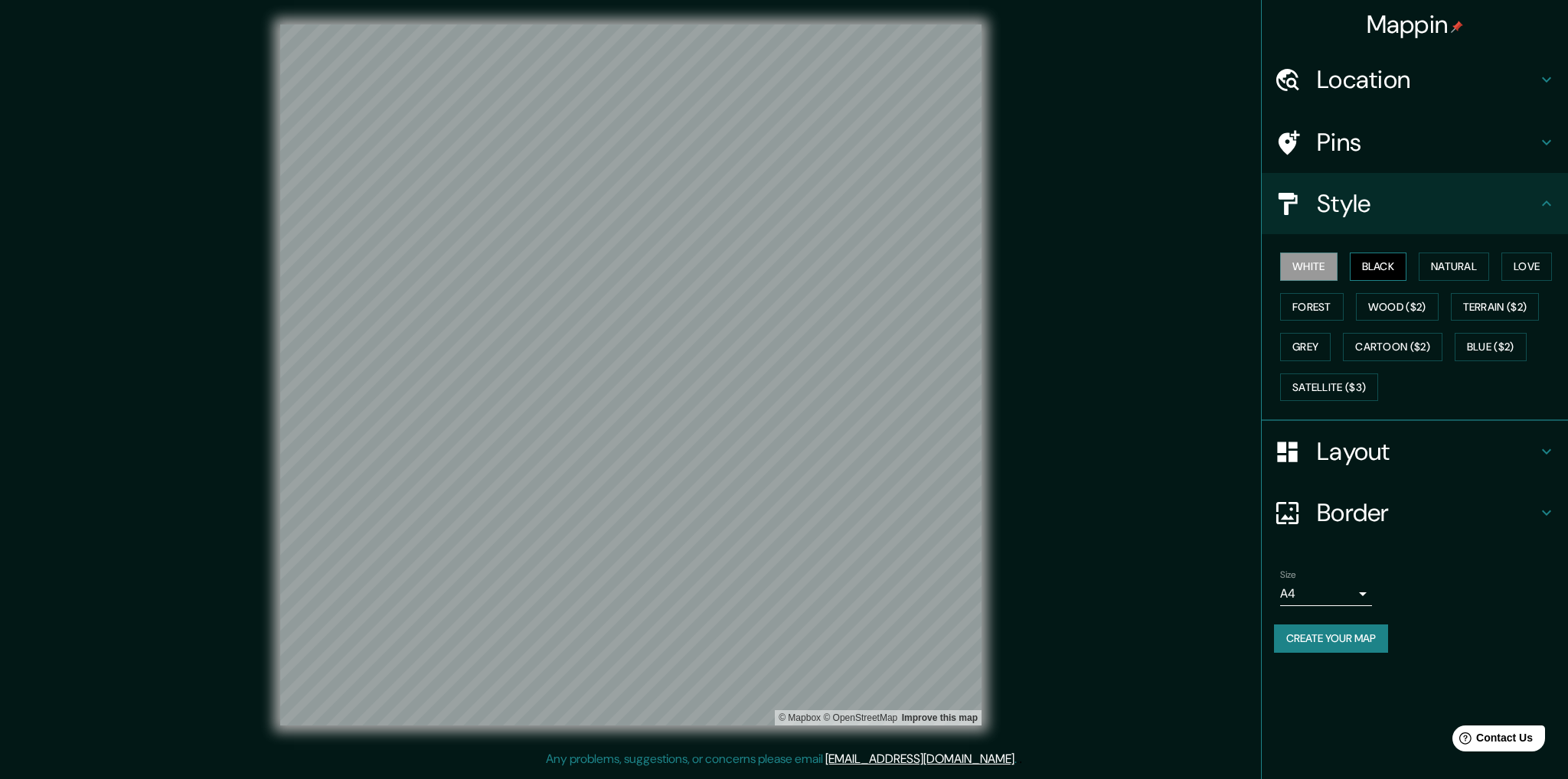
click at [1364, 262] on button "Black" at bounding box center [1378, 267] width 58 height 28
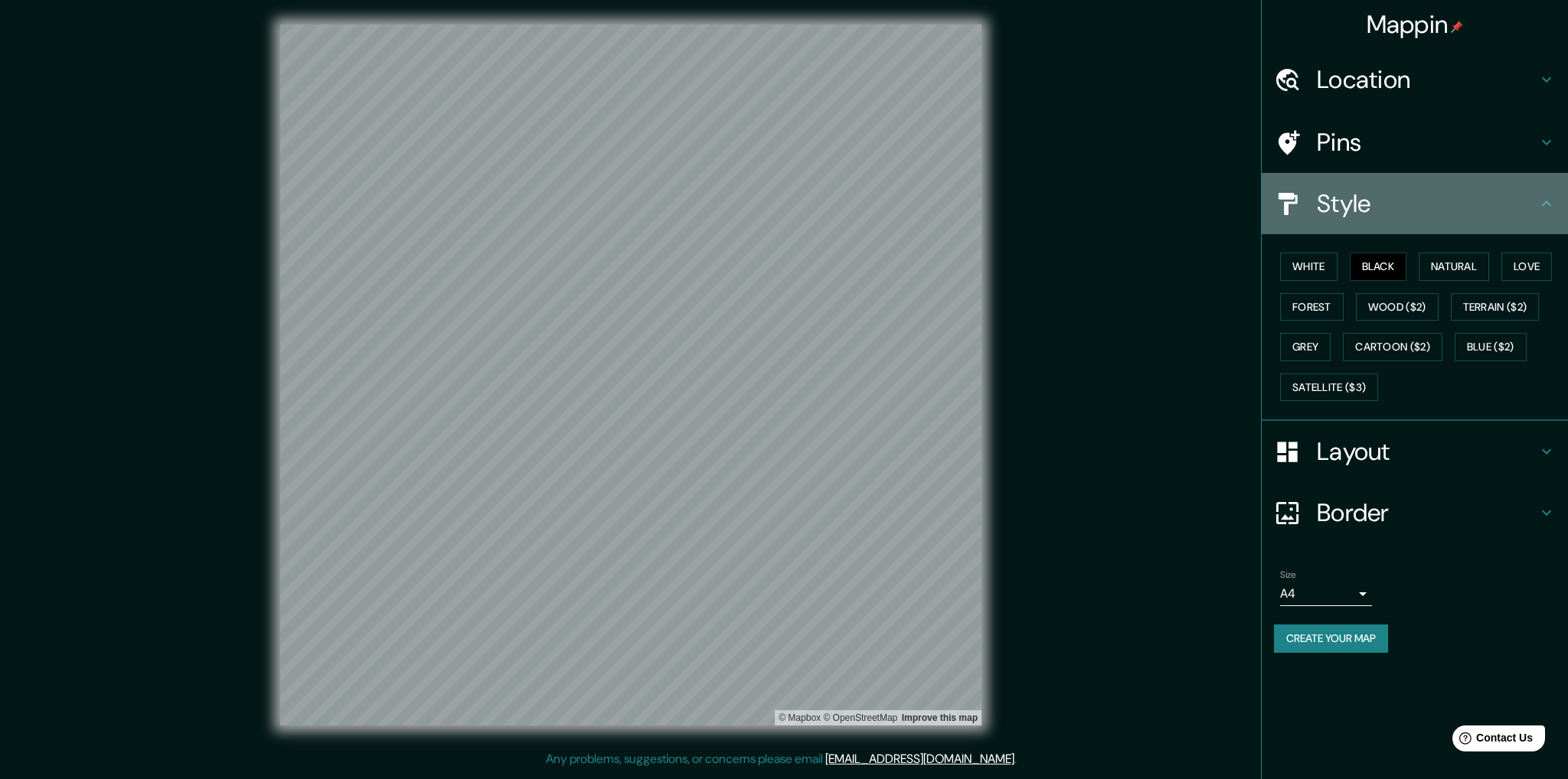
click at [1373, 230] on div "Style" at bounding box center [1415, 203] width 306 height 61
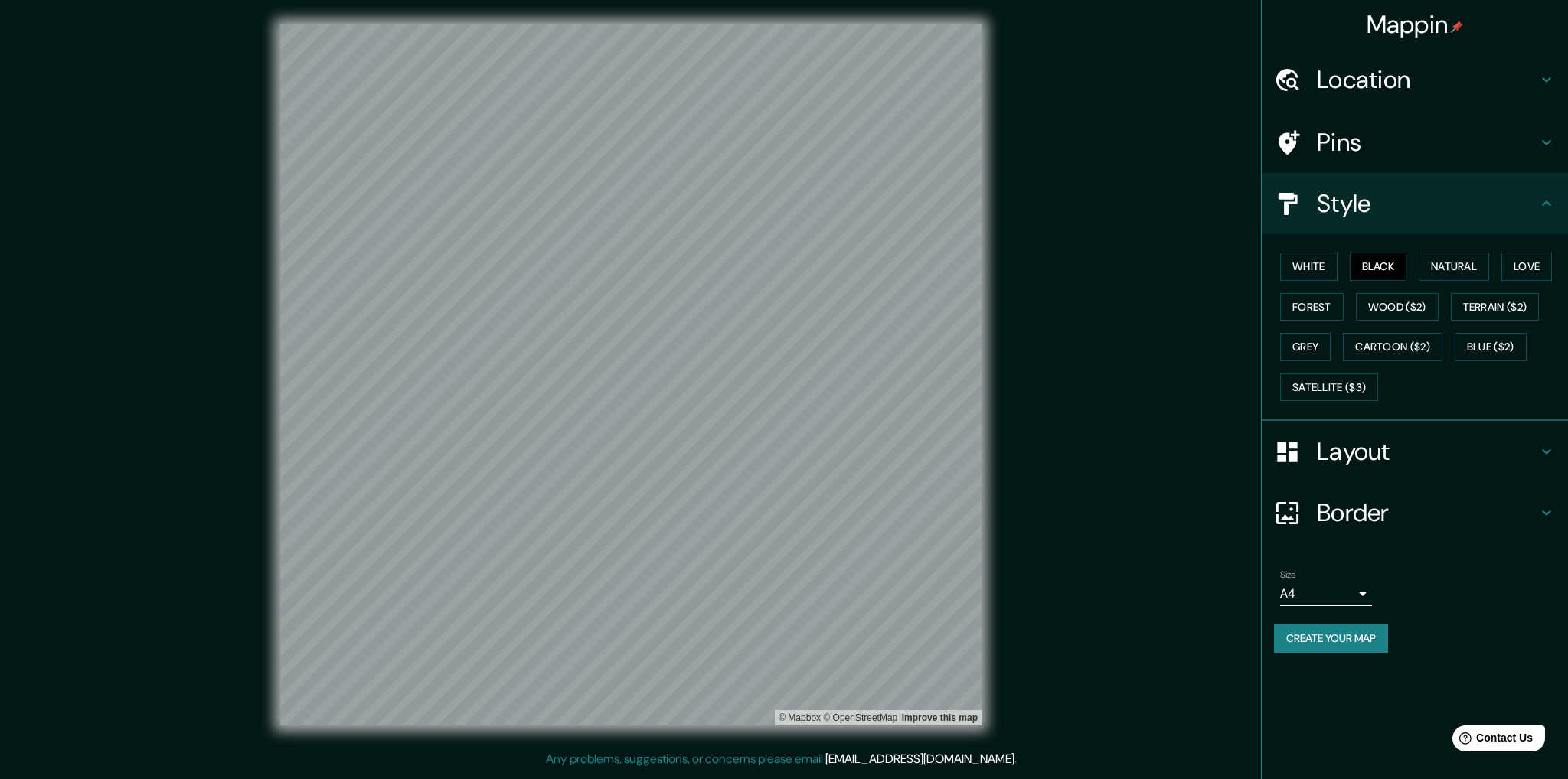
click at [1373, 230] on div "Style" at bounding box center [1415, 203] width 306 height 61
click at [1550, 196] on icon at bounding box center [1546, 204] width 18 height 18
click at [1555, 205] on div "Style" at bounding box center [1415, 203] width 306 height 61
click at [1553, 203] on icon at bounding box center [1546, 204] width 18 height 18
click at [1543, 199] on icon at bounding box center [1546, 204] width 18 height 18
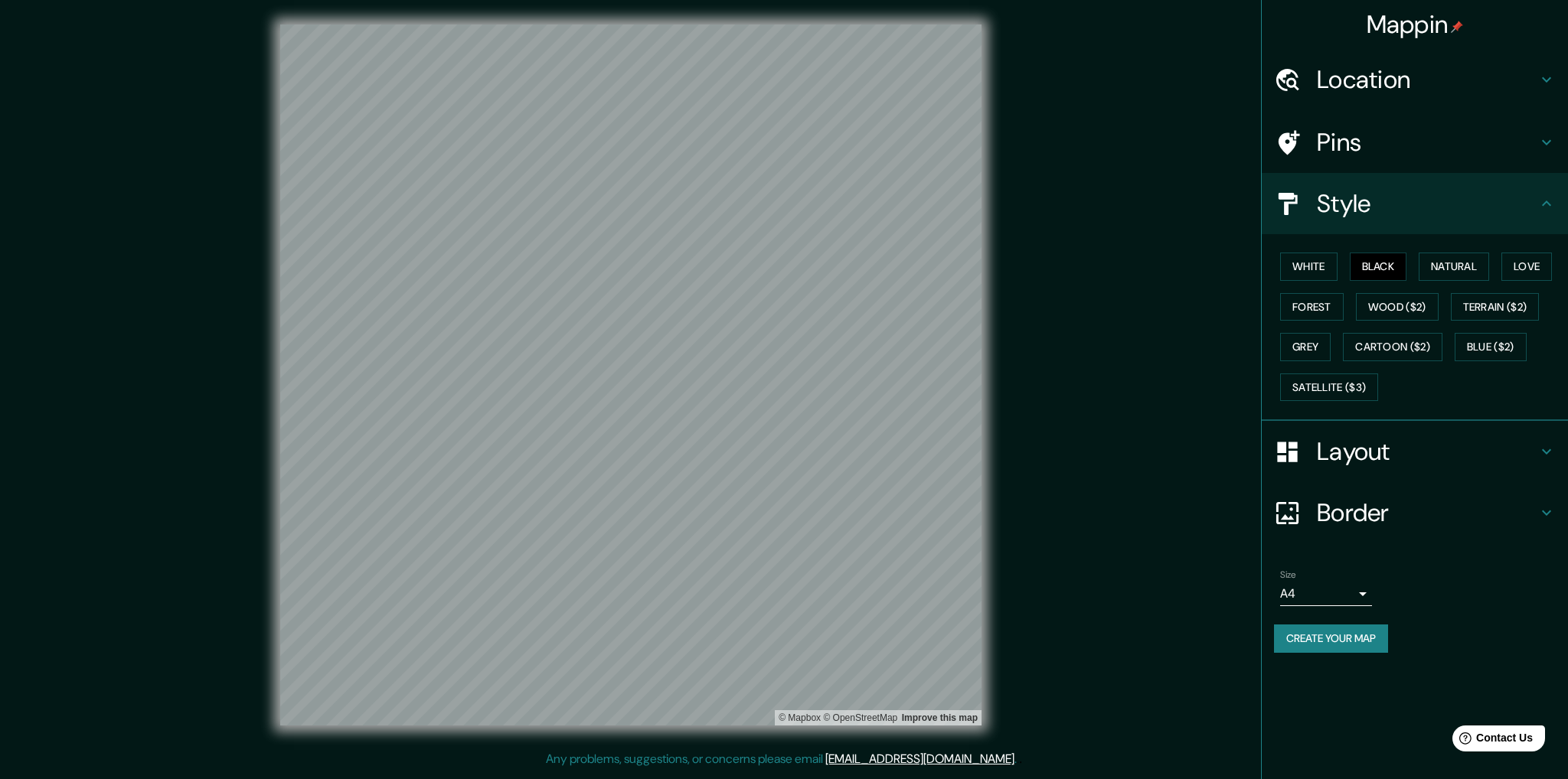
click at [1375, 73] on h4 "Location" at bounding box center [1427, 79] width 221 height 31
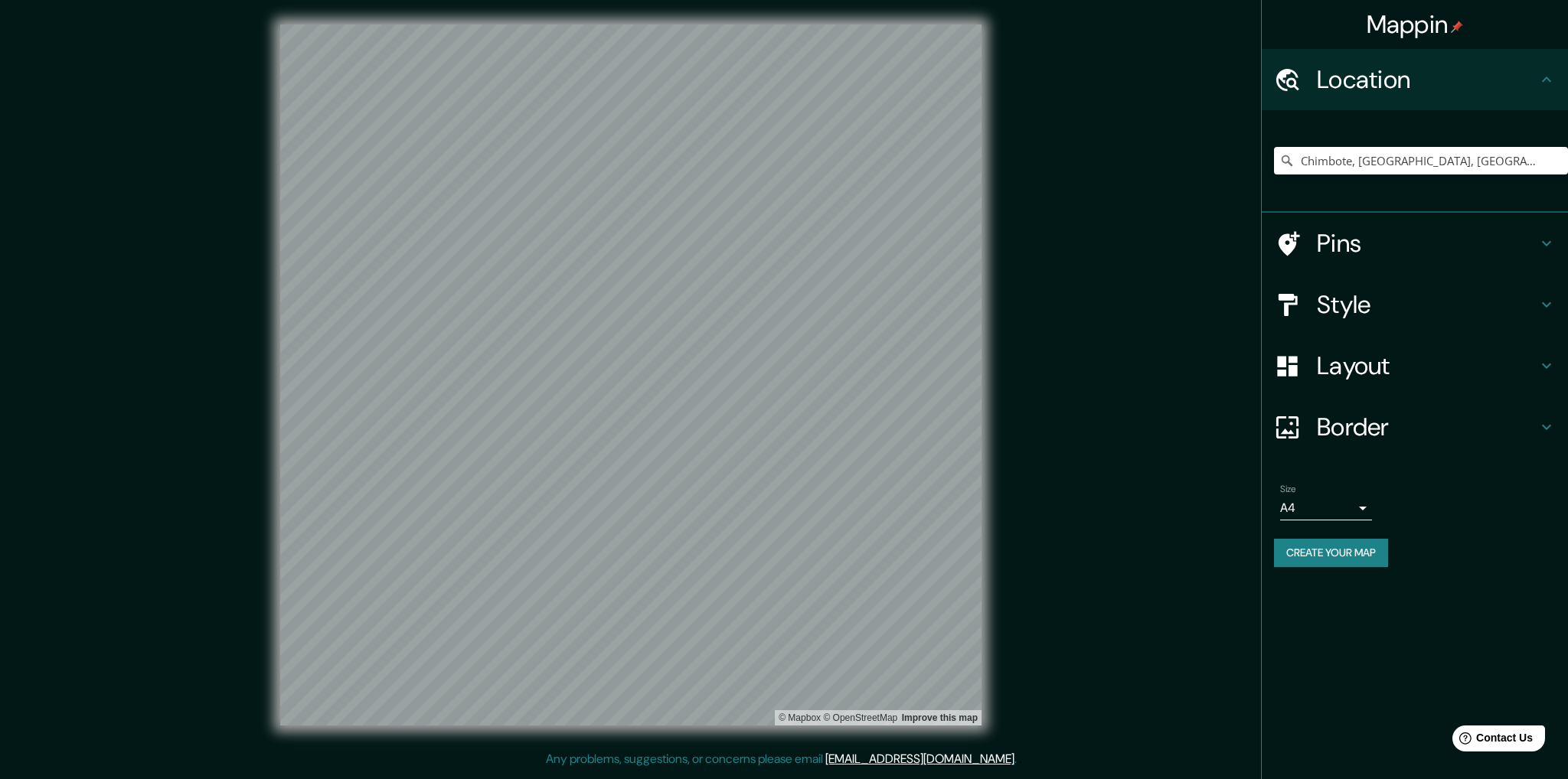
click at [1332, 555] on button "Create your map" at bounding box center [1331, 553] width 114 height 28
click at [1338, 499] on body "Mappin Location Chimbote, Departamento de Áncash, Perú Pins Style Layout Border…" at bounding box center [784, 390] width 1568 height 779
click at [1324, 595] on li "A1 ($2.50)" at bounding box center [1326, 594] width 92 height 28
click at [1352, 498] on body "Mappin Location Chimbote, Departamento de Áncash, Perú Pins Style Layout Border…" at bounding box center [784, 390] width 1568 height 779
click at [1341, 532] on li "A4" at bounding box center [1326, 539] width 92 height 28
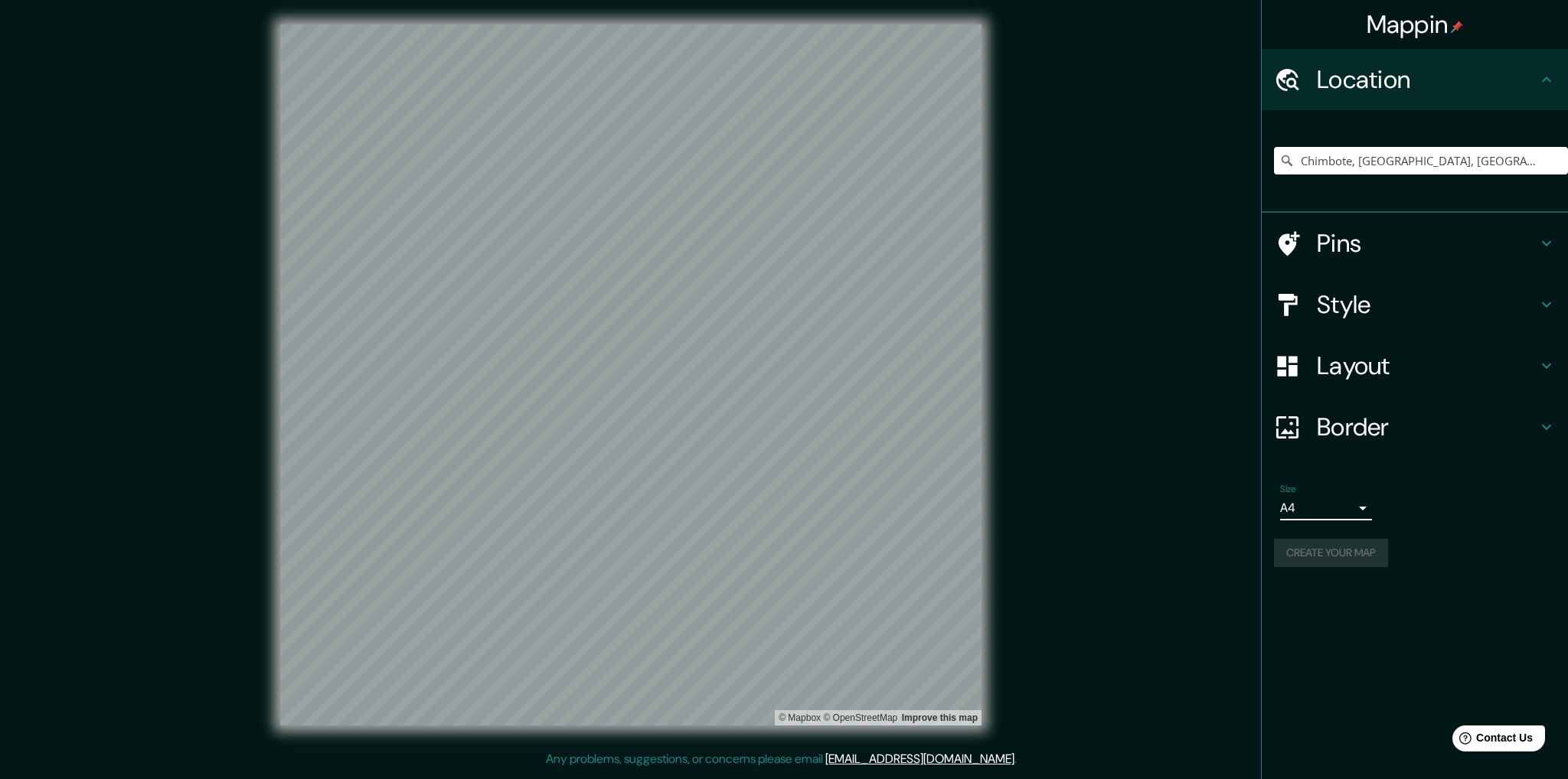
click at [1397, 232] on h4 "Pins" at bounding box center [1427, 243] width 221 height 31
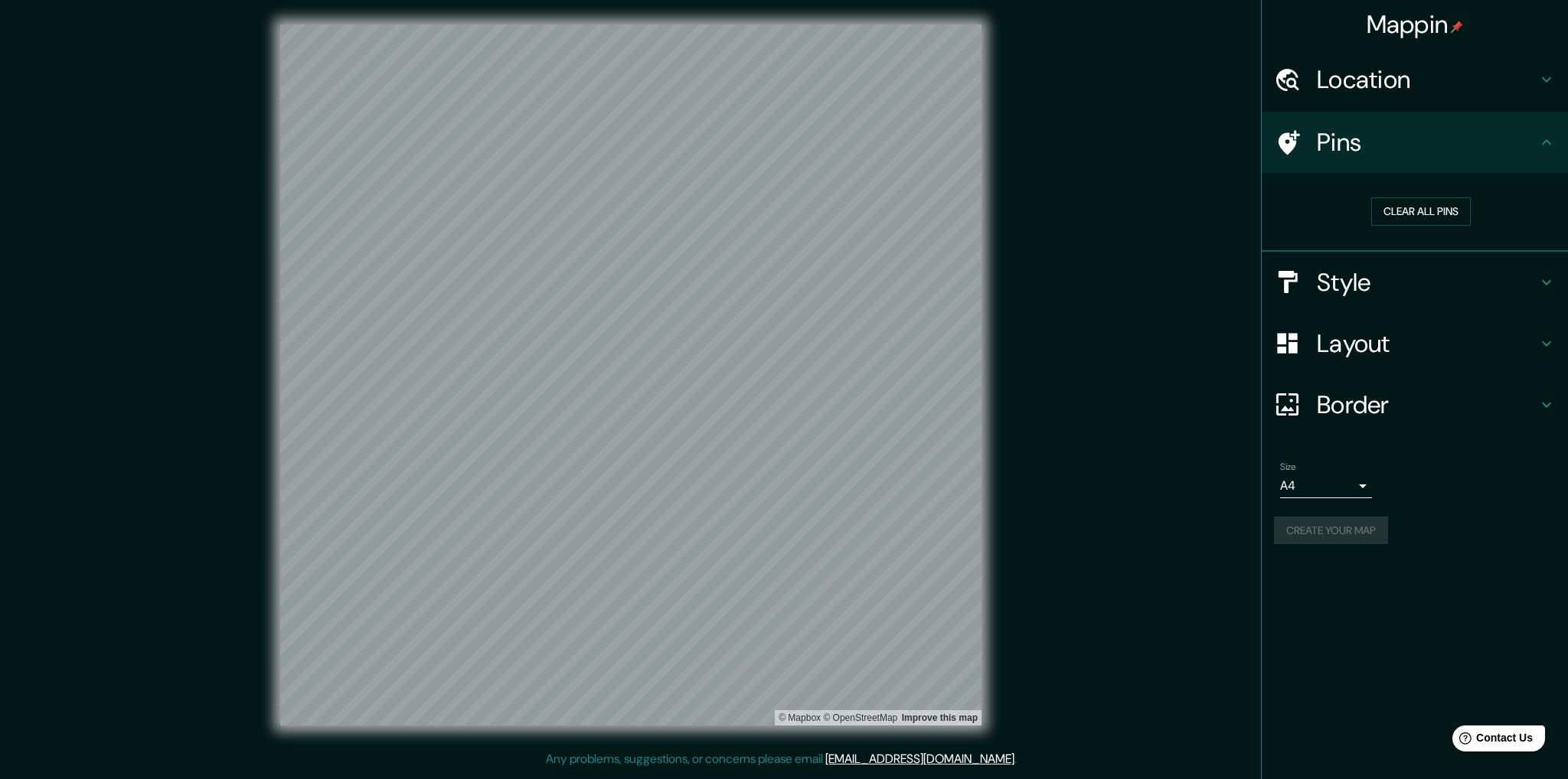
click at [1489, 278] on h4 "Style" at bounding box center [1427, 283] width 221 height 31
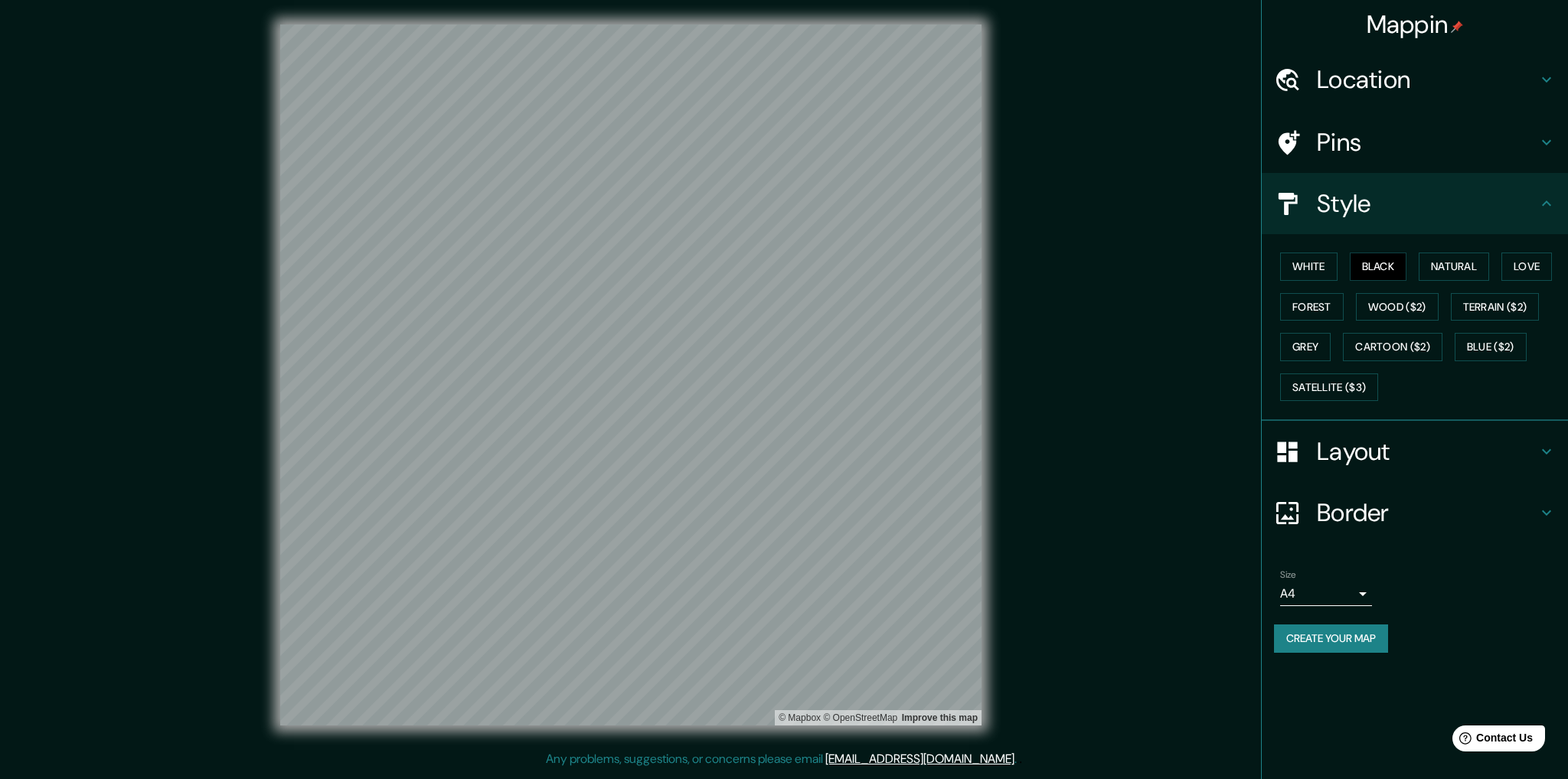
click at [1434, 425] on div "Layout" at bounding box center [1415, 451] width 306 height 61
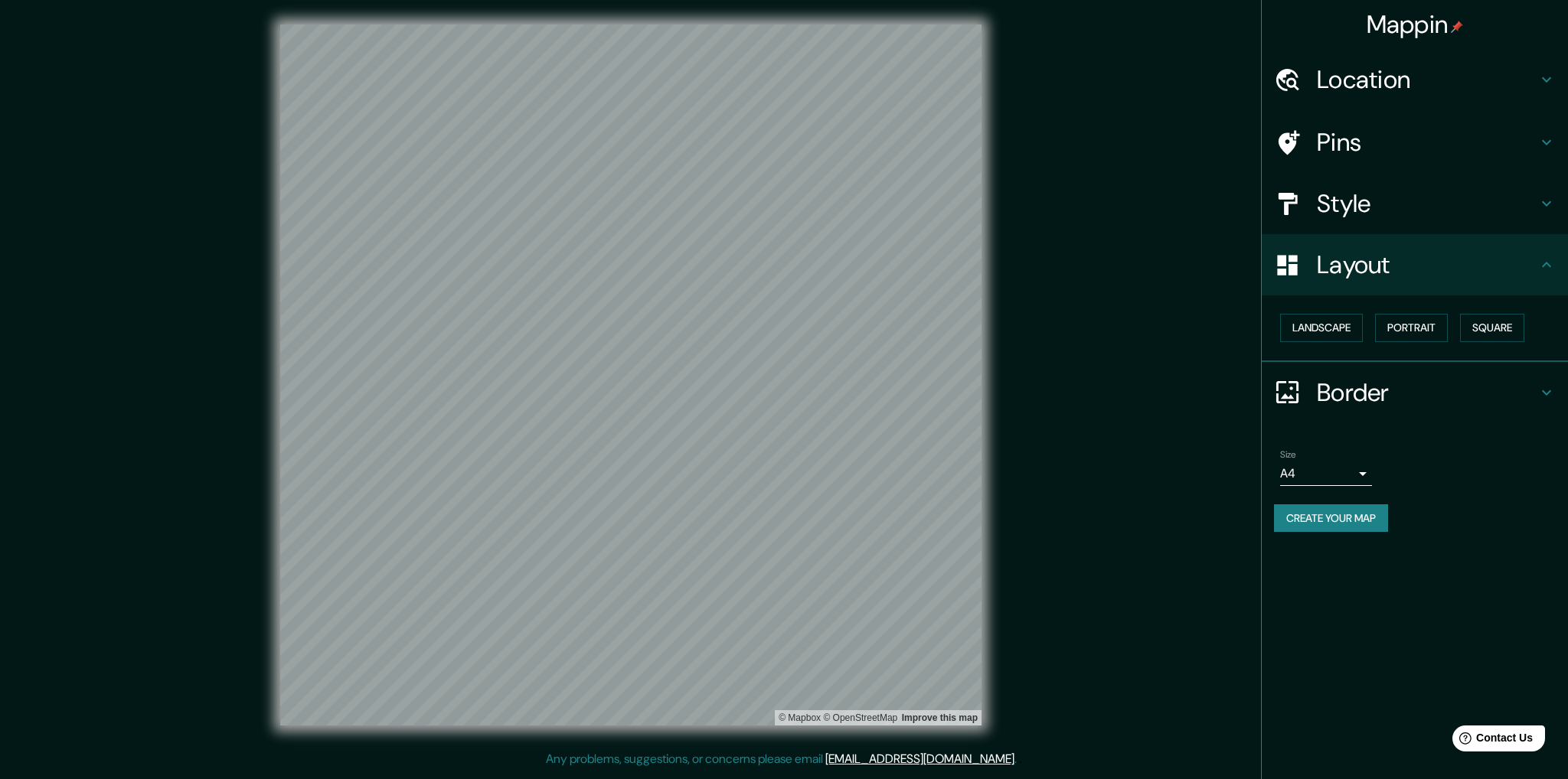
click at [1393, 396] on h4 "Border" at bounding box center [1427, 393] width 221 height 31
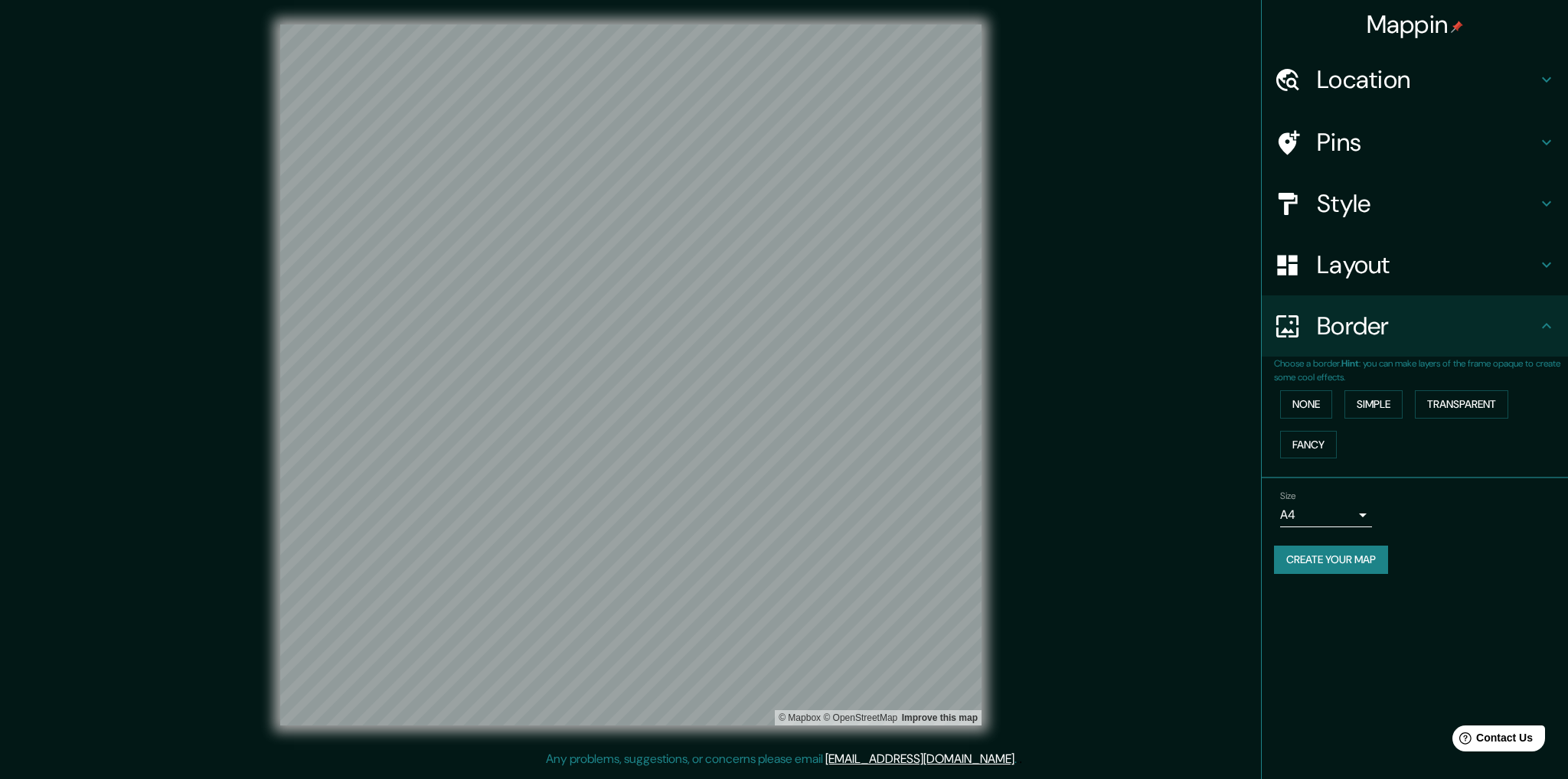
click at [1347, 558] on button "Create your map" at bounding box center [1331, 560] width 114 height 28
click at [1347, 558] on div "Create your map" at bounding box center [1414, 560] width 282 height 28
click at [1436, 527] on div "Size A4 single" at bounding box center [1414, 509] width 282 height 49
click at [1322, 574] on div "Size A4 single Create your map" at bounding box center [1414, 536] width 282 height 102
click at [1317, 564] on button "Create your map" at bounding box center [1331, 560] width 114 height 28
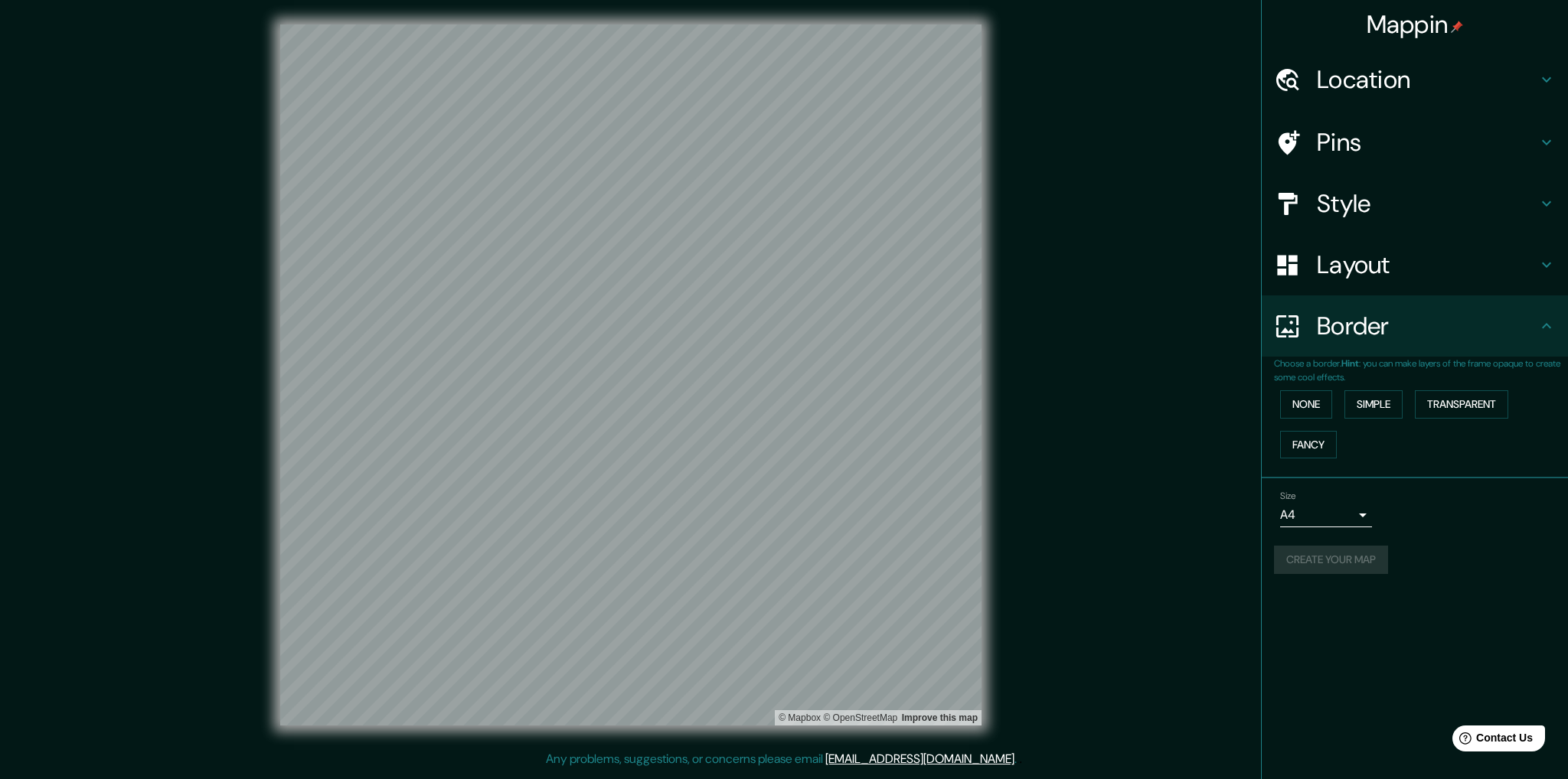
click at [1317, 563] on div "Create your map" at bounding box center [1414, 560] width 282 height 28
click at [1317, 563] on div "Create your map" at bounding box center [1414, 560] width 282 height 28
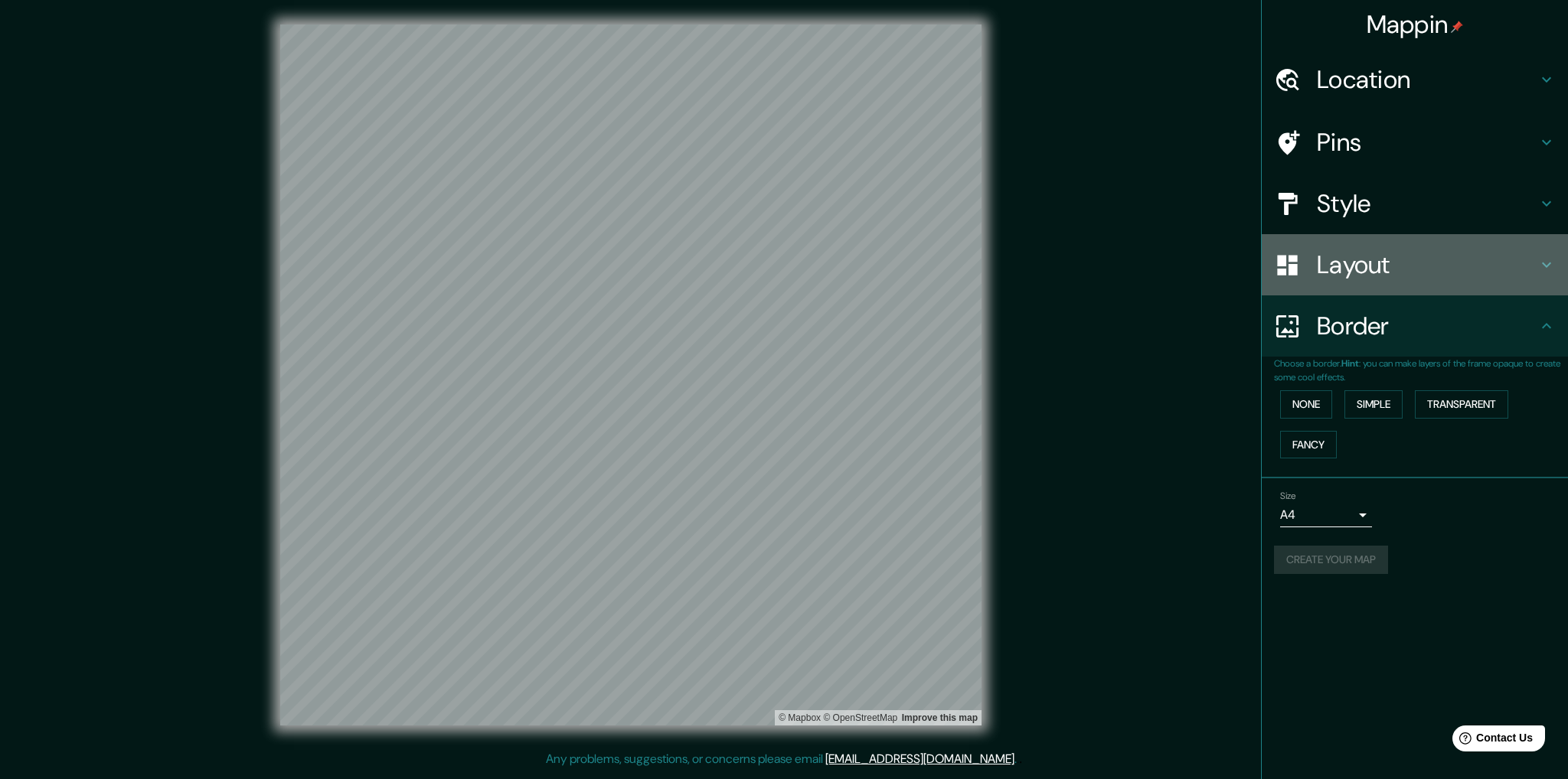
click at [1375, 279] on div "Layout" at bounding box center [1415, 264] width 306 height 61
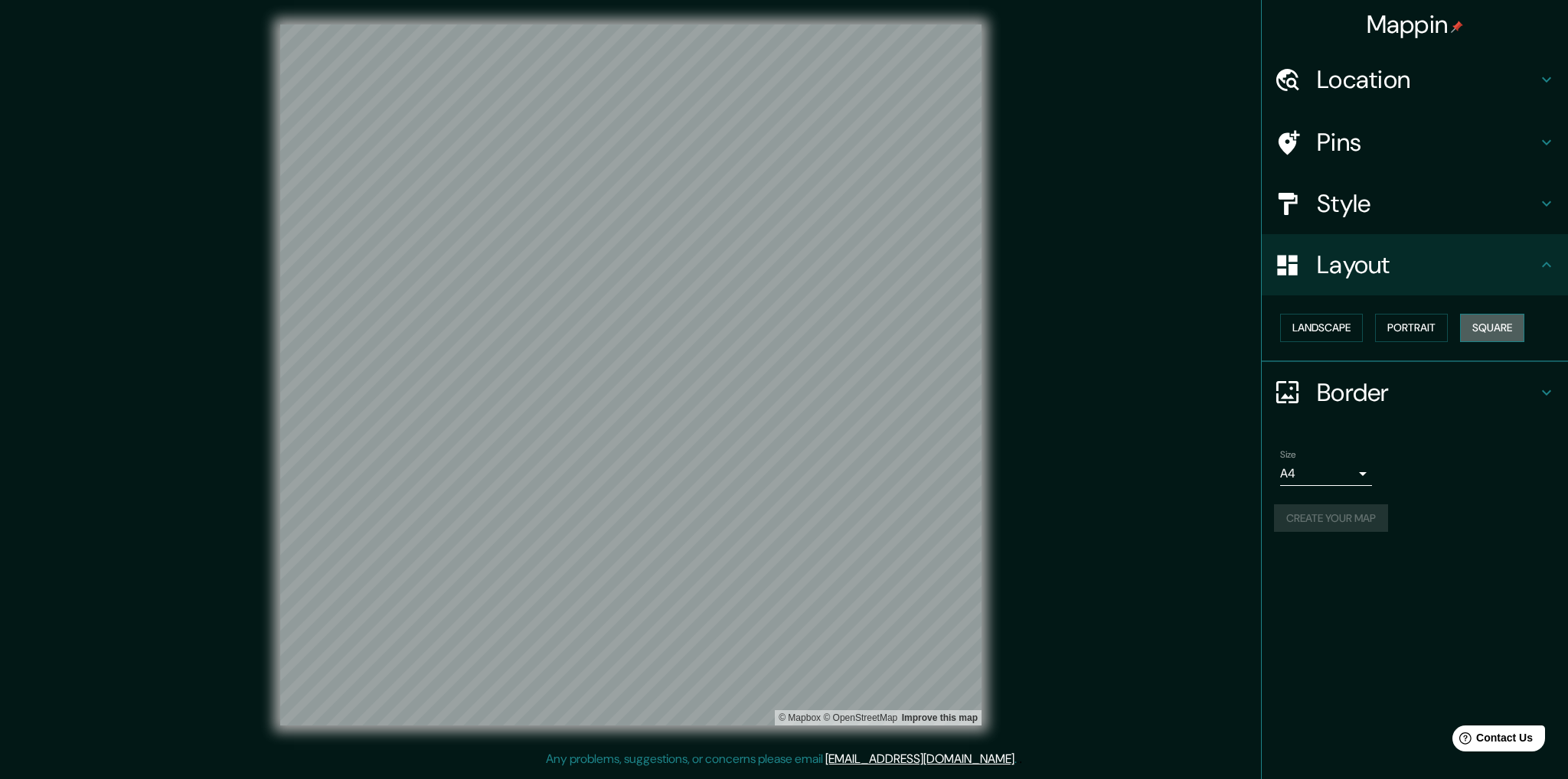
click at [1478, 323] on button "Square" at bounding box center [1492, 328] width 64 height 28
click at [1478, 327] on button "Square" at bounding box center [1492, 328] width 64 height 28
click at [1335, 334] on button "Landscape" at bounding box center [1321, 328] width 83 height 28
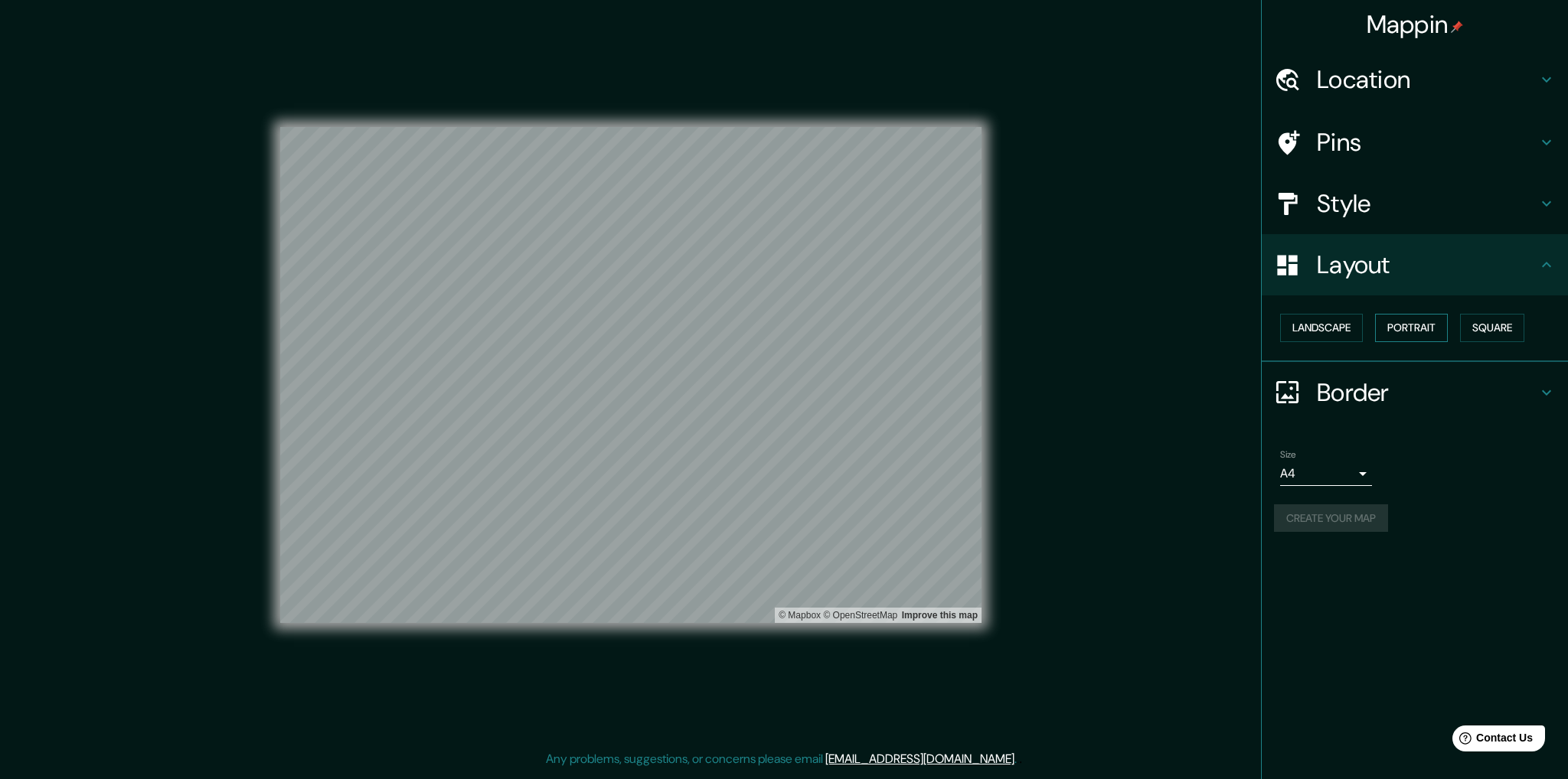
click at [1404, 332] on button "Portrait" at bounding box center [1411, 328] width 73 height 28
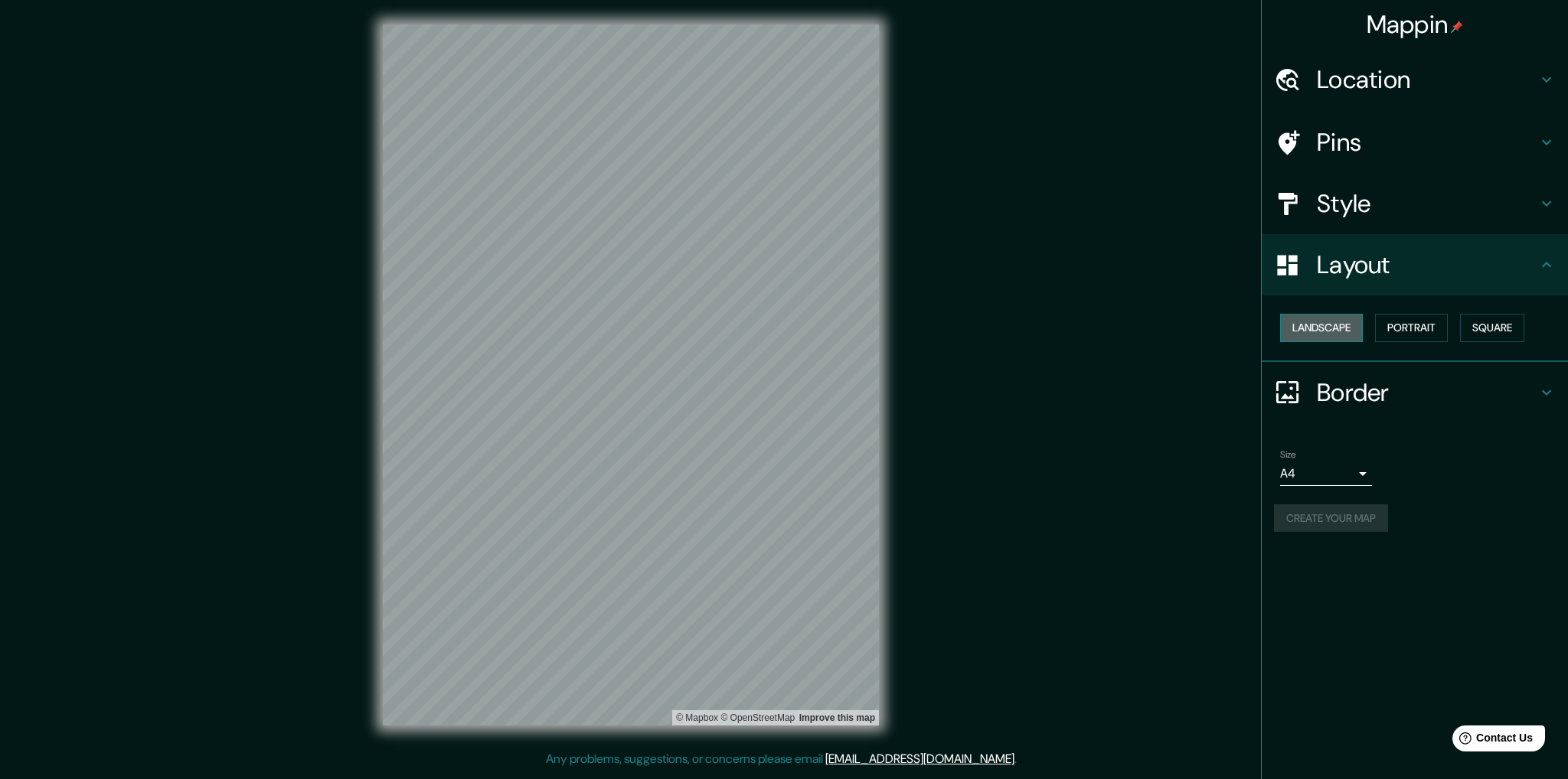
click at [1339, 328] on button "Landscape" at bounding box center [1321, 328] width 83 height 28
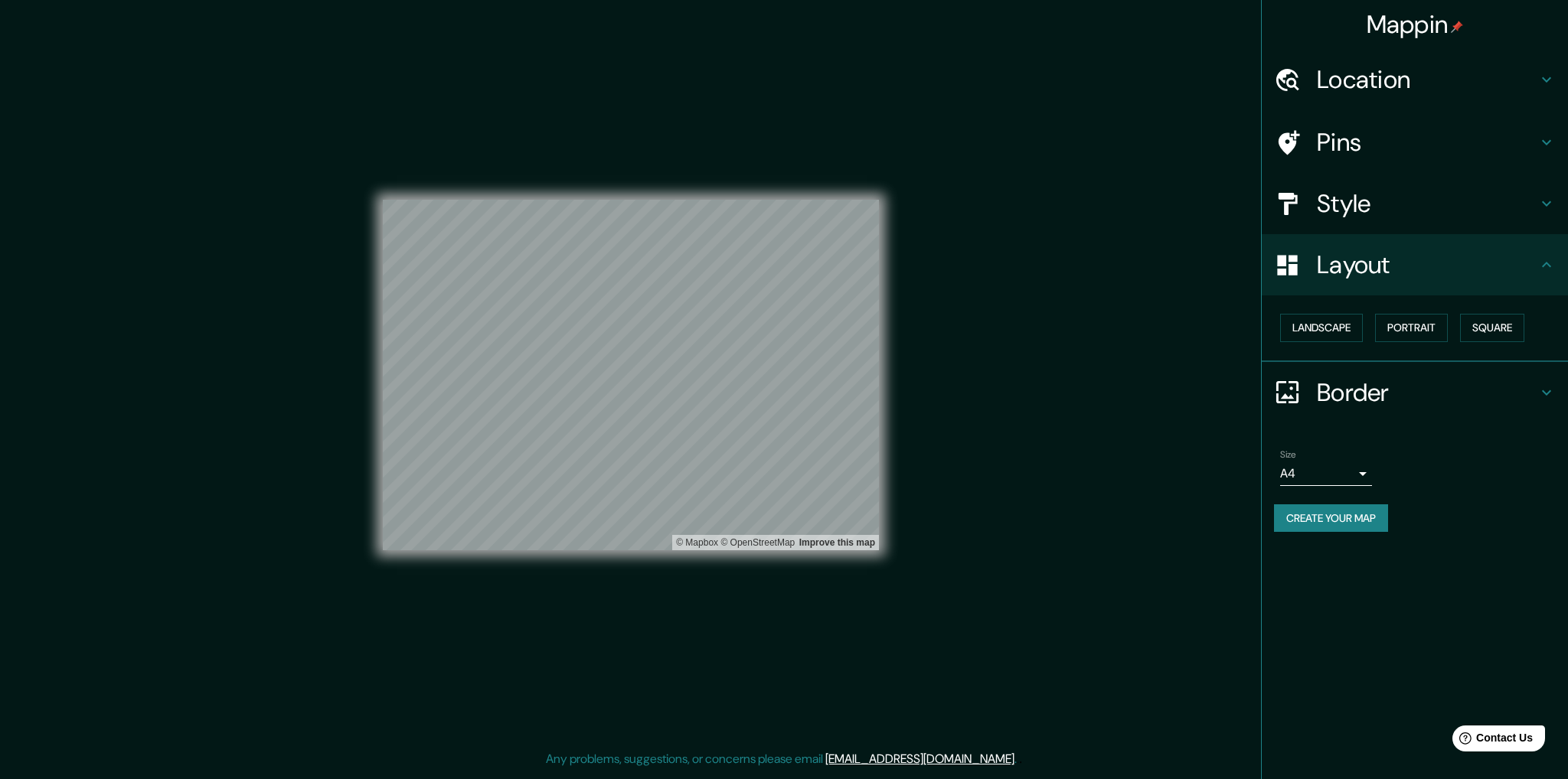
drag, startPoint x: 1487, startPoint y: 323, endPoint x: 1482, endPoint y: 346, distance: 23.5
click at [1488, 323] on button "Square" at bounding box center [1492, 328] width 64 height 28
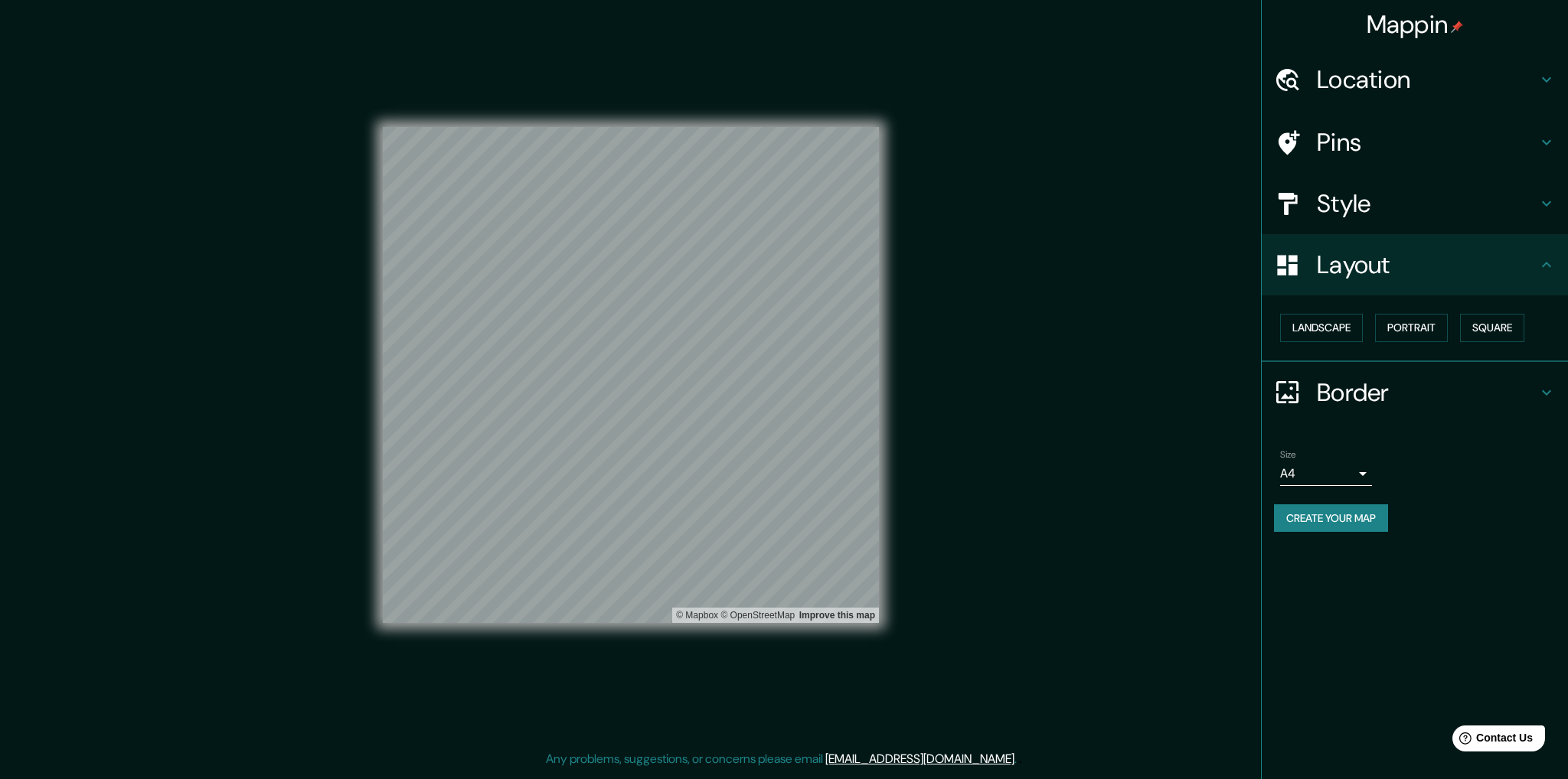
click at [1337, 518] on button "Create your map" at bounding box center [1331, 519] width 114 height 28
click at [1337, 518] on div "Create your map" at bounding box center [1414, 519] width 282 height 28
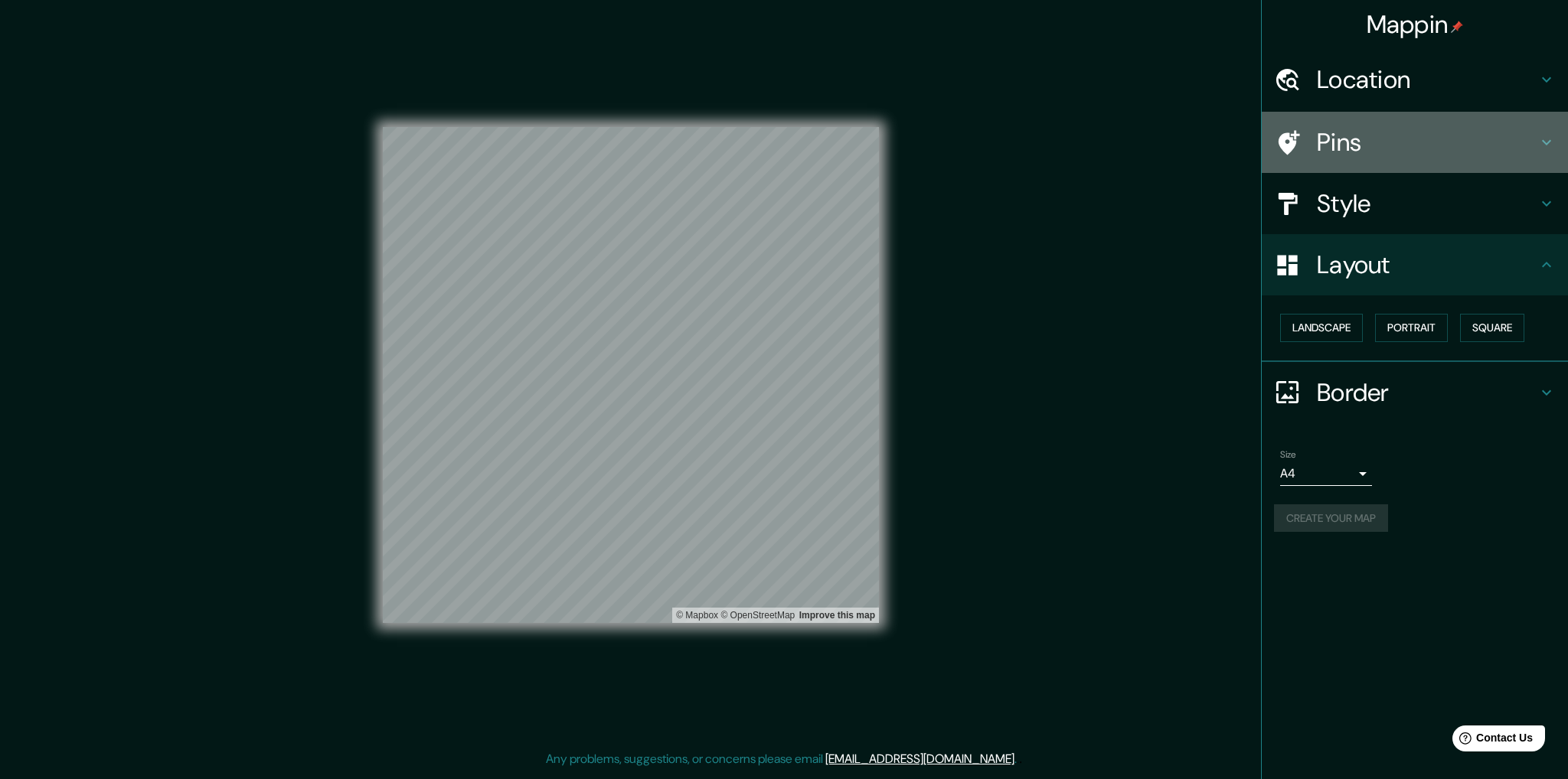
click at [1331, 123] on div "Pins" at bounding box center [1415, 142] width 306 height 61
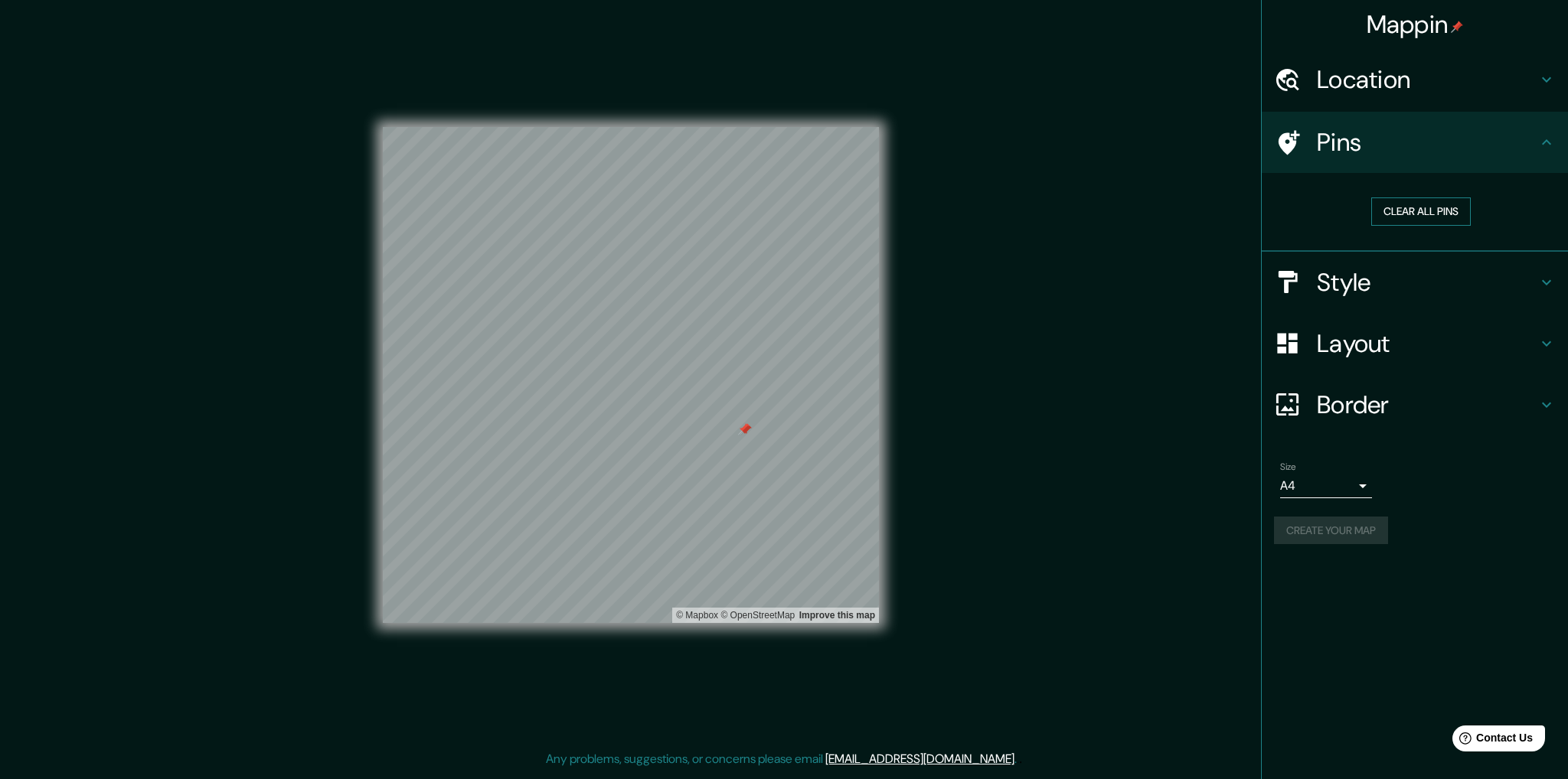
drag, startPoint x: 1362, startPoint y: 223, endPoint x: 1371, endPoint y: 223, distance: 9.0
click at [1369, 223] on div "Clear all pins" at bounding box center [1421, 211] width 269 height 28
click at [1380, 221] on button "Clear all pins" at bounding box center [1420, 211] width 99 height 28
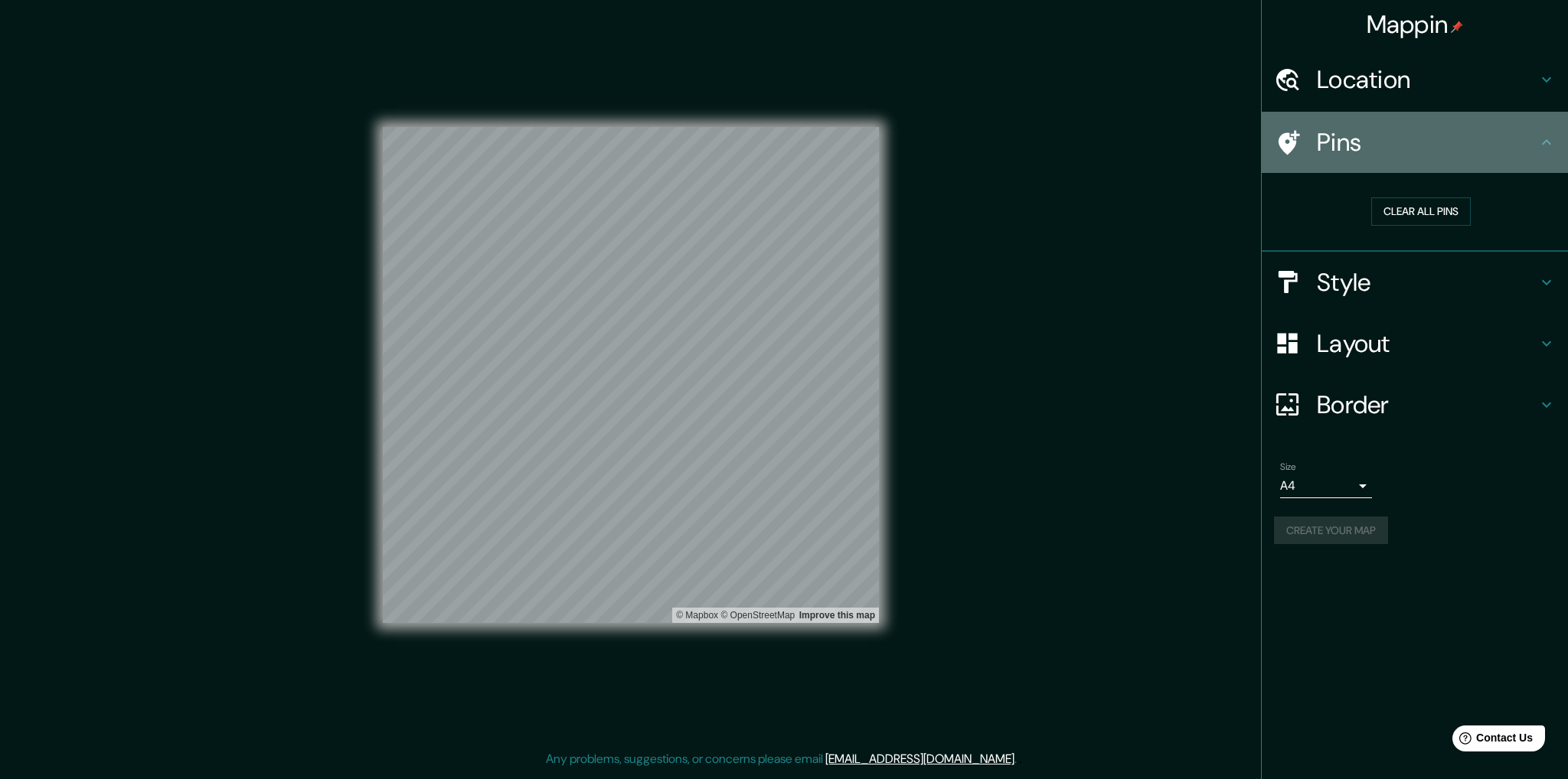
click at [1414, 157] on h4 "Pins" at bounding box center [1427, 142] width 221 height 31
click at [1550, 150] on icon at bounding box center [1546, 142] width 18 height 18
click at [1549, 145] on icon at bounding box center [1546, 142] width 18 height 18
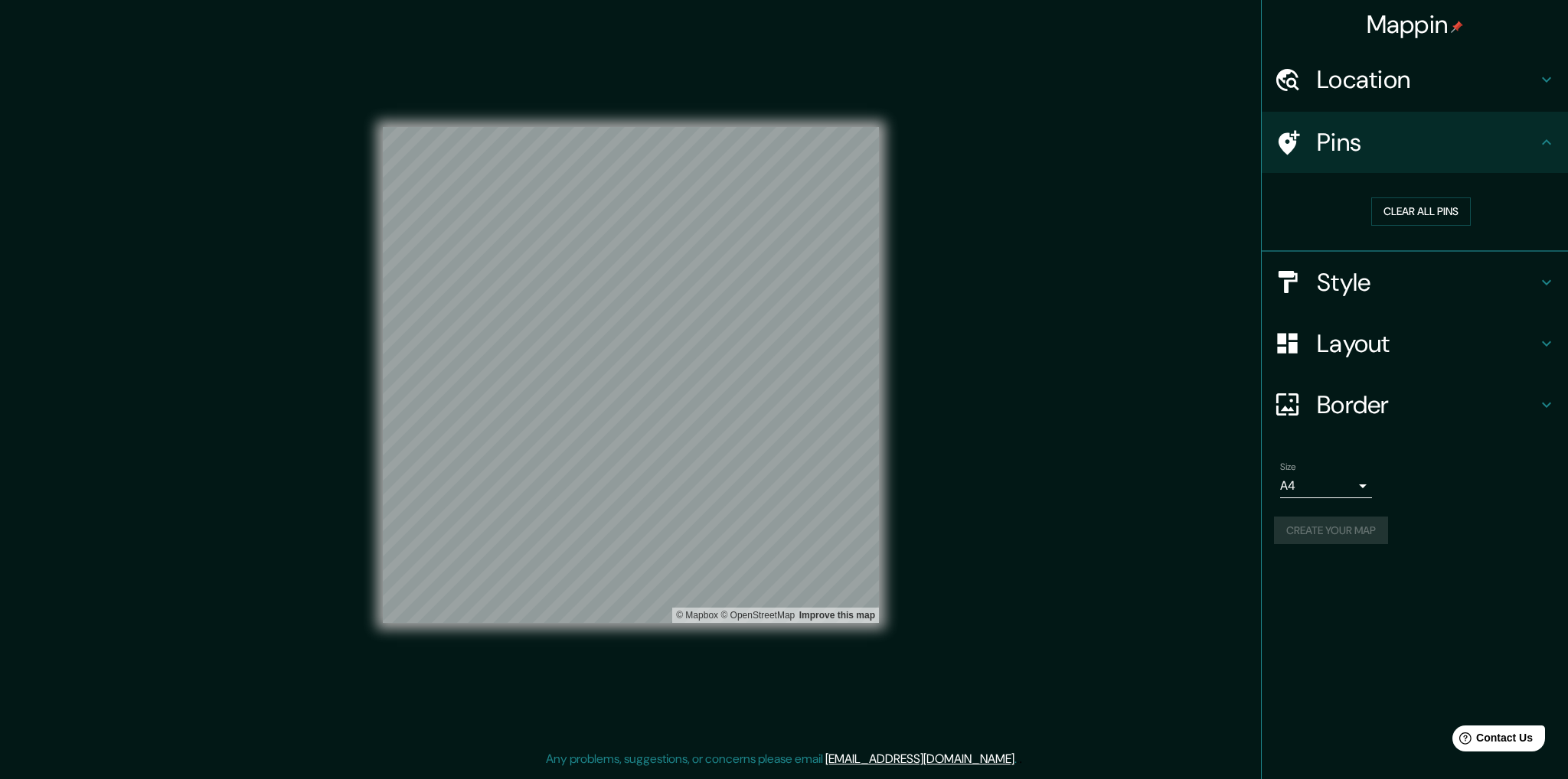
click at [1542, 89] on div "Location" at bounding box center [1415, 79] width 306 height 61
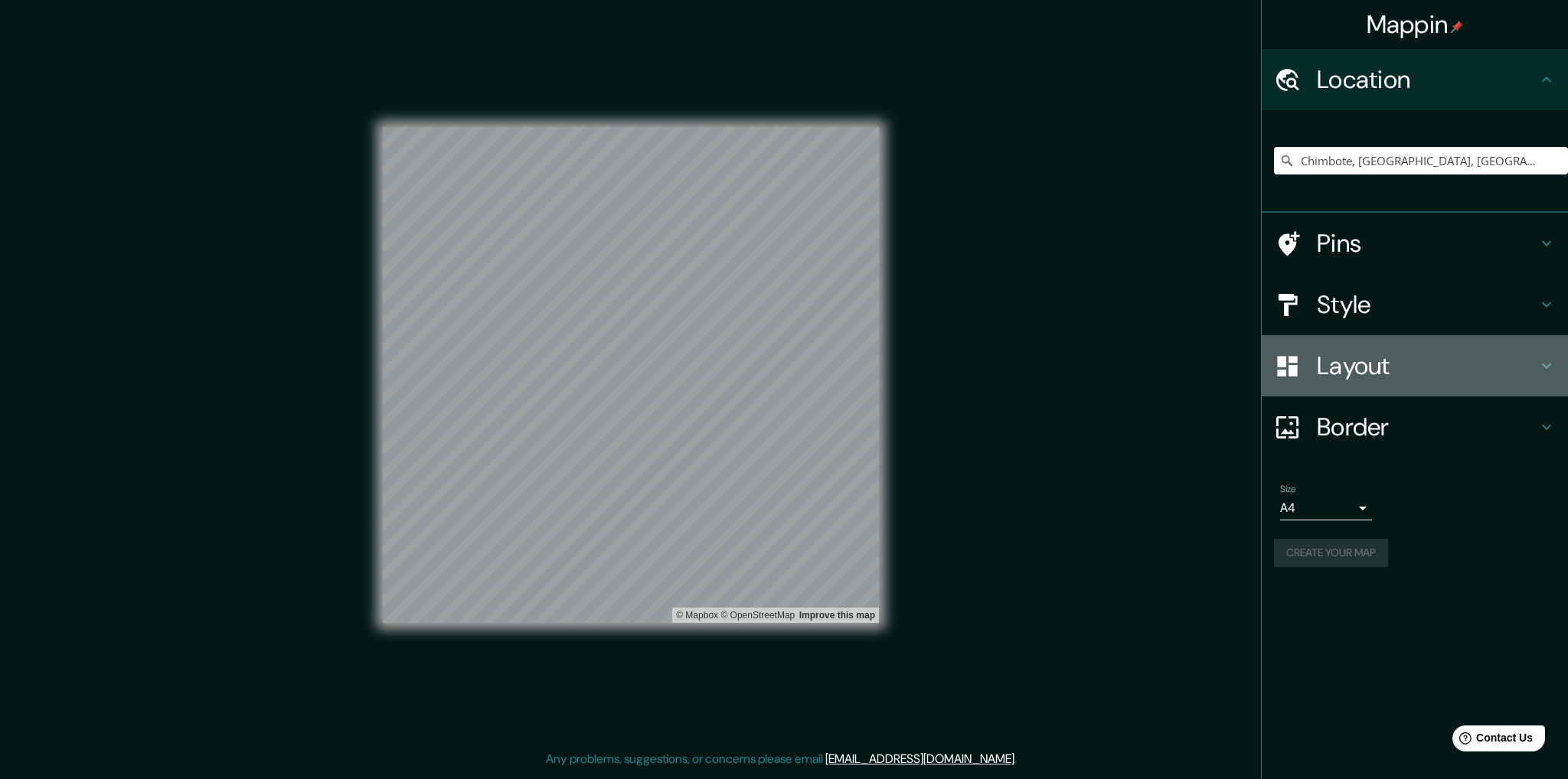
click at [1555, 367] on div "Layout" at bounding box center [1415, 365] width 306 height 61
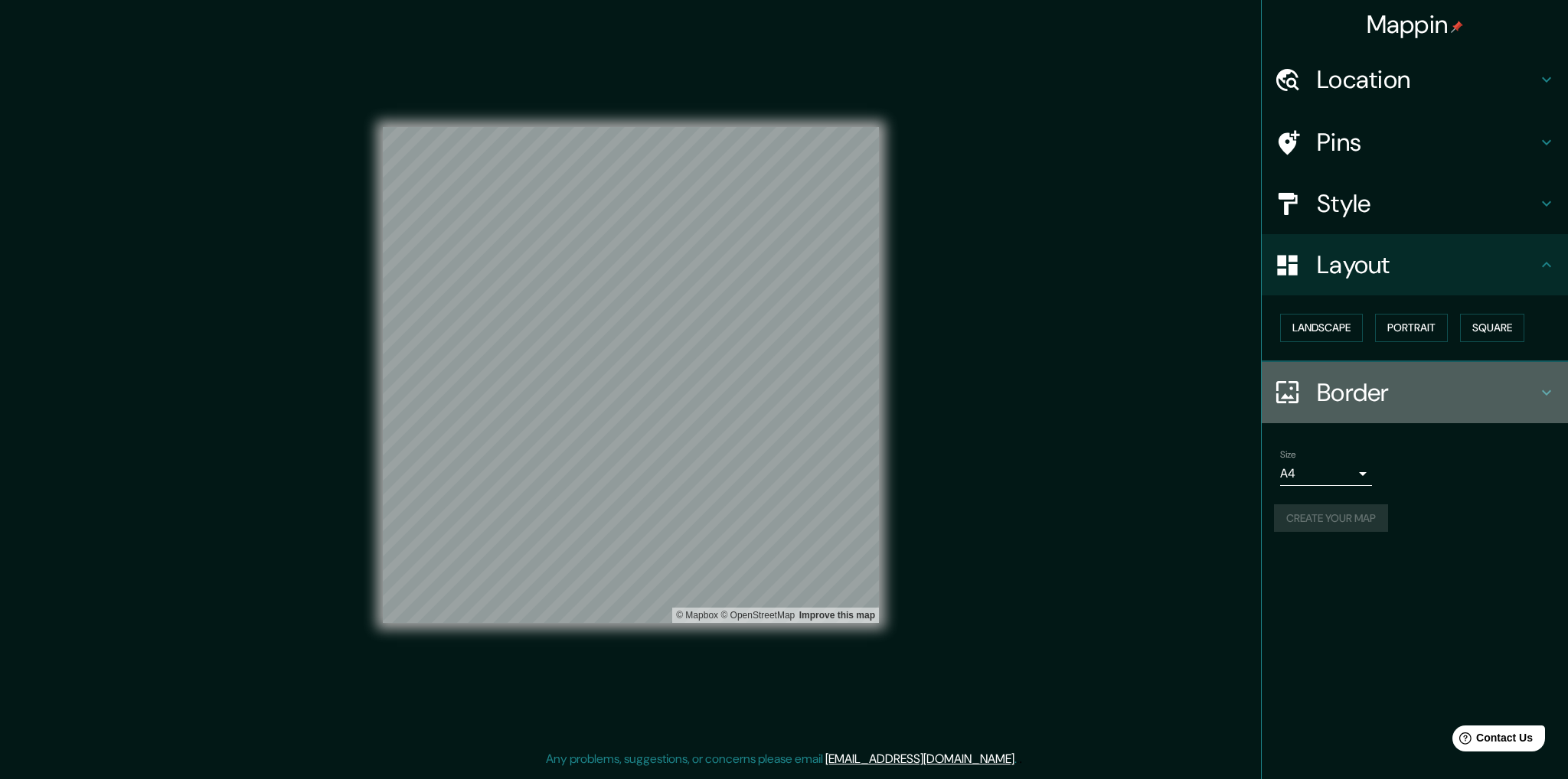
click at [1551, 384] on icon at bounding box center [1546, 393] width 18 height 18
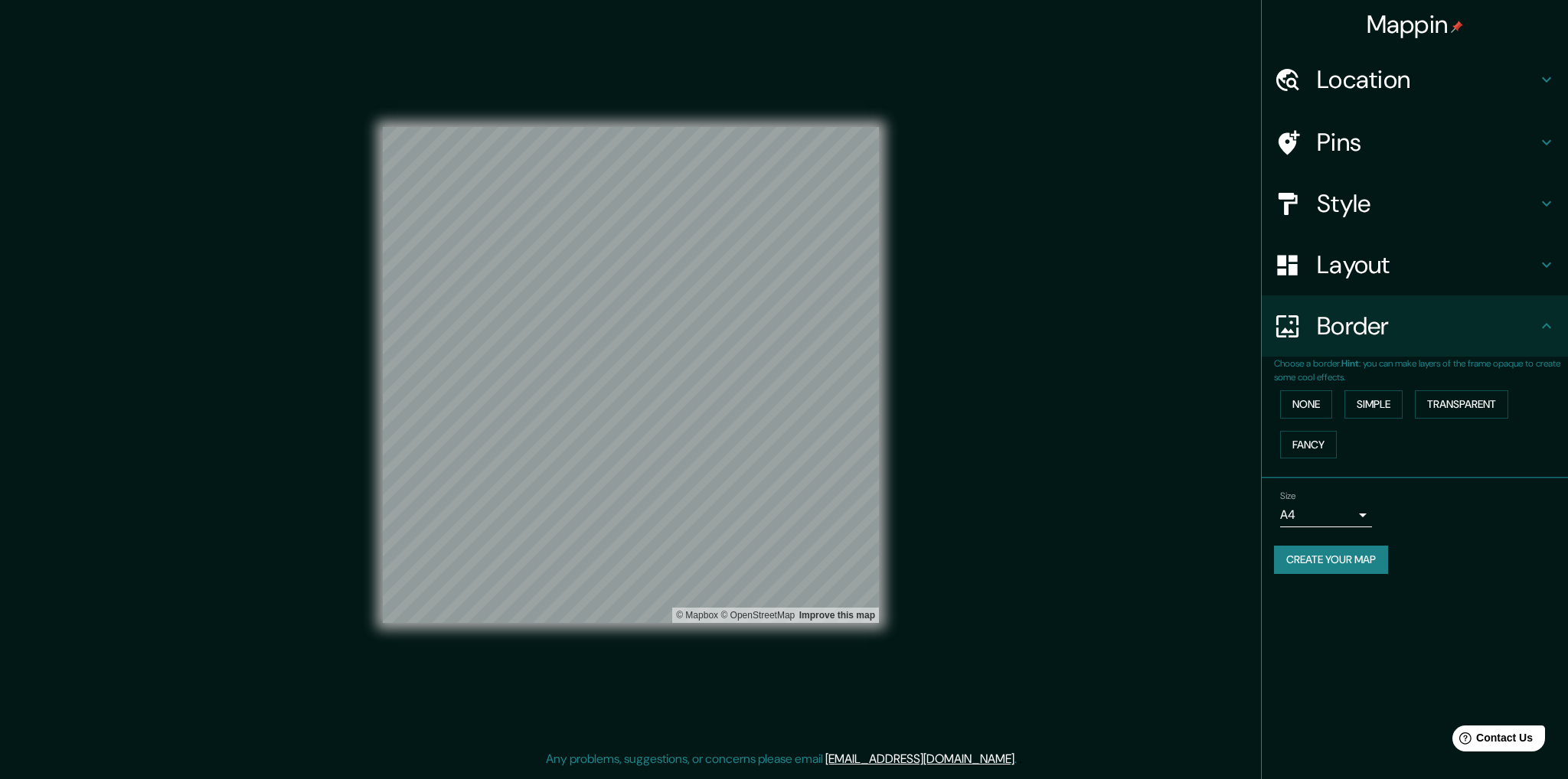
click at [1545, 361] on p "Choose a border. Hint : you can make layers of the frame opaque to create some …" at bounding box center [1421, 370] width 294 height 28
click at [1357, 560] on button "Create your map" at bounding box center [1331, 560] width 114 height 28
click at [1357, 560] on div "Create your map" at bounding box center [1414, 560] width 282 height 28
click at [1360, 500] on div "Size A4 single" at bounding box center [1326, 509] width 92 height 37
click at [1357, 515] on body "Mappin Location Chimbote, Departamento de Áncash, Perú Pins Style Layout Border…" at bounding box center [784, 390] width 1568 height 779
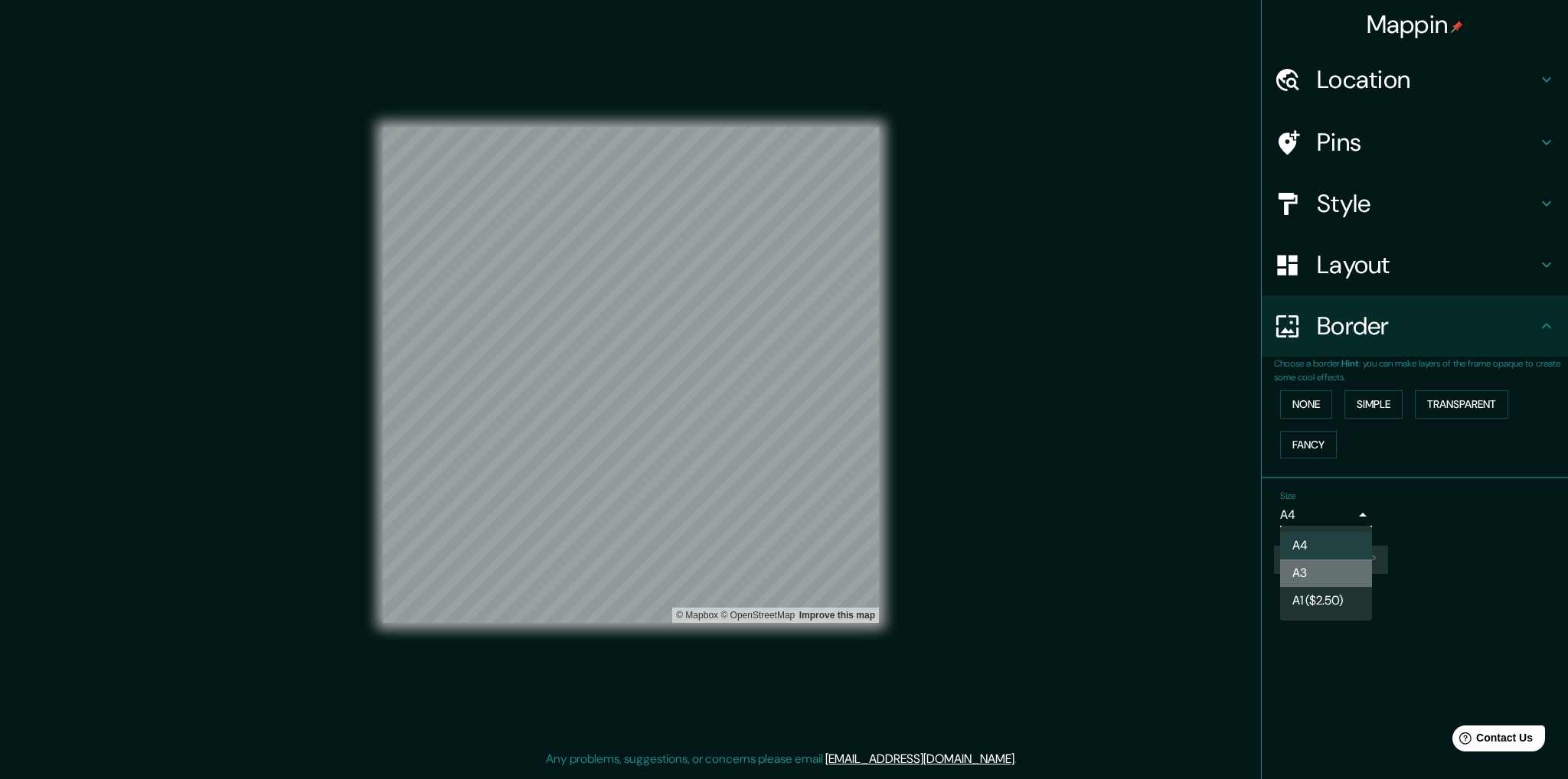
click at [1328, 567] on li "A3" at bounding box center [1326, 573] width 92 height 28
type input "a4"
click at [1408, 551] on div "Create your map" at bounding box center [1414, 560] width 282 height 28
click at [1331, 548] on button "Create your map" at bounding box center [1331, 560] width 114 height 28
click at [1313, 558] on button "Create your map" at bounding box center [1331, 560] width 114 height 28
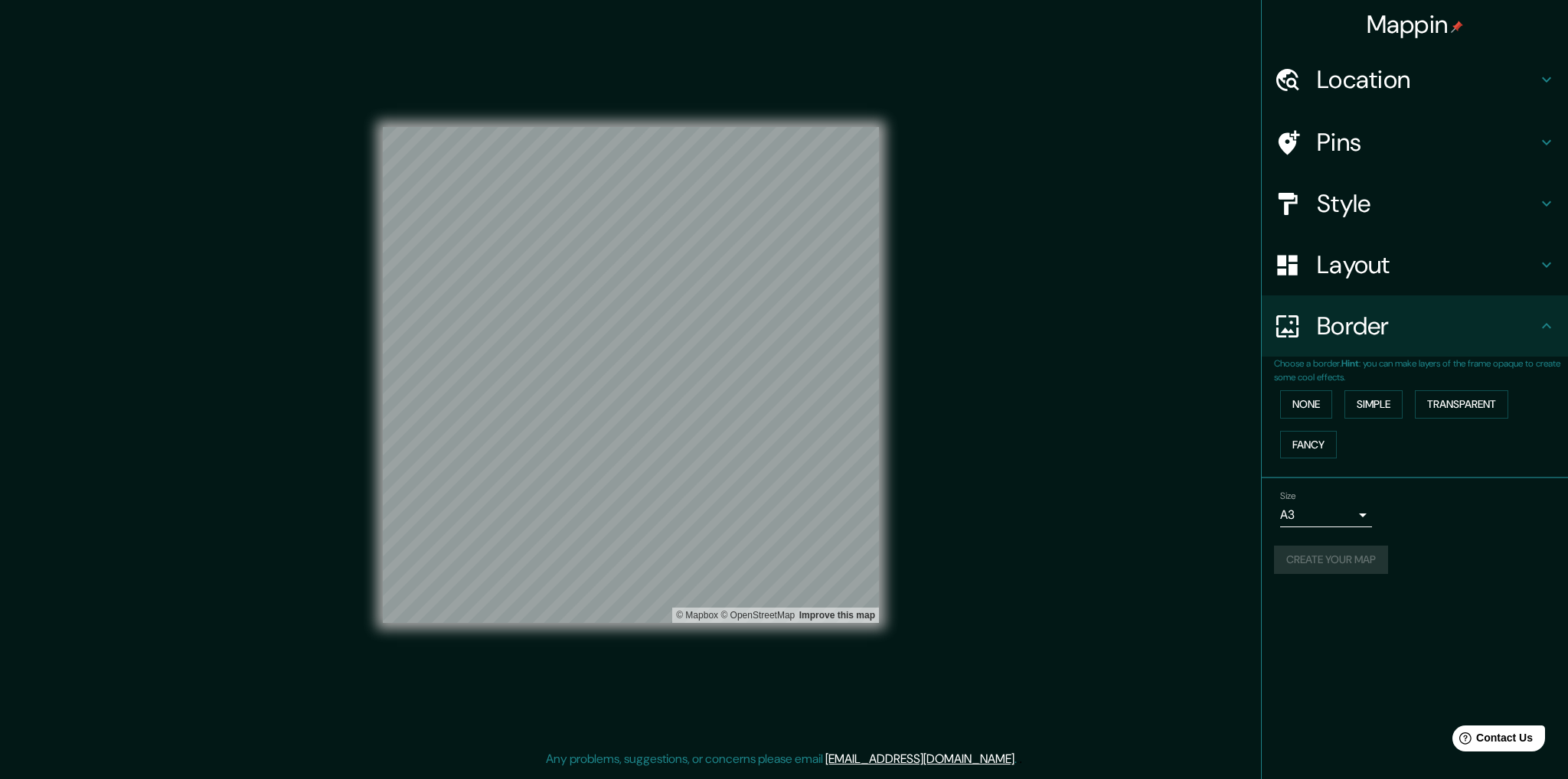
click at [1305, 512] on body "Mappin Location Chimbote, Departamento de Áncash, Perú Pins Style Layout Border…" at bounding box center [784, 390] width 1568 height 779
click at [1362, 514] on div at bounding box center [784, 390] width 1568 height 779
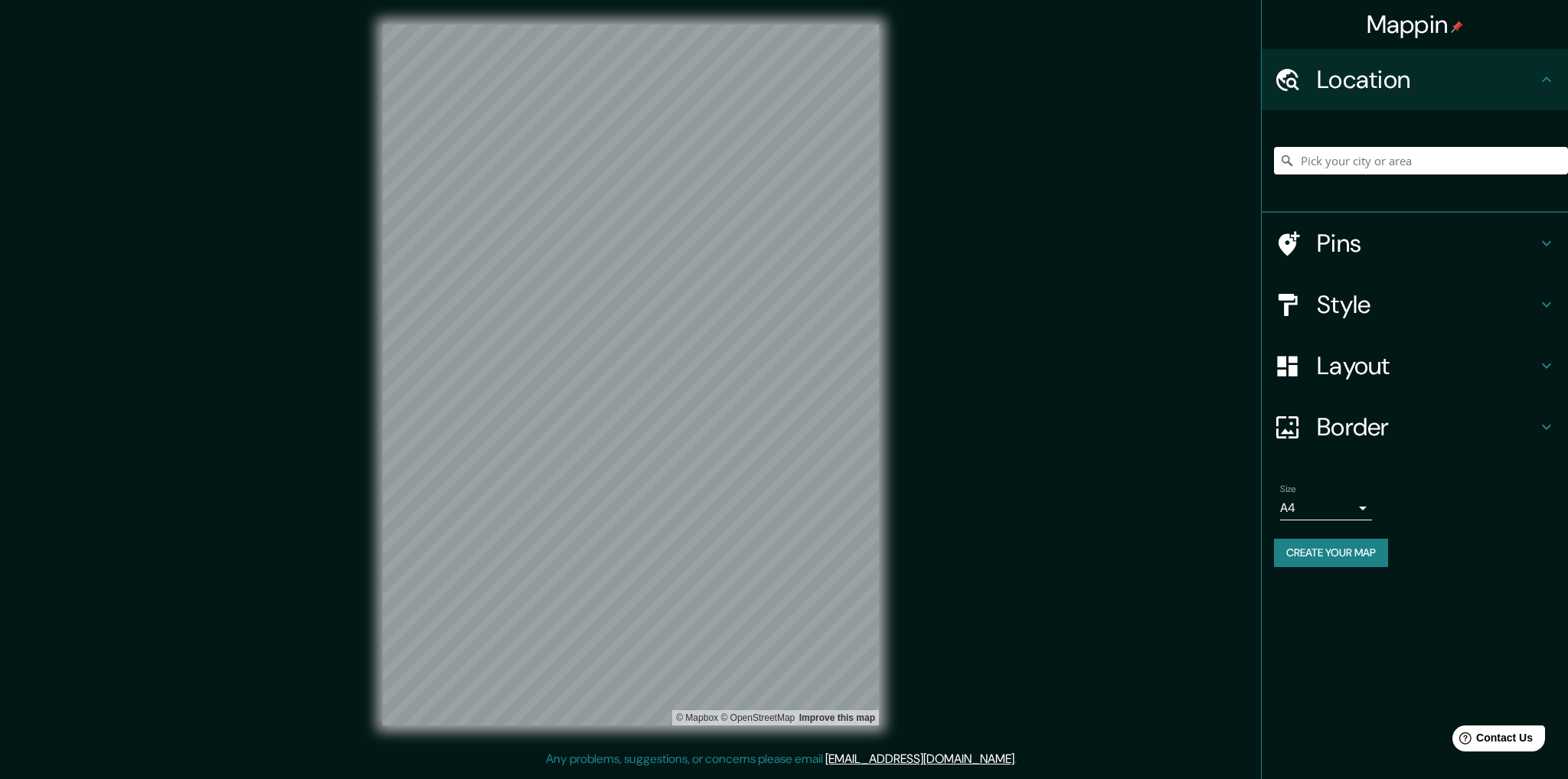
click at [686, 724] on div "© Mapbox © OpenStreetMap Improve this map" at bounding box center [631, 374] width 496 height 701
click at [1343, 160] on input "Pick your city or area" at bounding box center [1421, 160] width 294 height 28
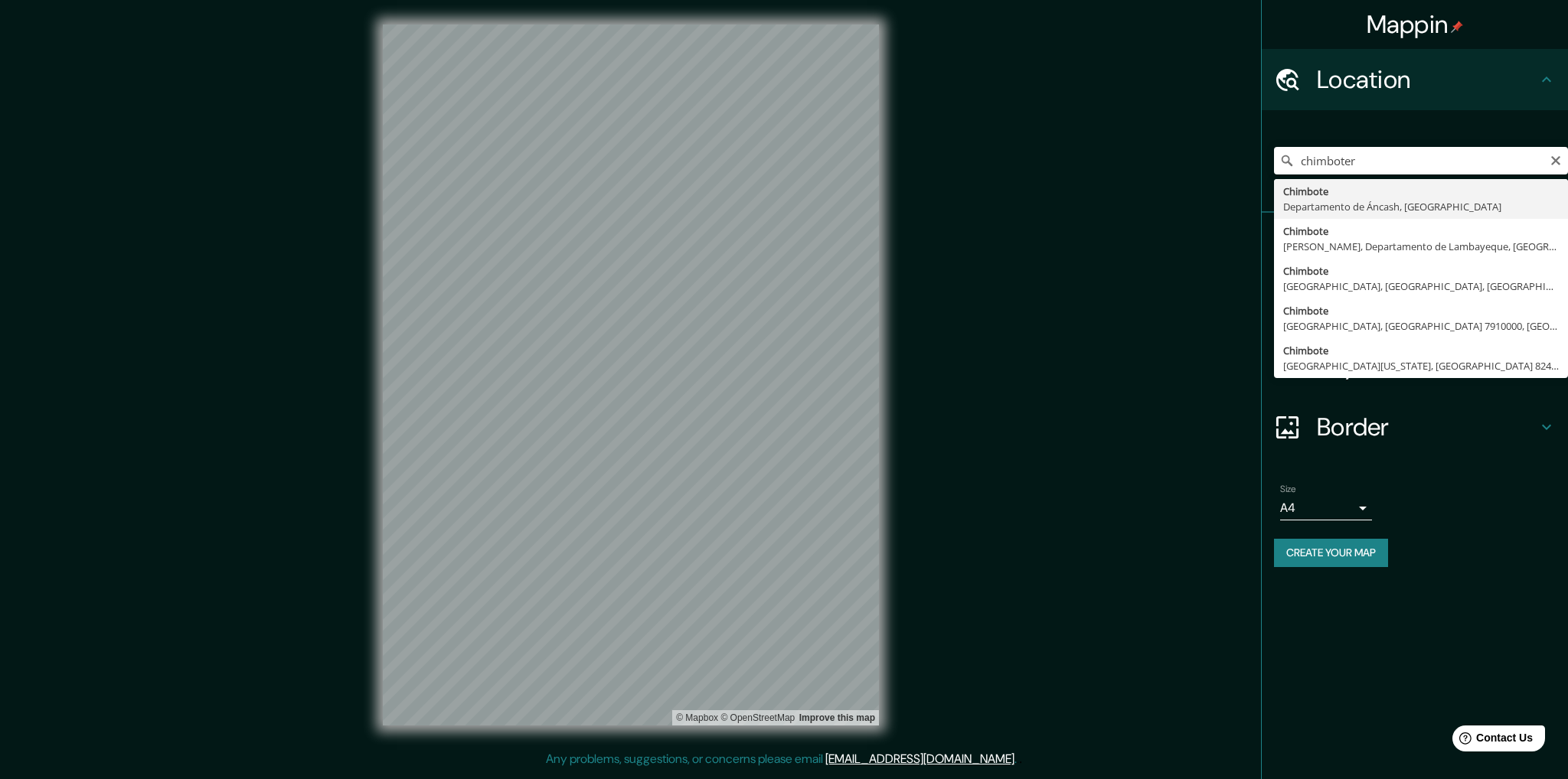
type input "Chimbote, Departamento de Áncash, Perú"
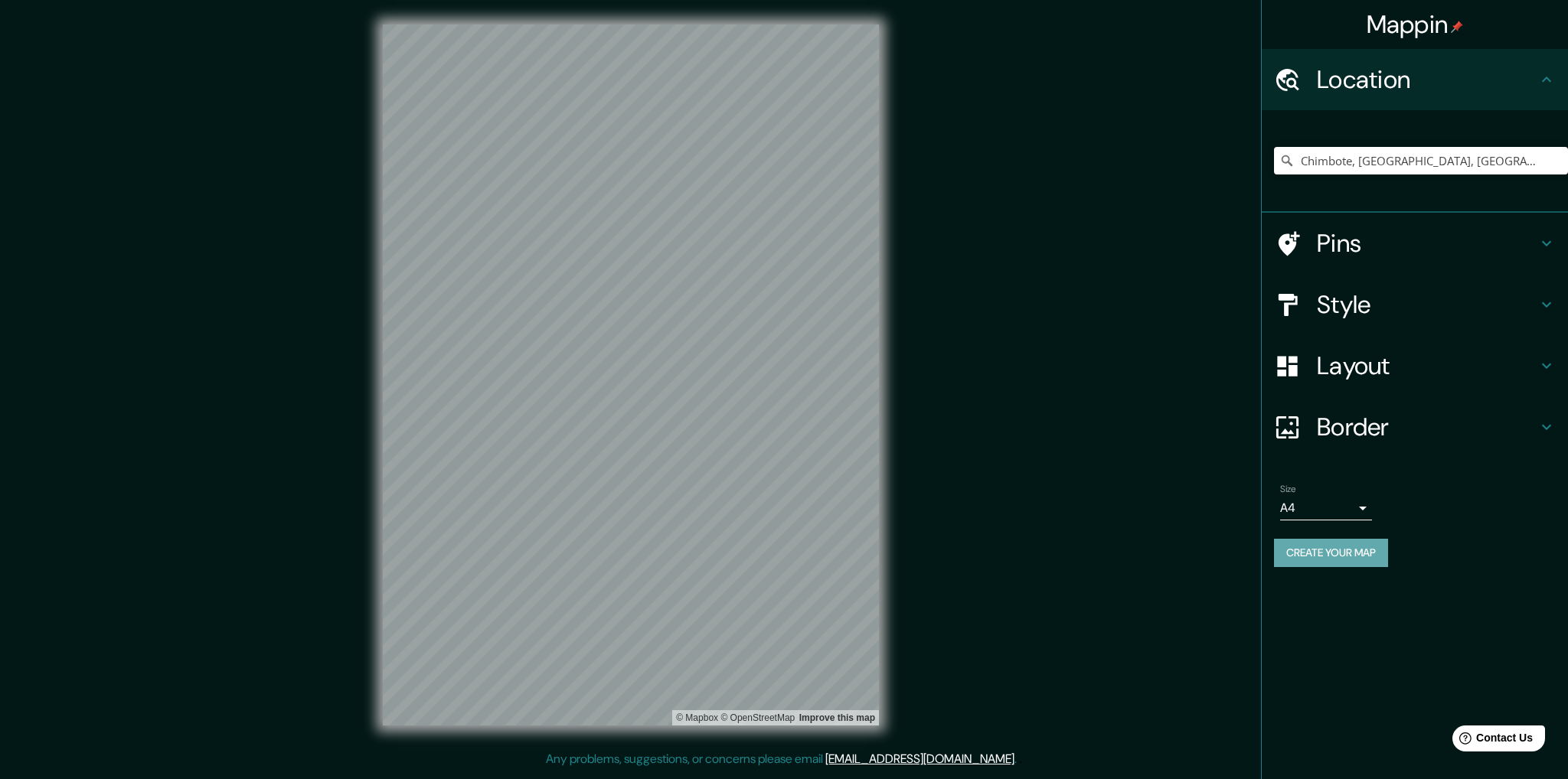
click at [1336, 549] on button "Create your map" at bounding box center [1331, 553] width 114 height 28
click at [1394, 169] on input "Chimbote, Departamento de Áncash, Perú" at bounding box center [1421, 160] width 294 height 28
click at [1532, 165] on input "Chimbote, Departamento de Áncash, Perú" at bounding box center [1421, 160] width 294 height 28
click at [1281, 166] on icon at bounding box center [1287, 160] width 15 height 15
click at [1284, 163] on icon at bounding box center [1286, 160] width 11 height 11
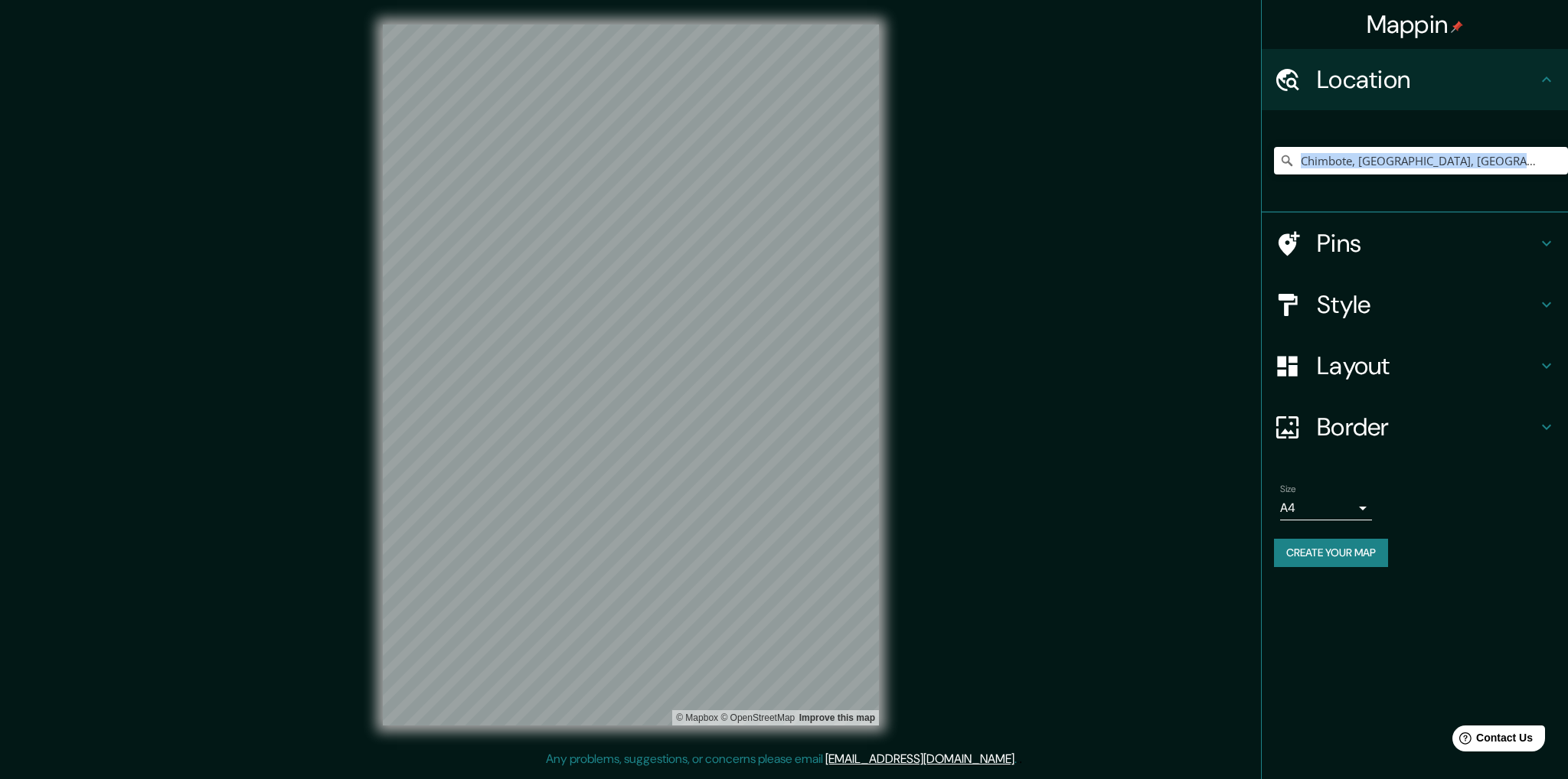
click at [1284, 163] on icon at bounding box center [1286, 160] width 11 height 11
click at [1541, 170] on input "Chimbote, [GEOGRAPHIC_DATA], [GEOGRAPHIC_DATA]" at bounding box center [1421, 160] width 294 height 28
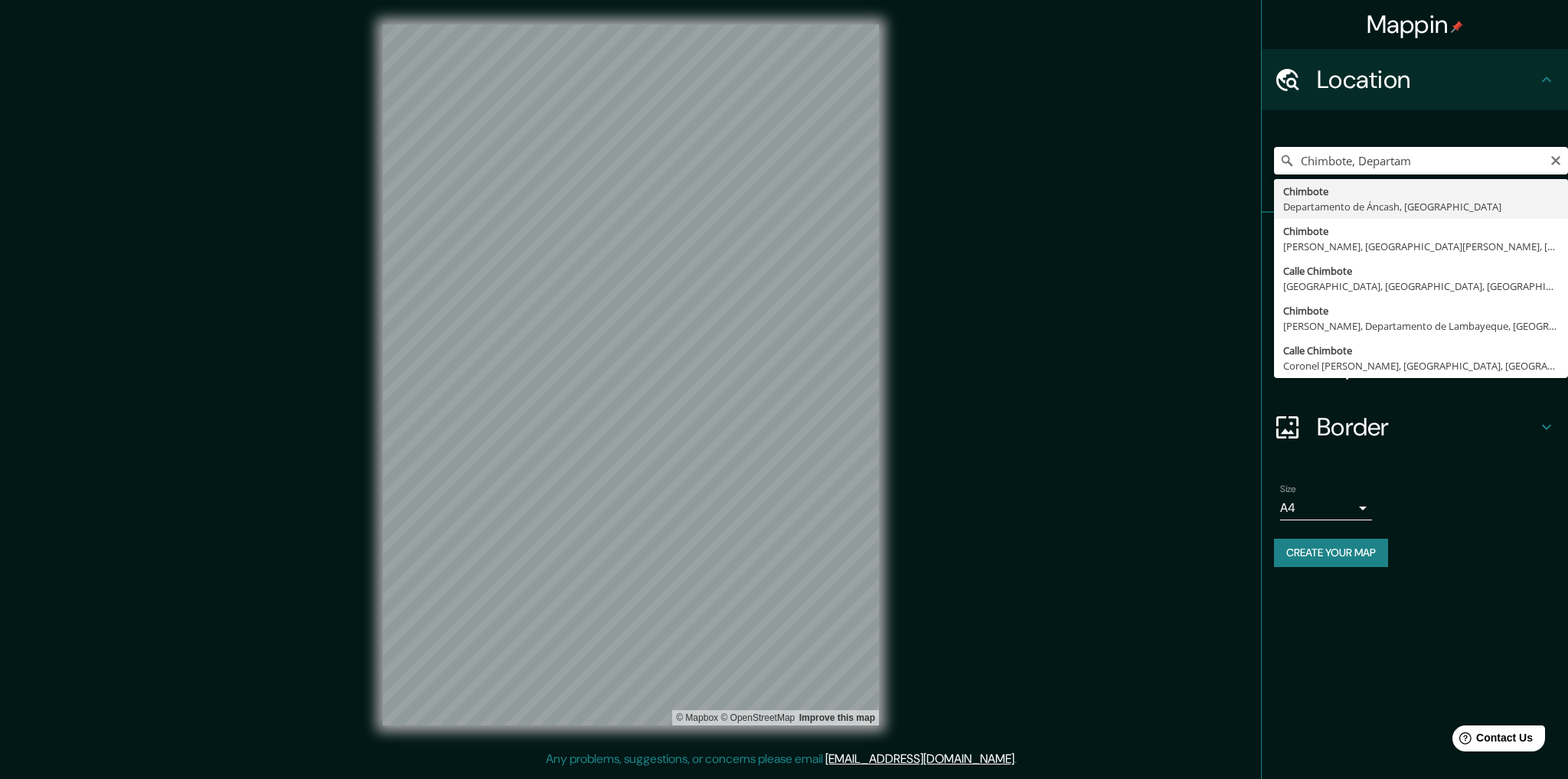
type input "Chimbote, [GEOGRAPHIC_DATA], [GEOGRAPHIC_DATA]"
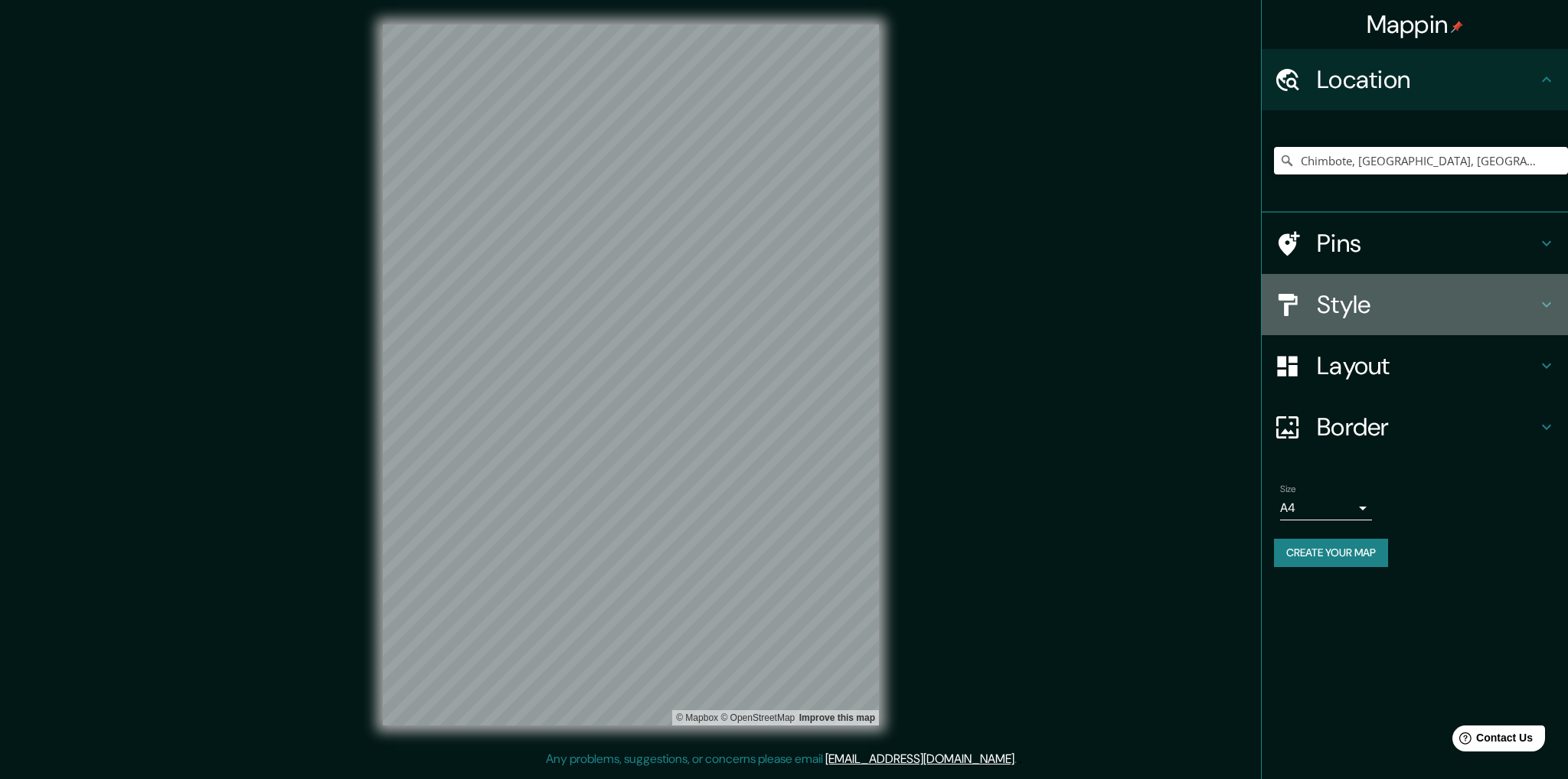
click at [1352, 316] on h4 "Style" at bounding box center [1427, 304] width 221 height 31
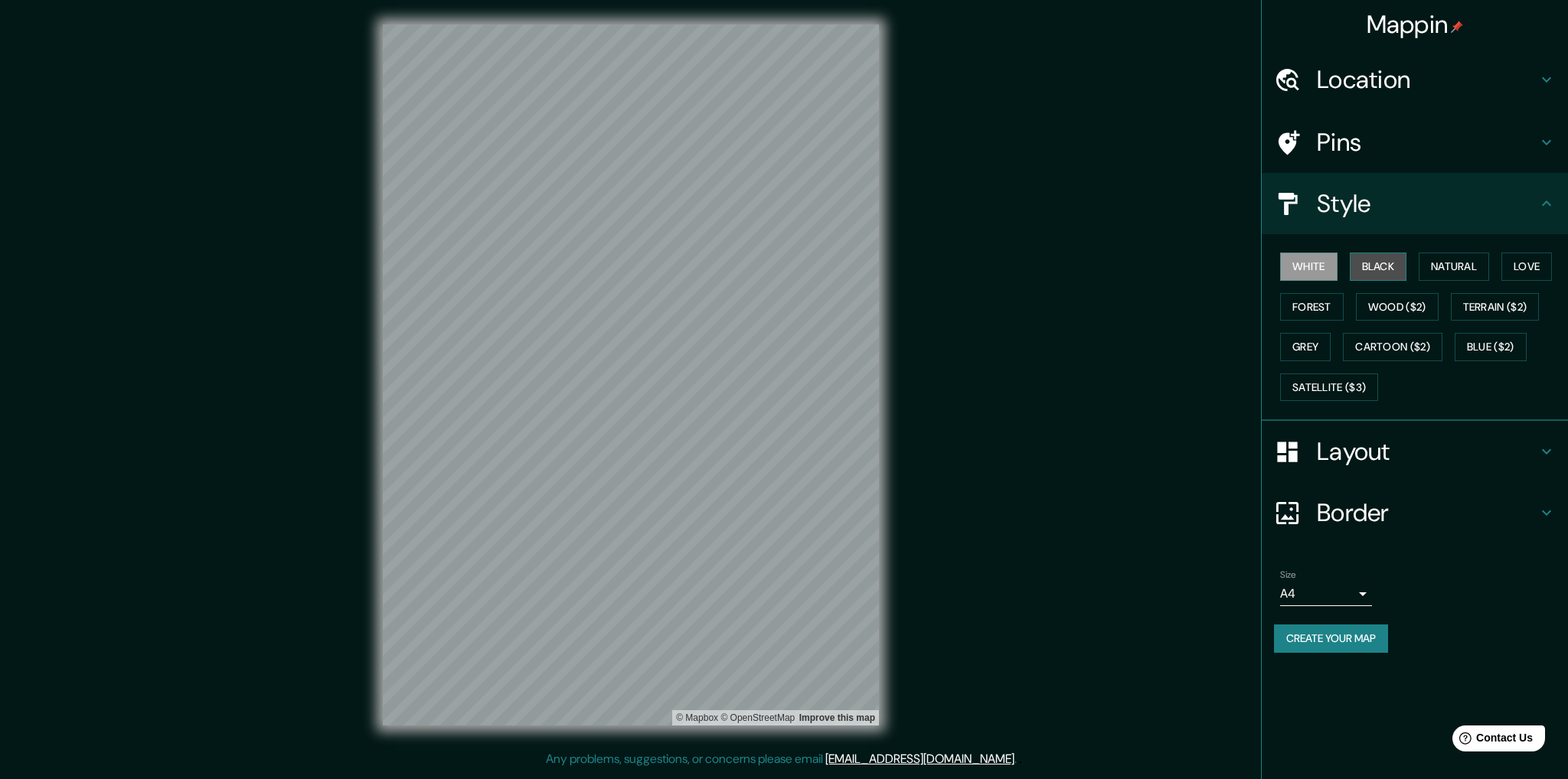
click at [1383, 269] on button "Black" at bounding box center [1378, 267] width 58 height 28
click at [1414, 207] on h4 "Style" at bounding box center [1427, 203] width 221 height 31
click at [1354, 629] on button "Create your map" at bounding box center [1331, 639] width 114 height 28
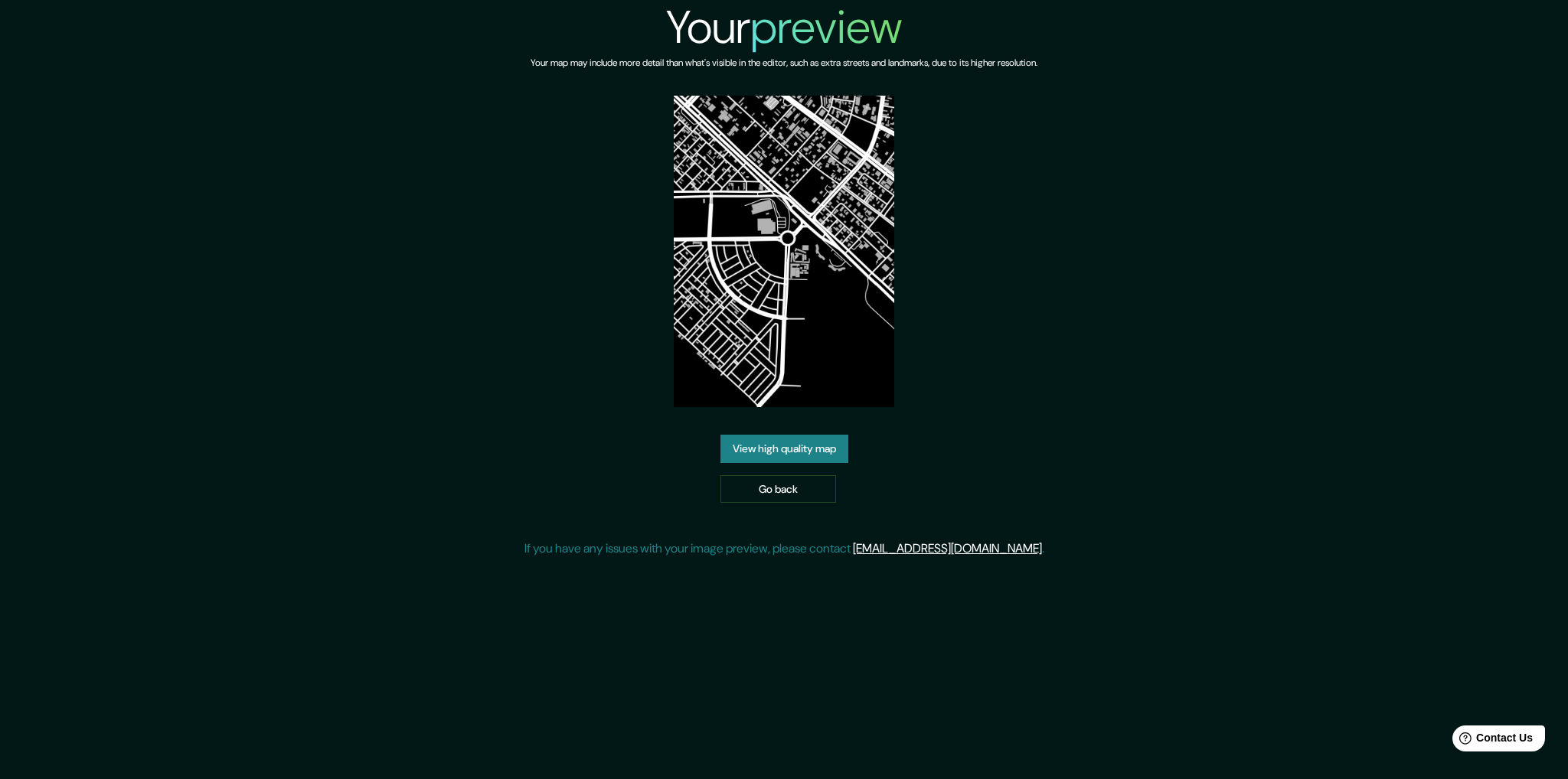
drag, startPoint x: 801, startPoint y: 337, endPoint x: 710, endPoint y: 345, distance: 91.4
click at [710, 345] on img at bounding box center [784, 251] width 221 height 312
click at [812, 445] on link "View high quality map" at bounding box center [784, 449] width 128 height 28
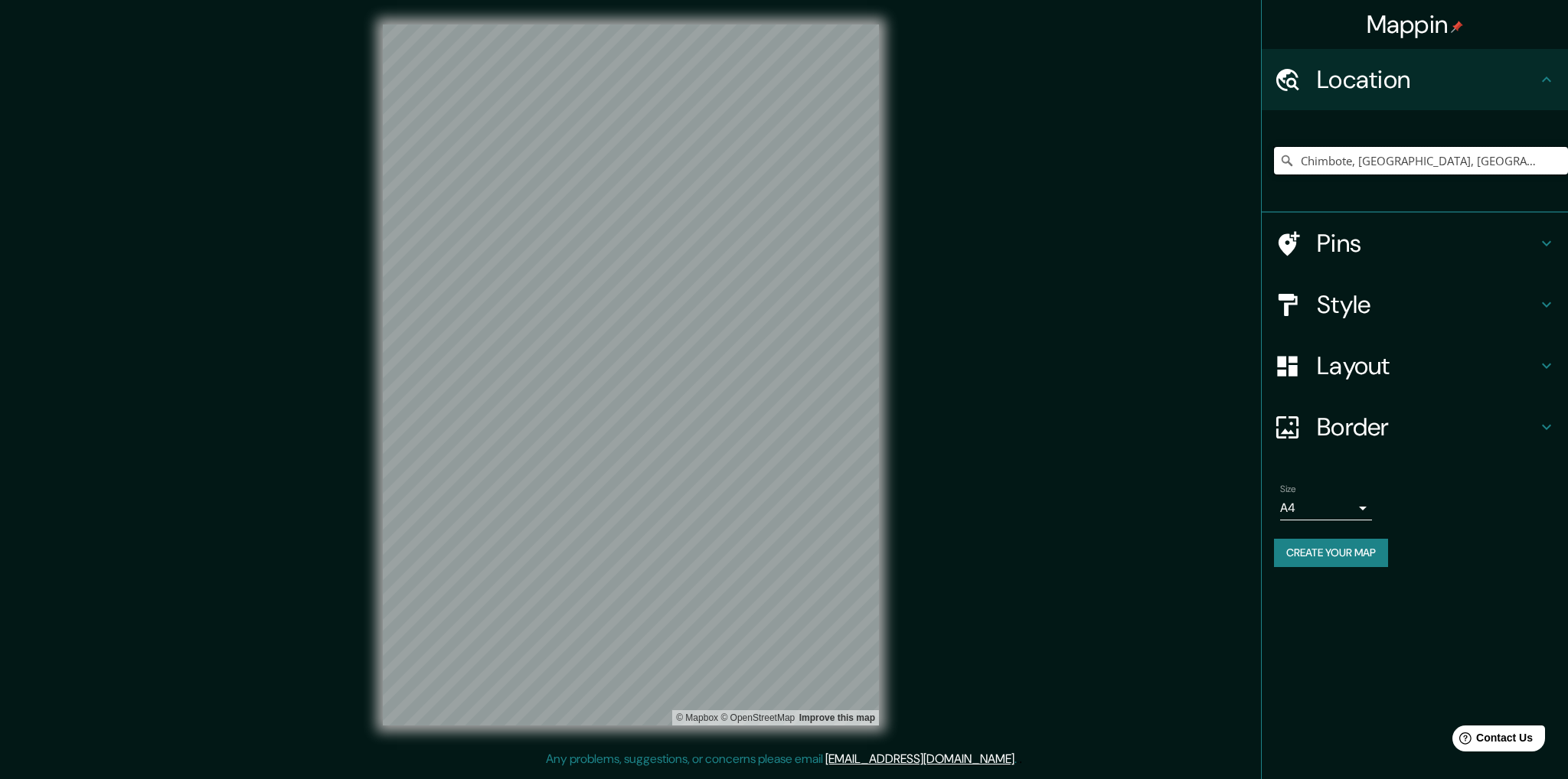
click at [1275, 166] on input "Chimbote, Departamento de Áncash, Perú" at bounding box center [1421, 160] width 294 height 28
click at [1286, 157] on icon at bounding box center [1287, 160] width 15 height 15
click at [1531, 157] on input "Chimbote, Departamento de Áncash, Perú" at bounding box center [1421, 160] width 294 height 28
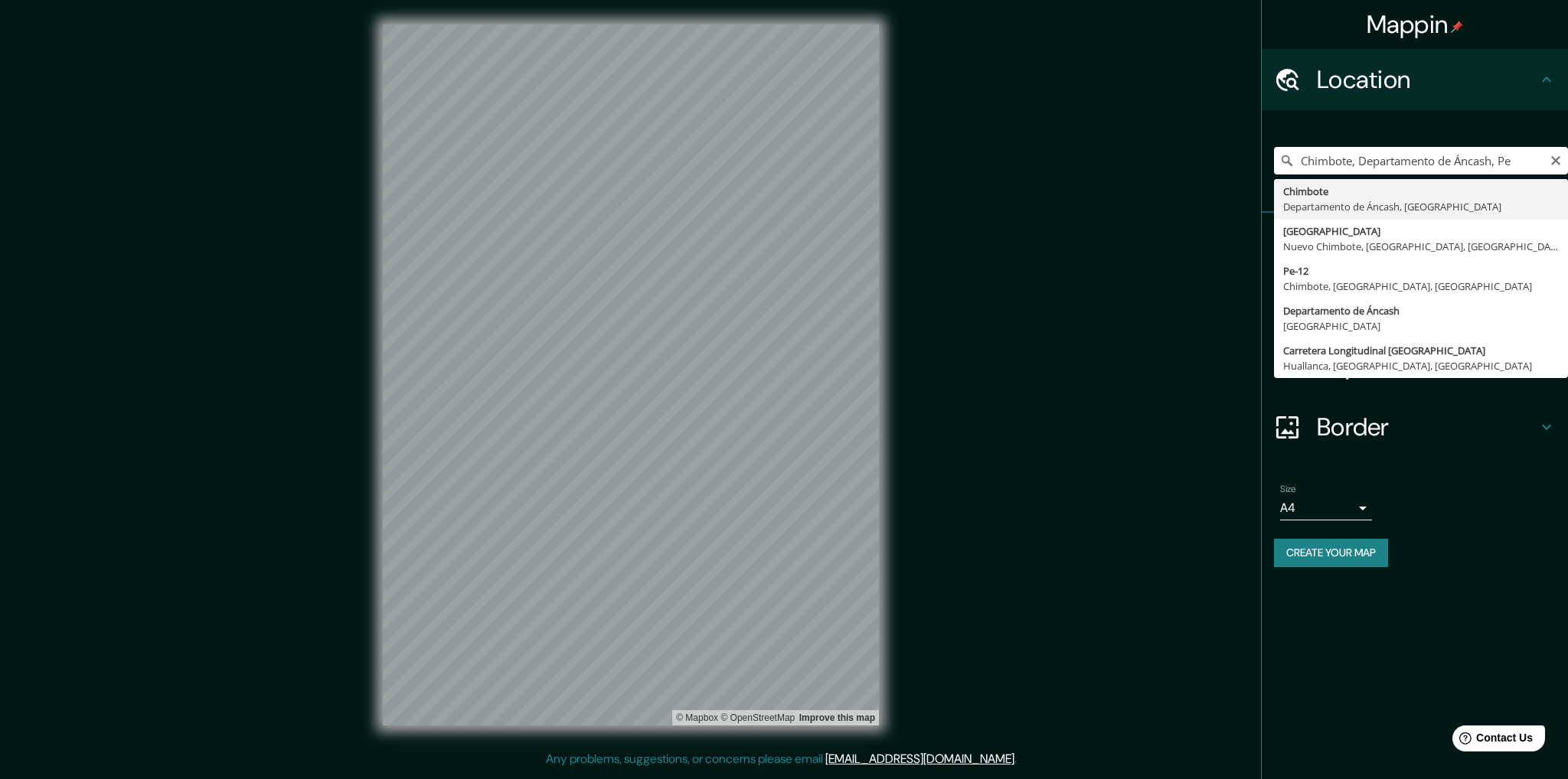
type input "Chimbote, Departamento de Áncash, Perú"
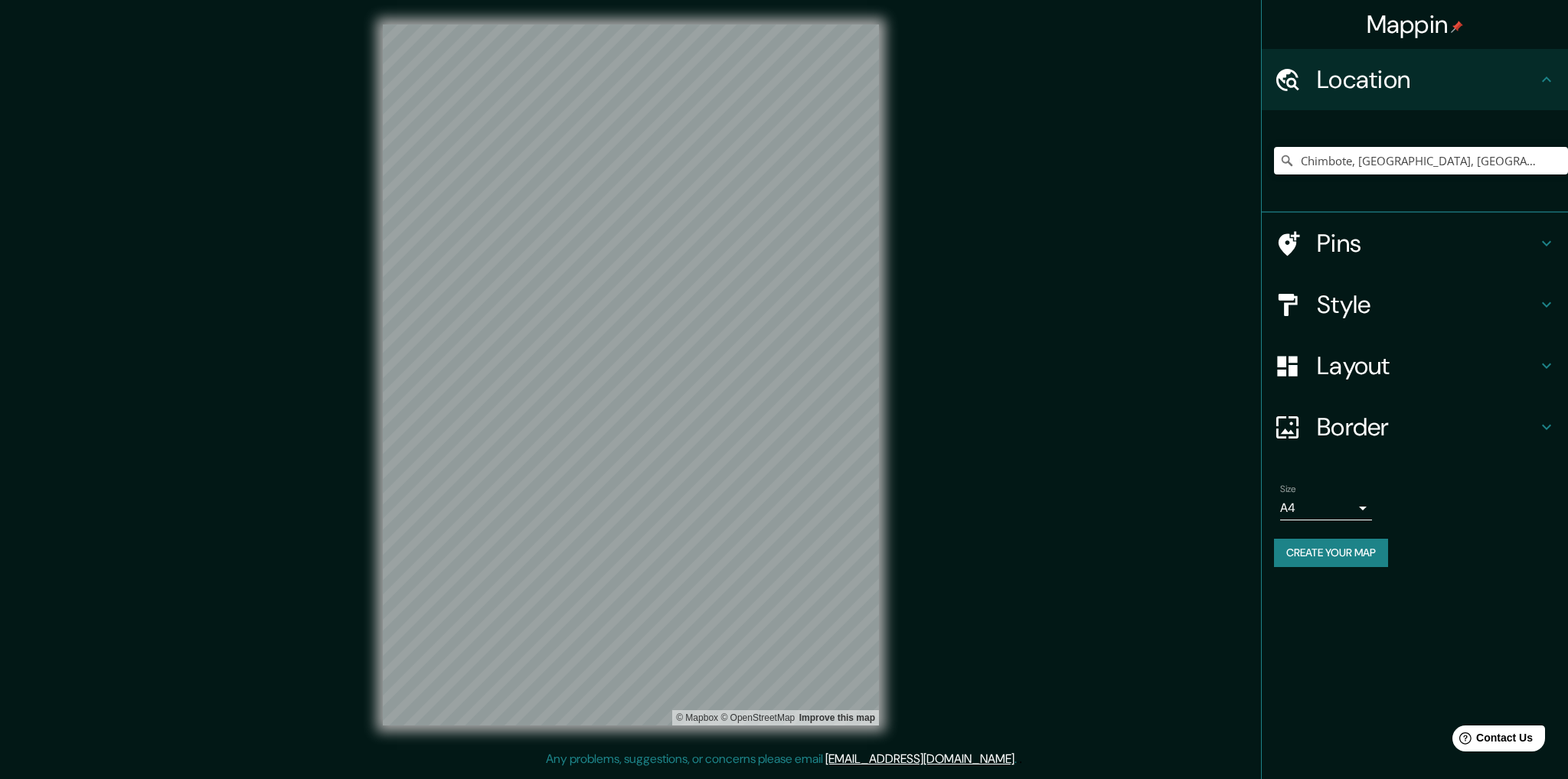
click at [1338, 423] on h4 "Border" at bounding box center [1427, 427] width 221 height 31
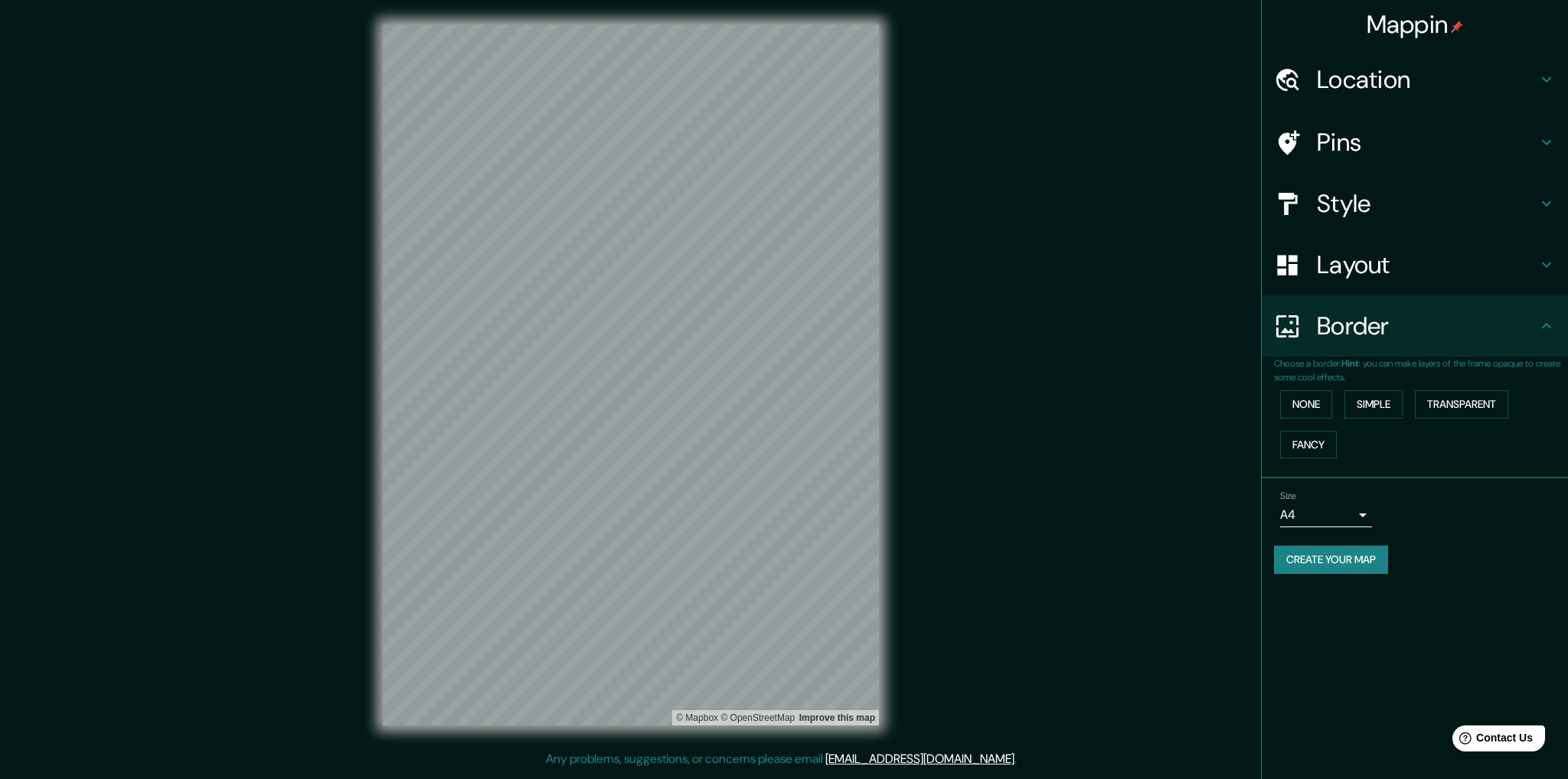
click at [1312, 313] on div at bounding box center [1295, 327] width 43 height 27
click at [1356, 283] on div "Layout" at bounding box center [1415, 264] width 306 height 61
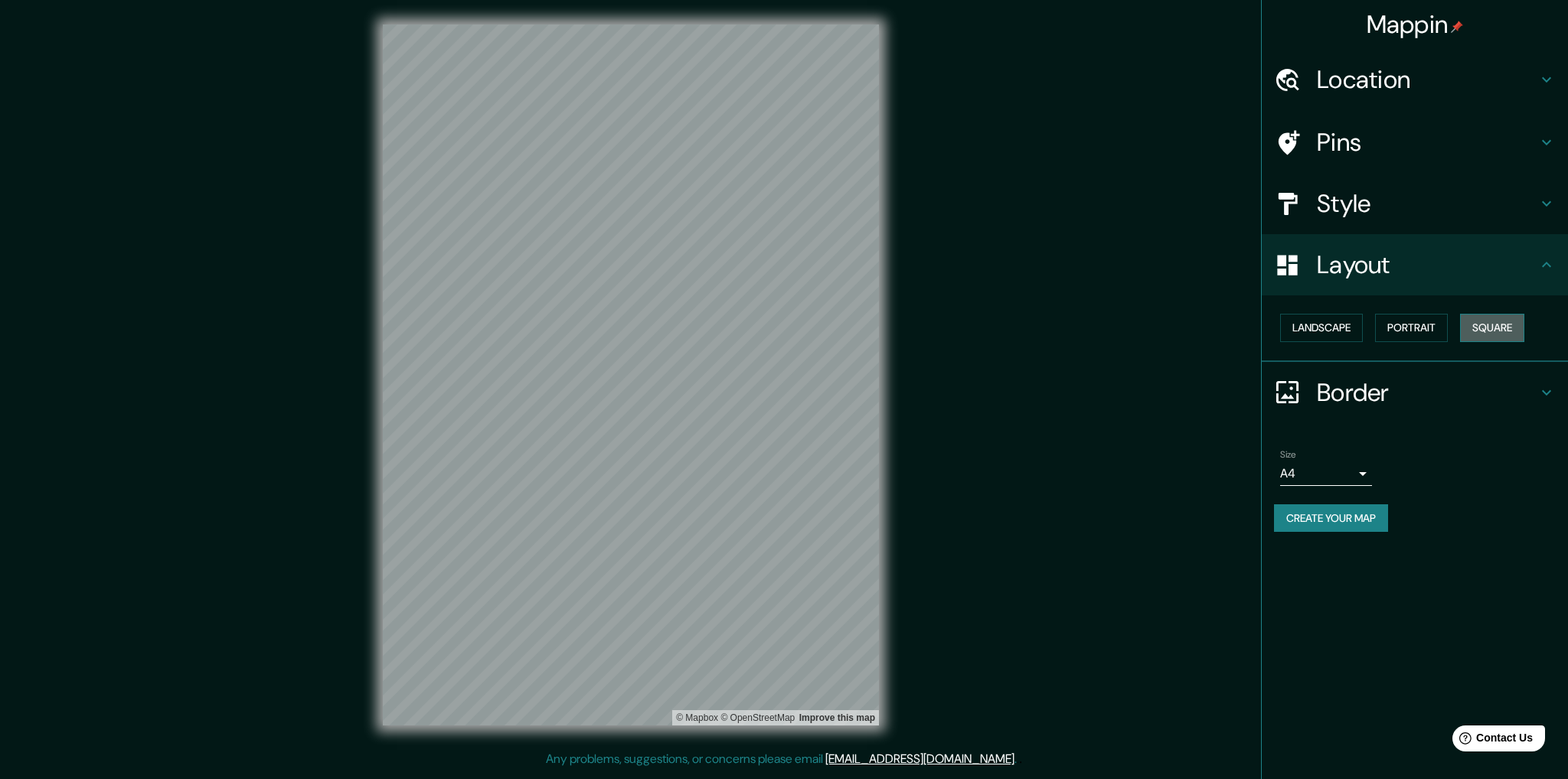
click at [1487, 335] on button "Square" at bounding box center [1492, 328] width 64 height 28
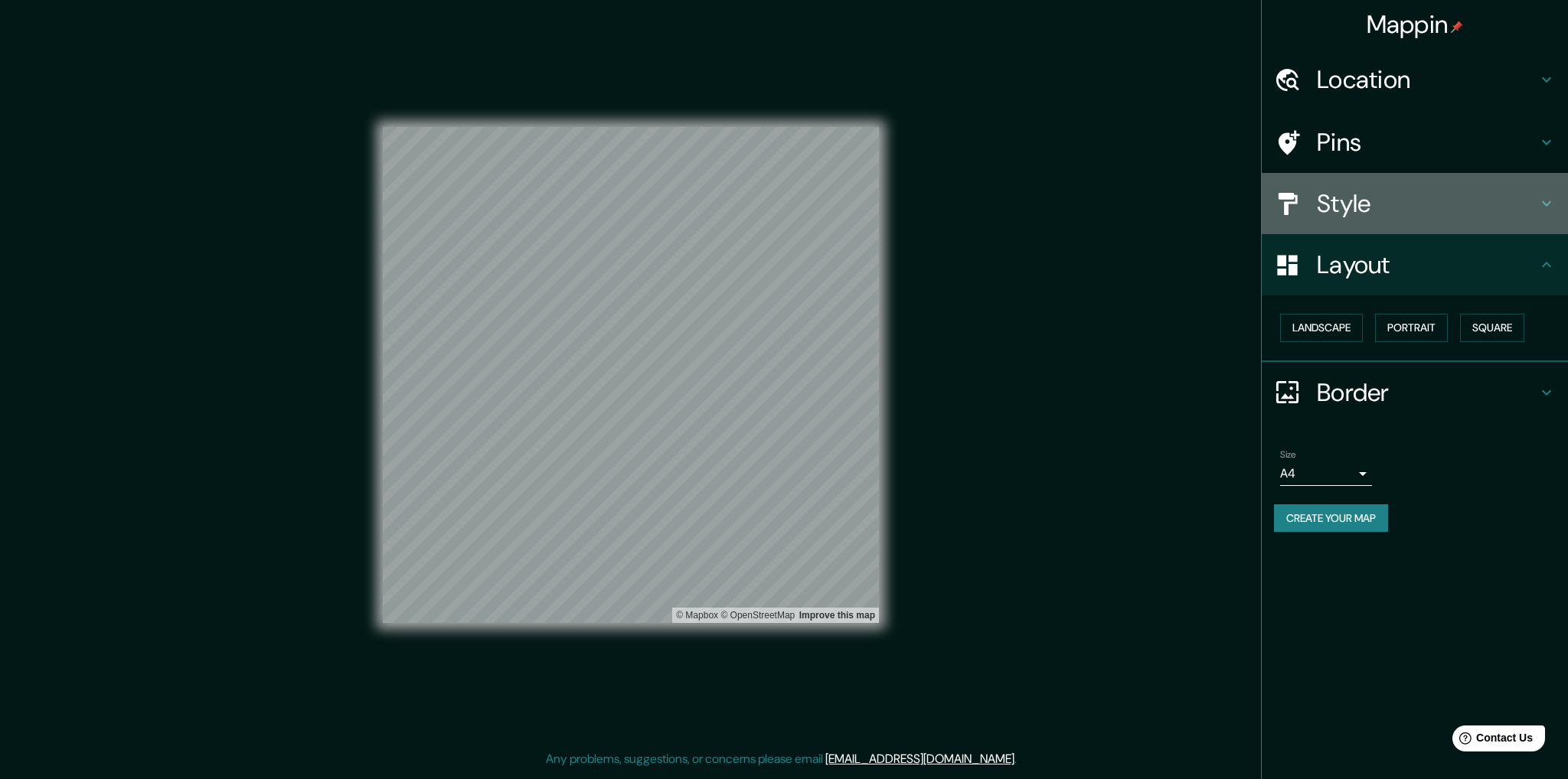
click at [1331, 206] on h4 "Style" at bounding box center [1427, 203] width 221 height 31
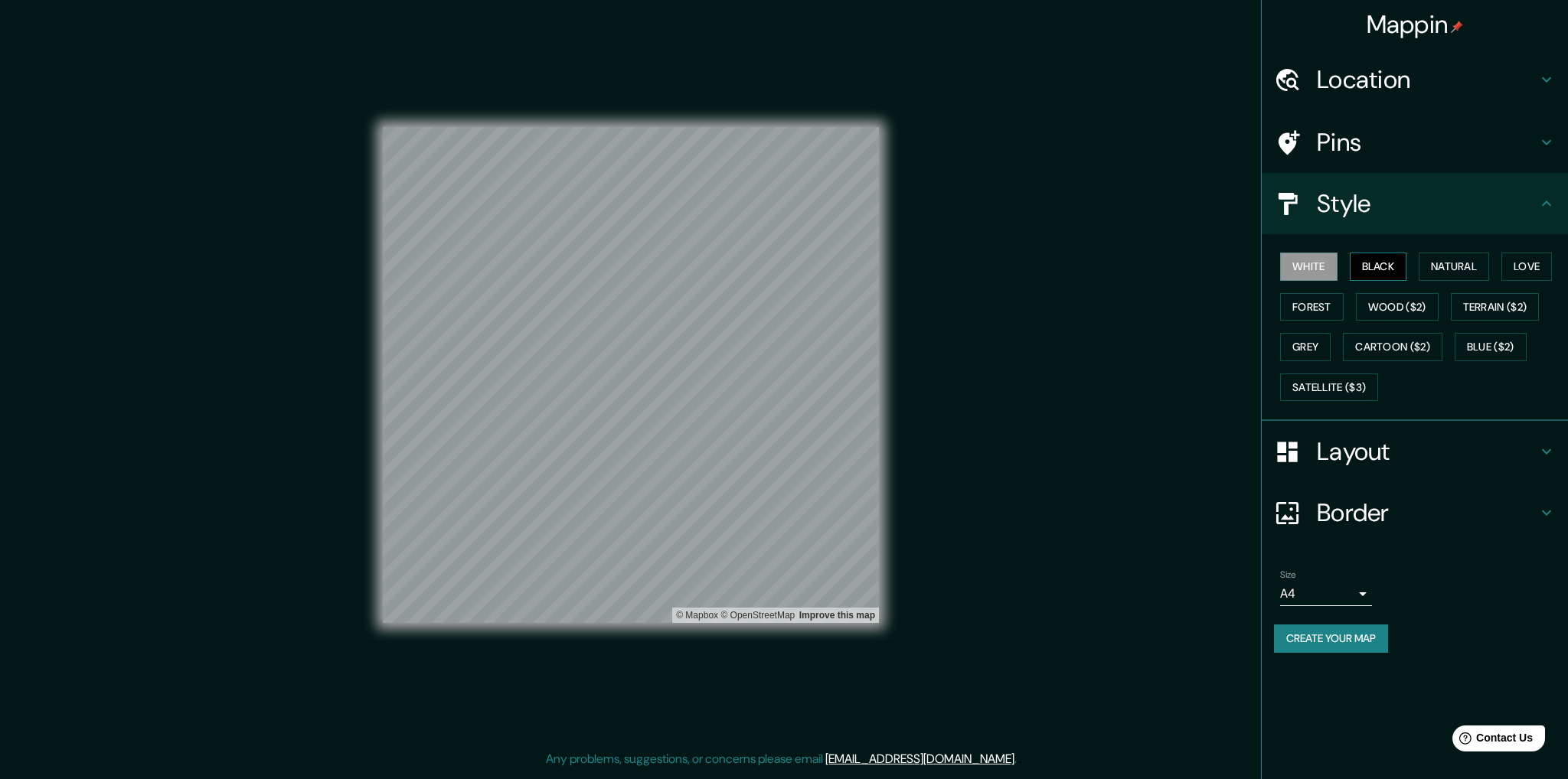
click at [1378, 267] on button "Black" at bounding box center [1378, 267] width 58 height 28
click at [1291, 627] on button "Create your map" at bounding box center [1331, 639] width 114 height 28
